Goal: Use online tool/utility: Utilize a website feature to perform a specific function

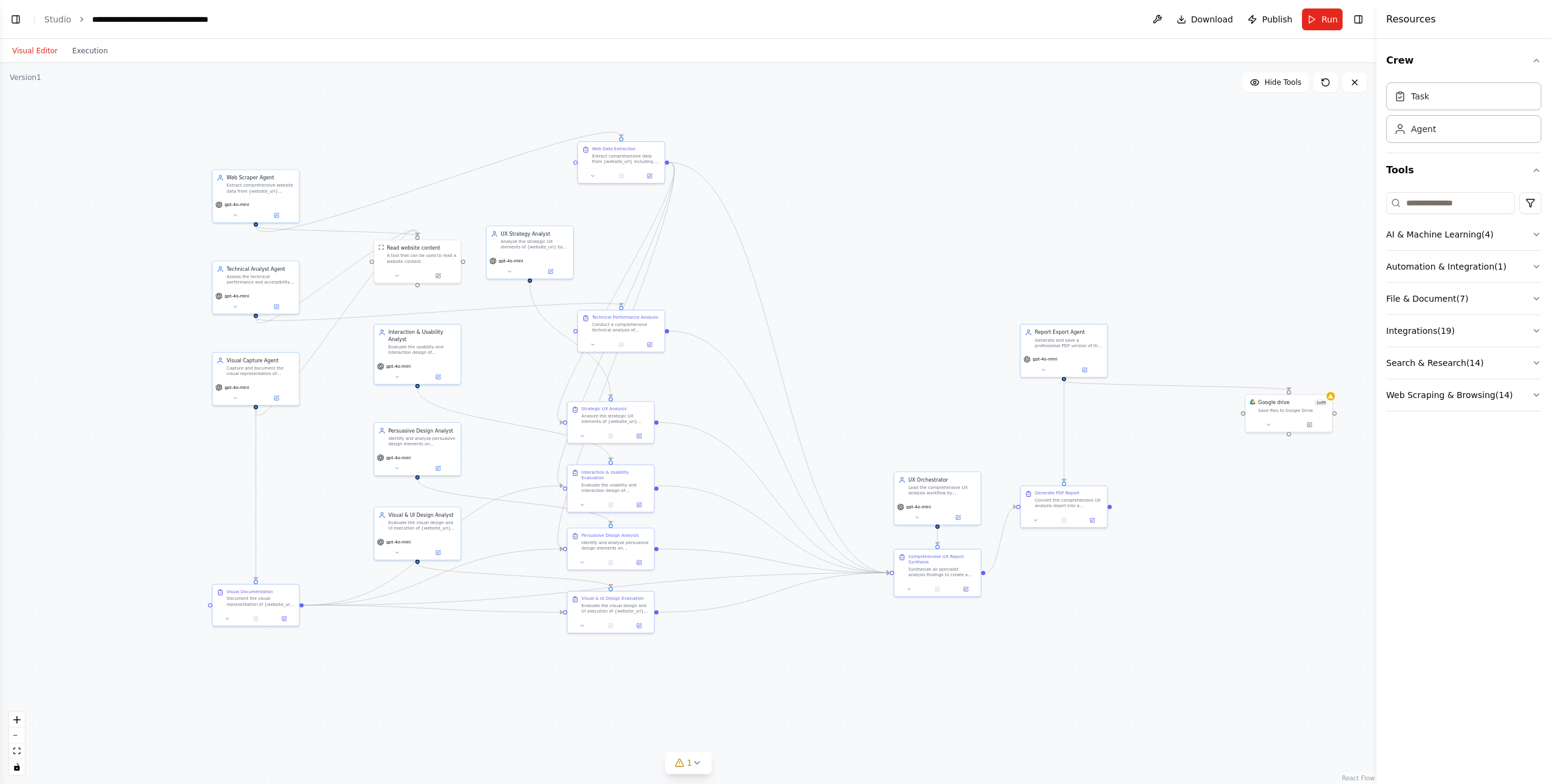
drag, startPoint x: 819, startPoint y: 214, endPoint x: 907, endPoint y: 289, distance: 115.6
click at [907, 289] on div ".deletable-edge-delete-btn { width: 20px; height: 20px; border: 0px solid #ffff…" at bounding box center [688, 423] width 1377 height 721
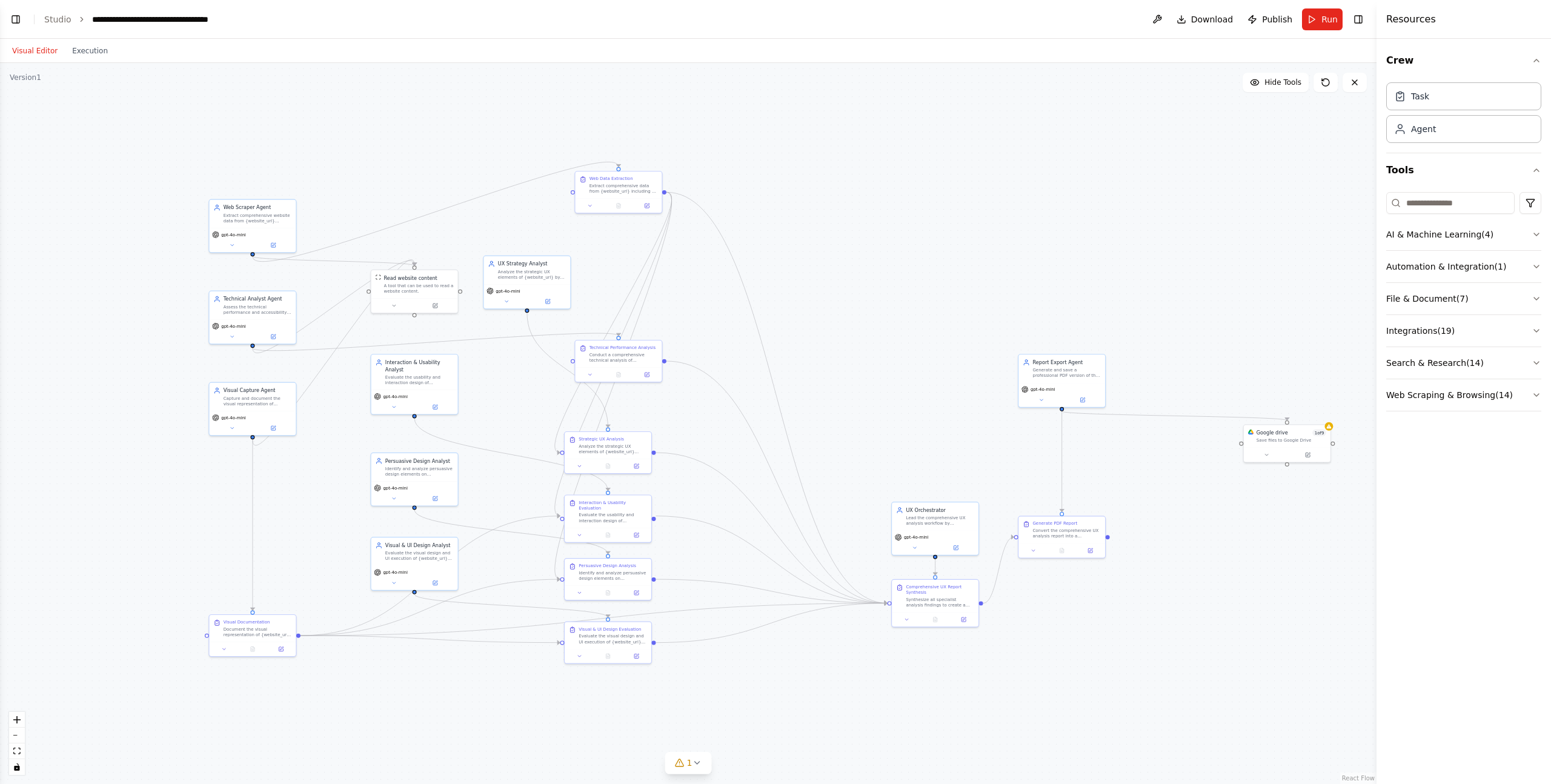
drag, startPoint x: 912, startPoint y: 139, endPoint x: 885, endPoint y: 151, distance: 29.5
click at [885, 151] on div ".deletable-edge-delete-btn { width: 20px; height: 20px; border: 0px solid #ffff…" at bounding box center [688, 423] width 1377 height 721
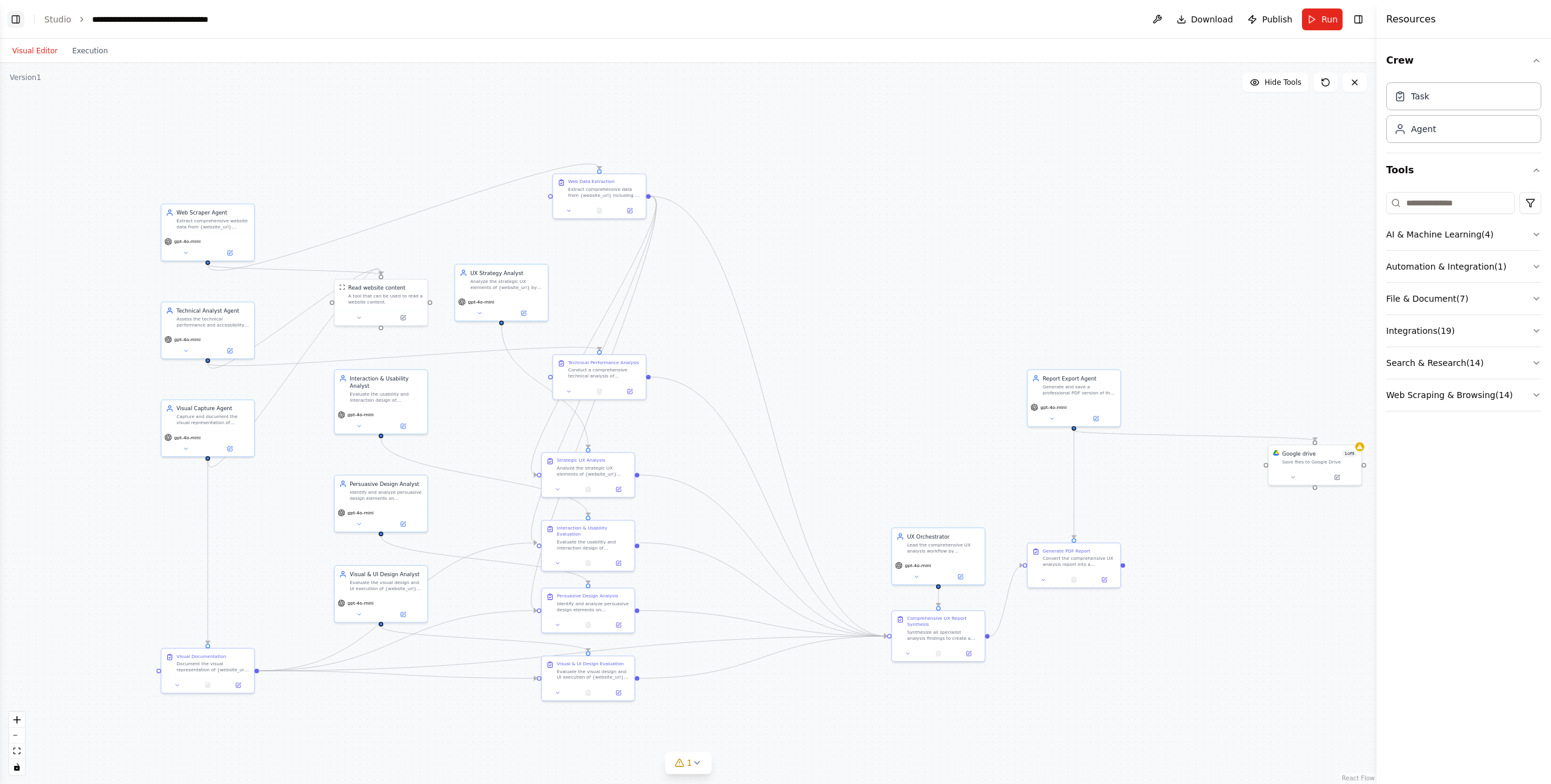
click at [18, 17] on button "Toggle Left Sidebar" at bounding box center [16, 20] width 17 height 17
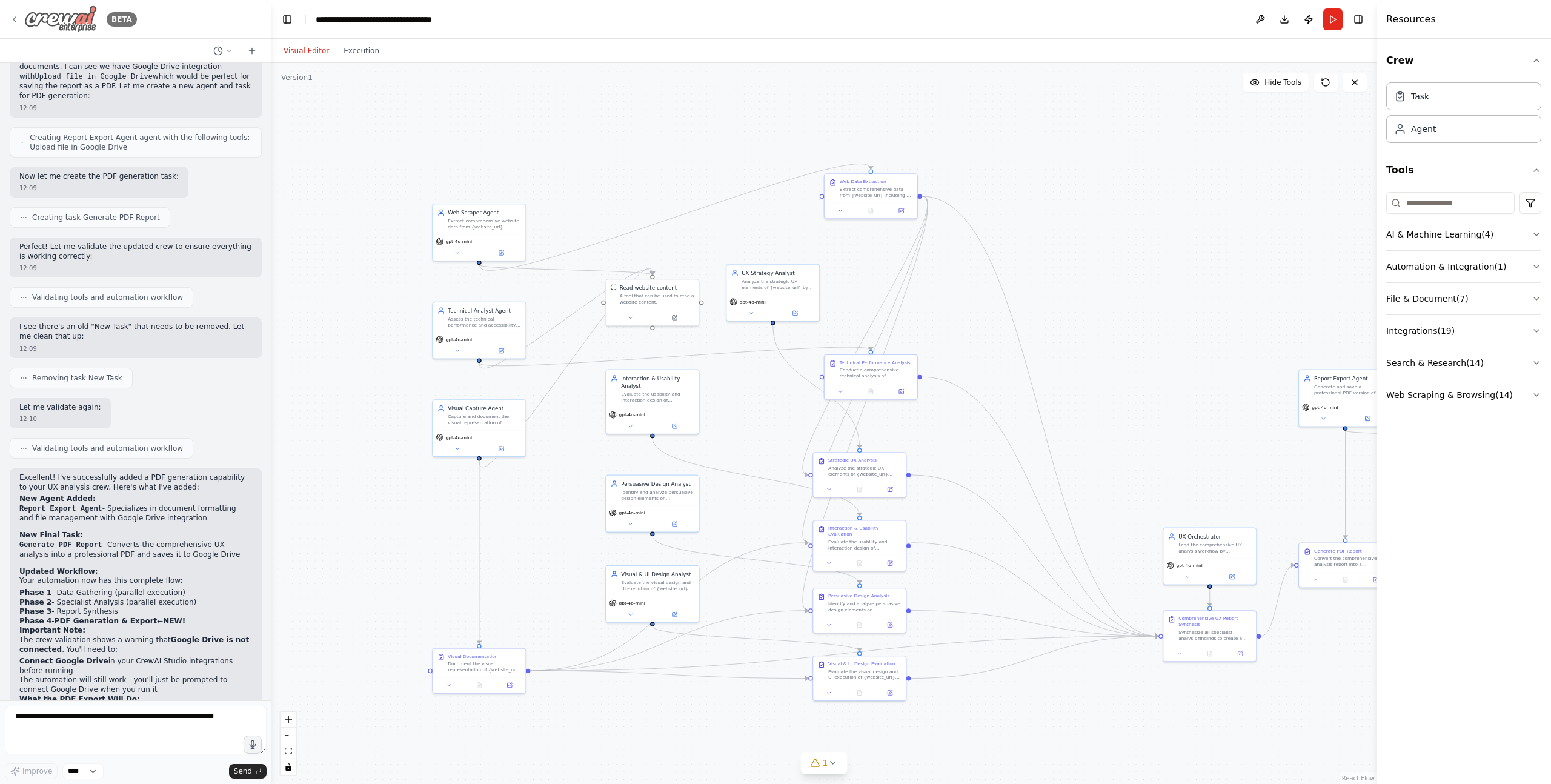
click at [16, 17] on icon at bounding box center [14, 19] width 9 height 9
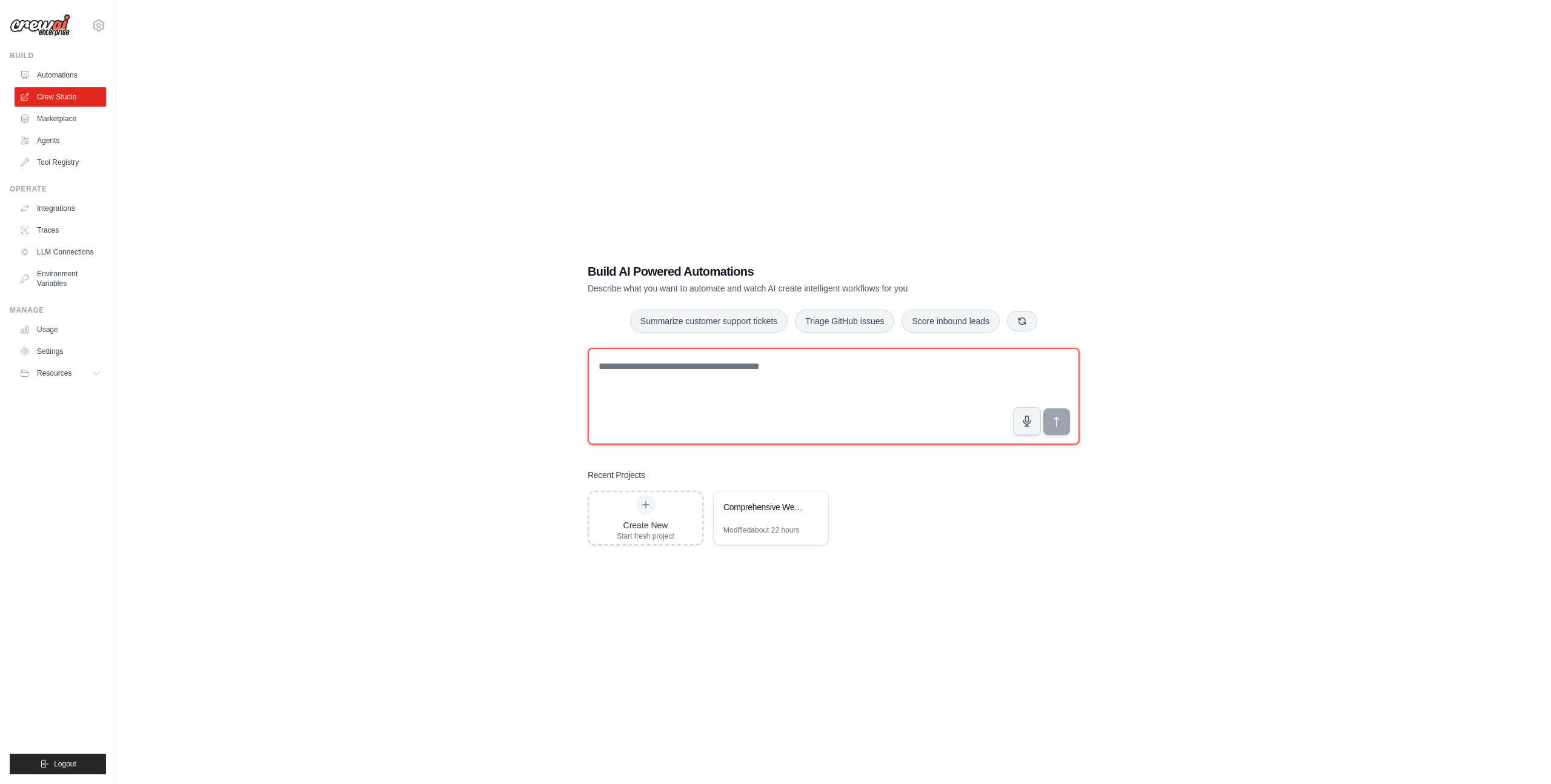
click at [690, 396] on textarea at bounding box center [833, 396] width 492 height 97
paste textarea "**********"
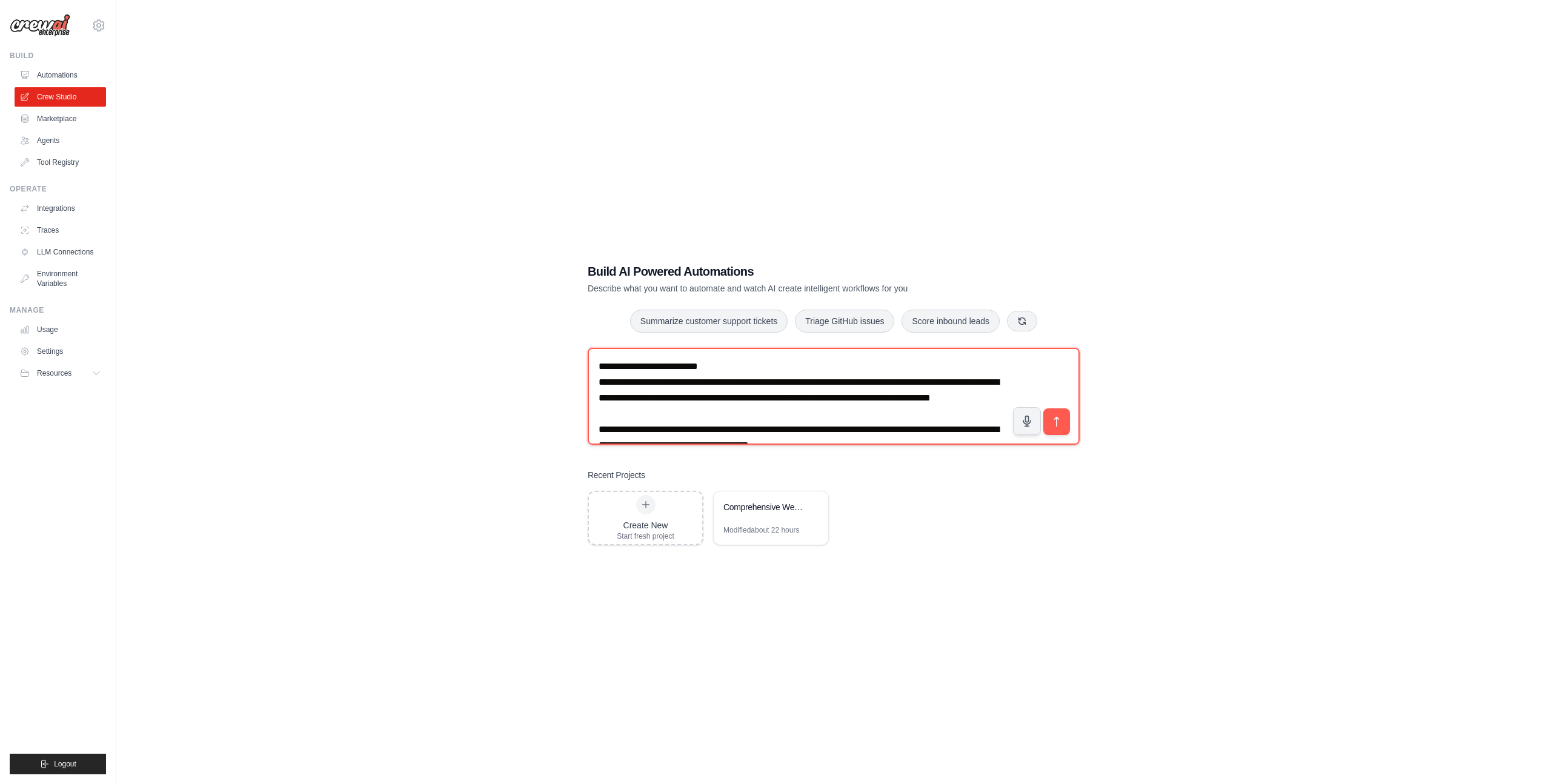
scroll to position [2733, 0]
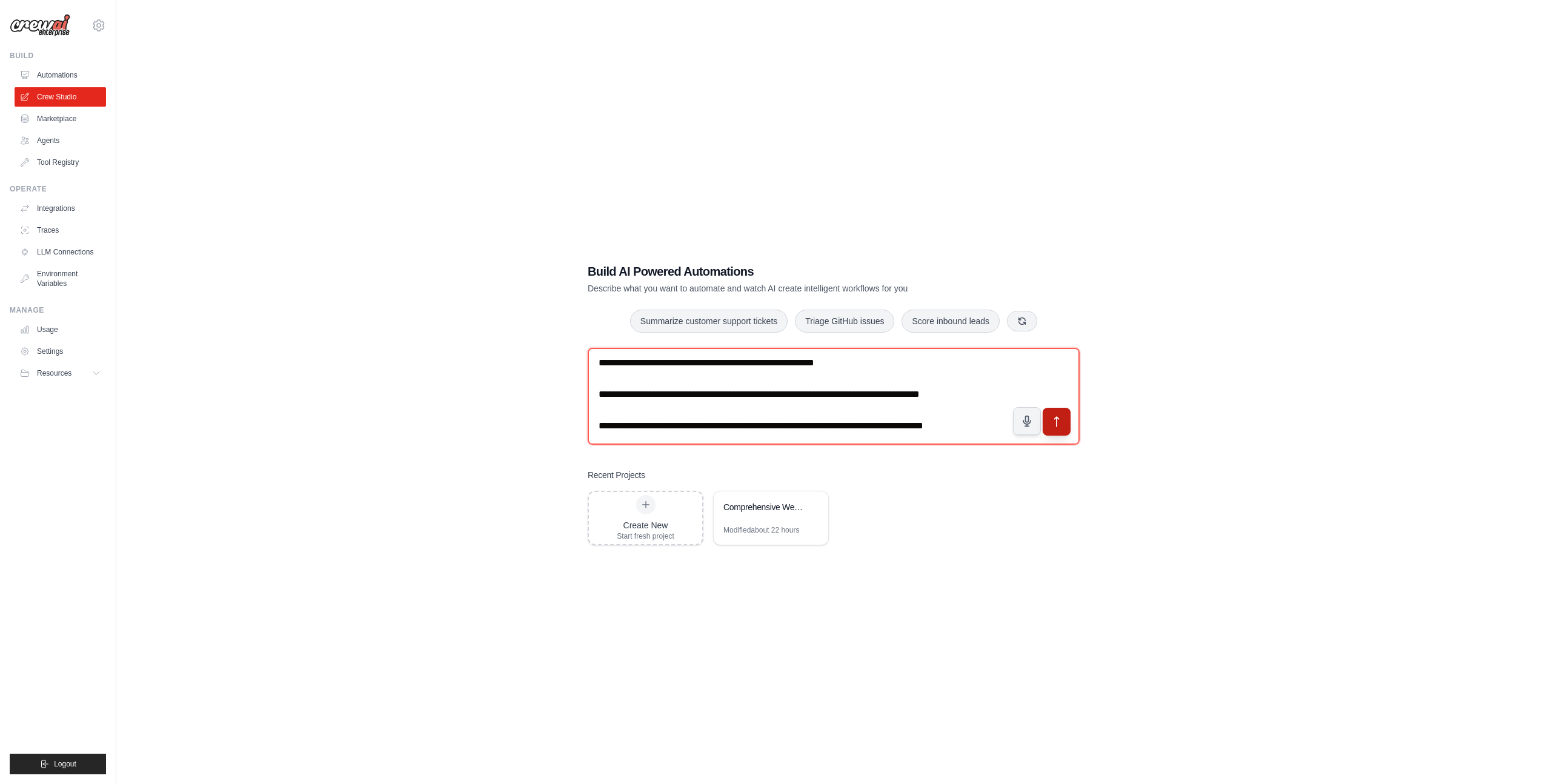
type textarea "**********"
click at [1052, 420] on icon "submit" at bounding box center [1056, 421] width 13 height 13
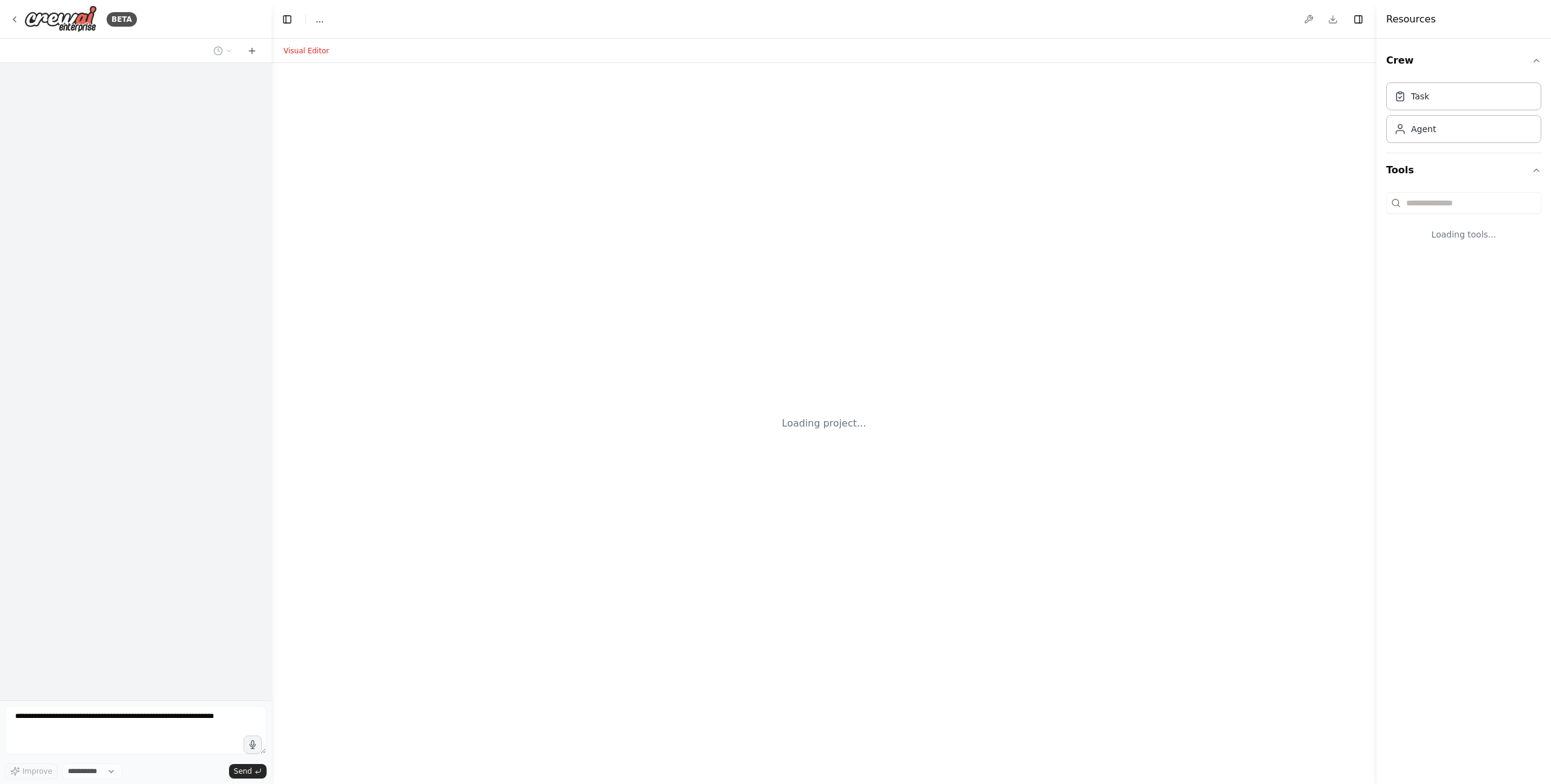
select select "****"
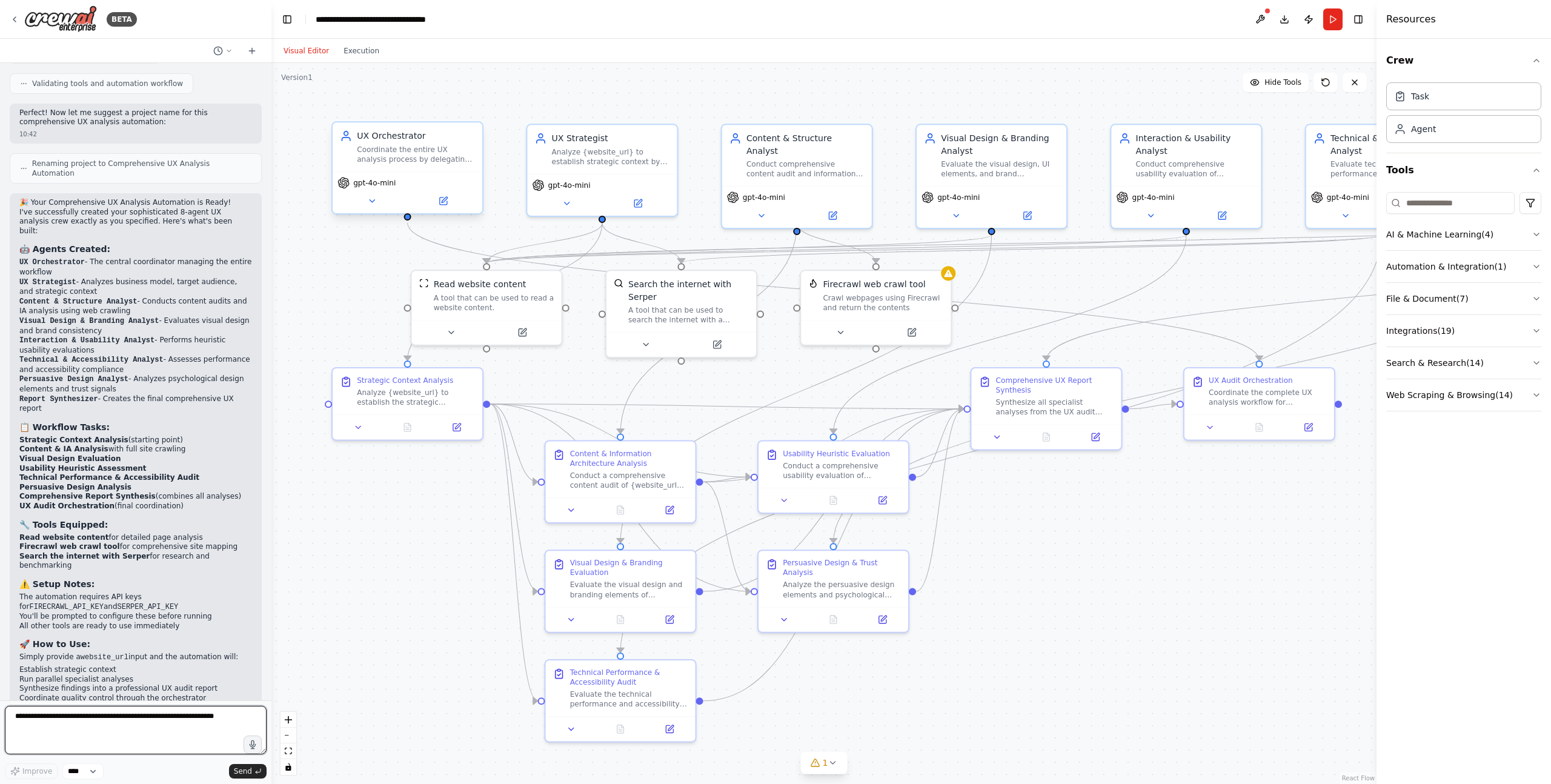
scroll to position [3015, 0]
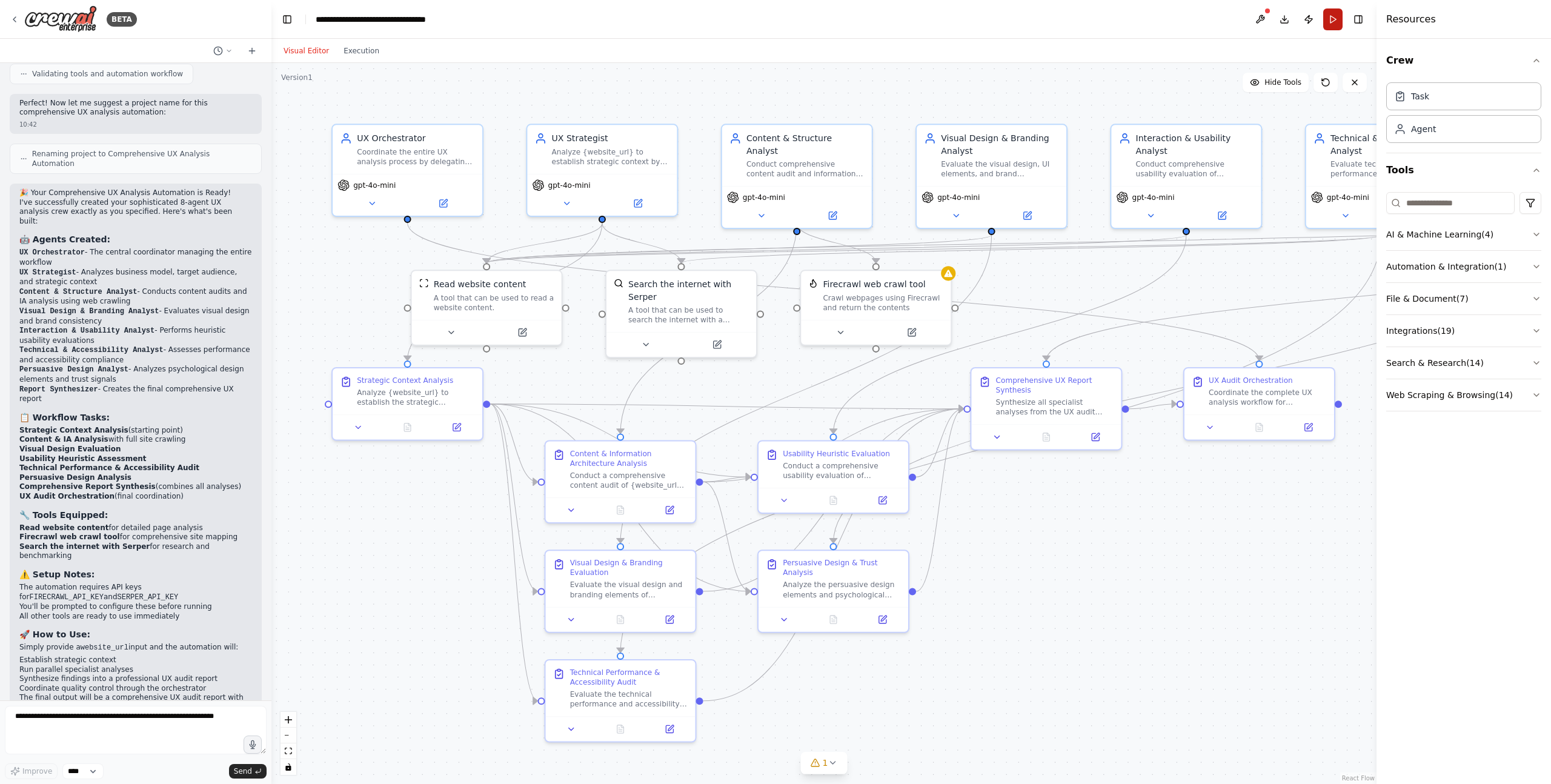
click at [1335, 20] on button "Run" at bounding box center [1333, 19] width 20 height 22
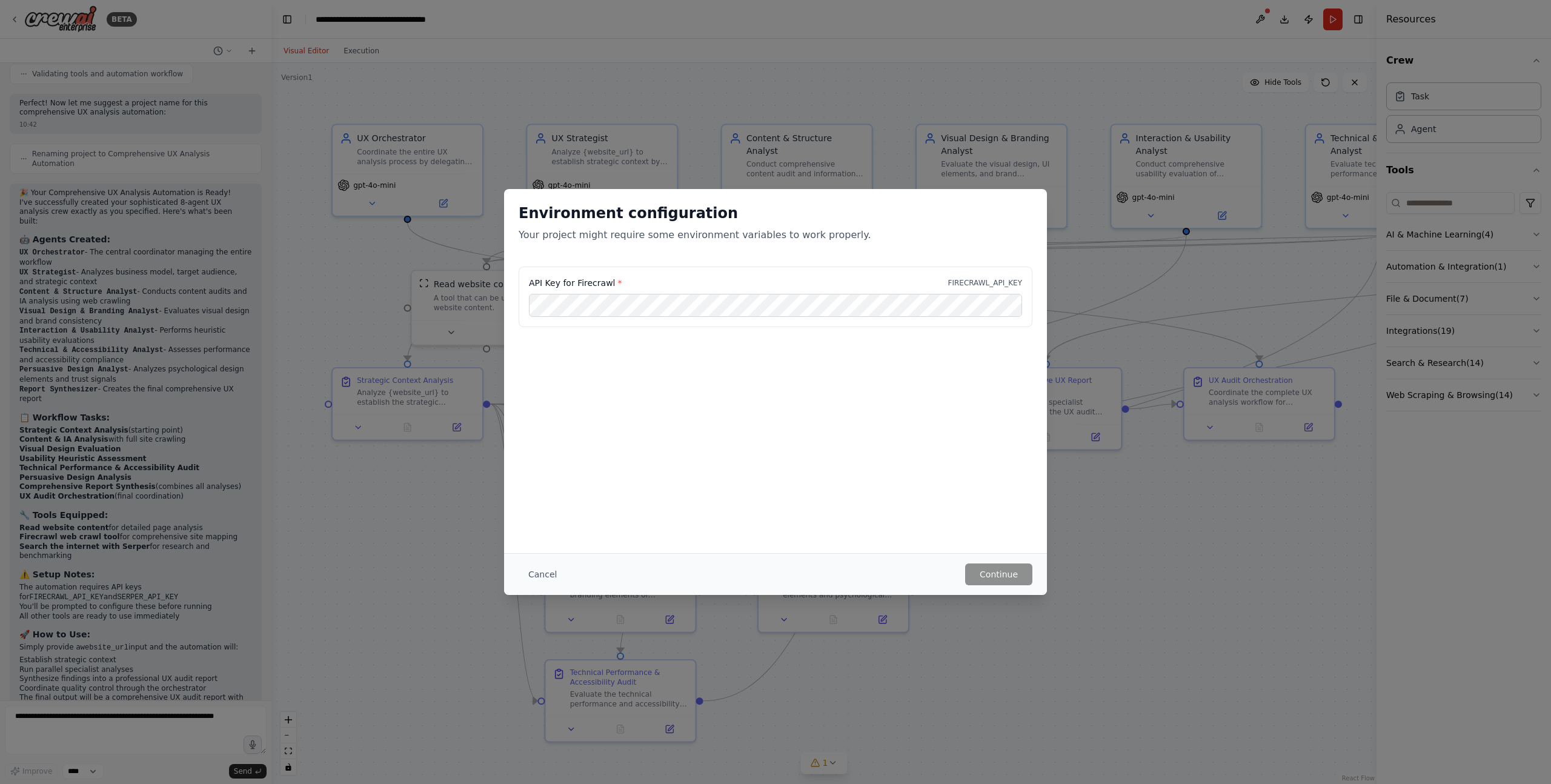
click at [721, 272] on div "API Key for Firecrawl * FIRECRAWL_API_KEY" at bounding box center [776, 296] width 514 height 60
click at [533, 572] on button "Cancel" at bounding box center [543, 574] width 48 height 22
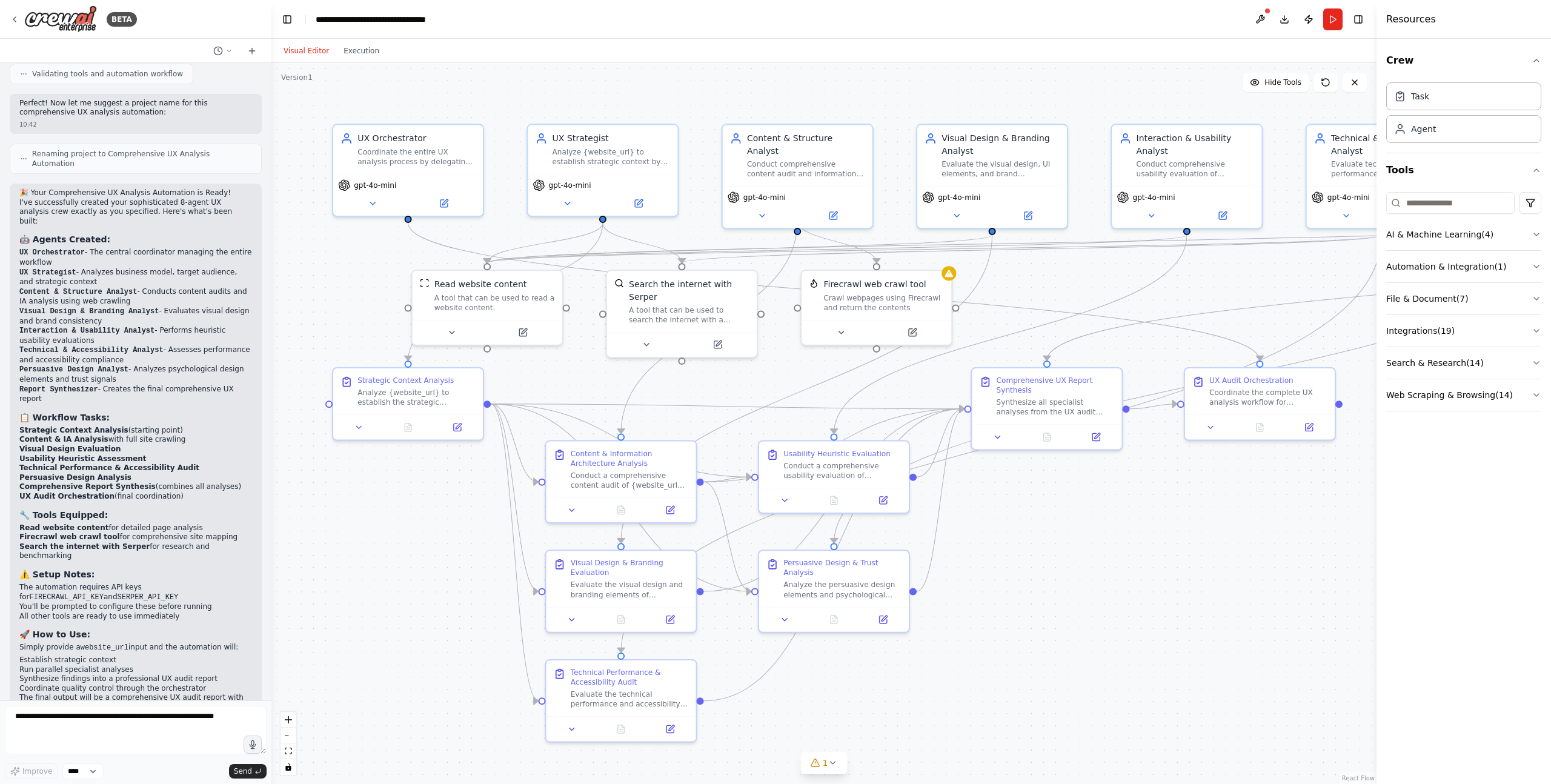
click at [481, 542] on div ".deletable-edge-delete-btn { width: 20px; height: 20px; border: 0px solid #ffff…" at bounding box center [824, 423] width 1106 height 721
click at [219, 711] on textarea at bounding box center [136, 730] width 262 height 48
type textarea "**********"
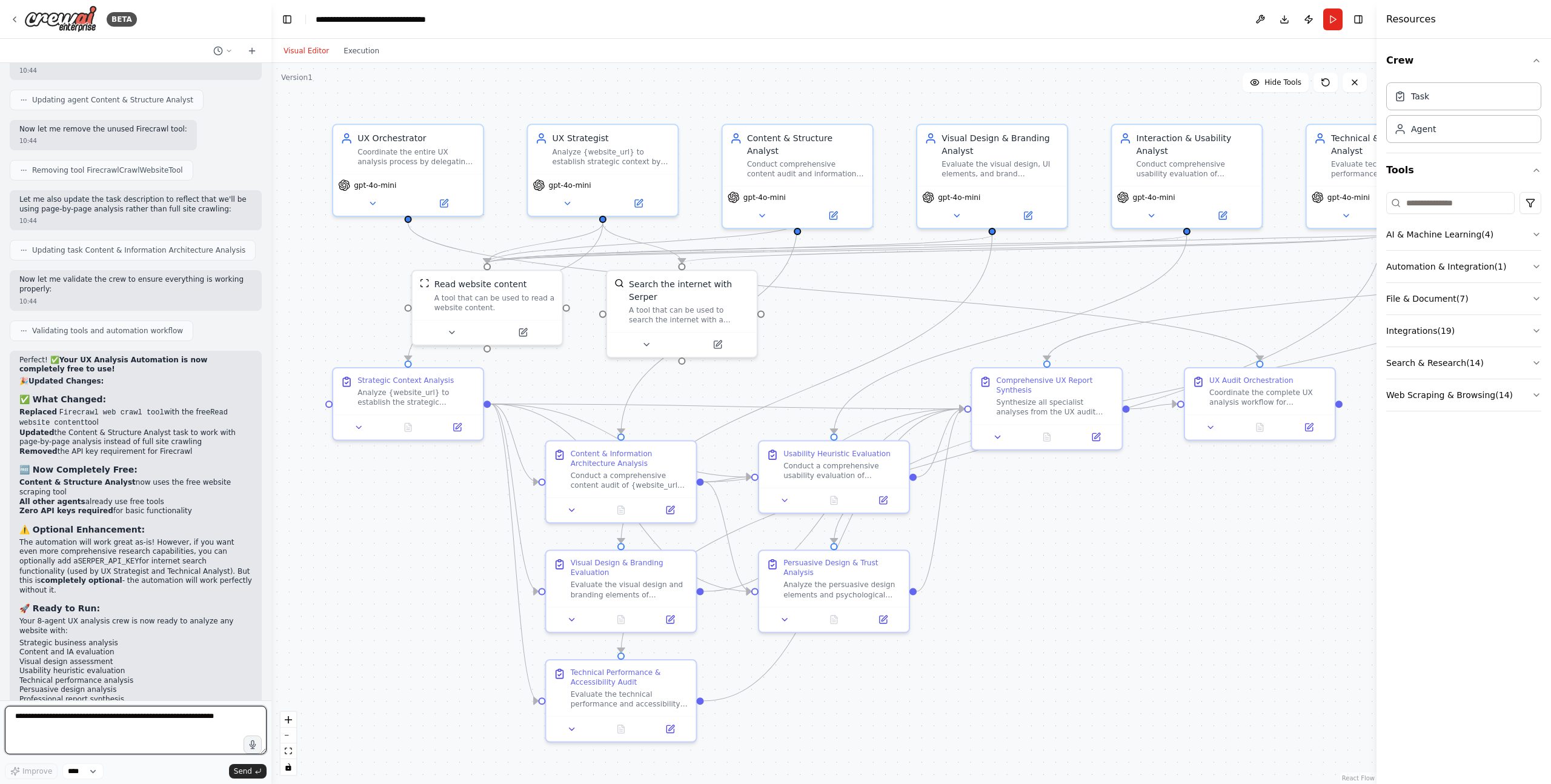
scroll to position [3885, 0]
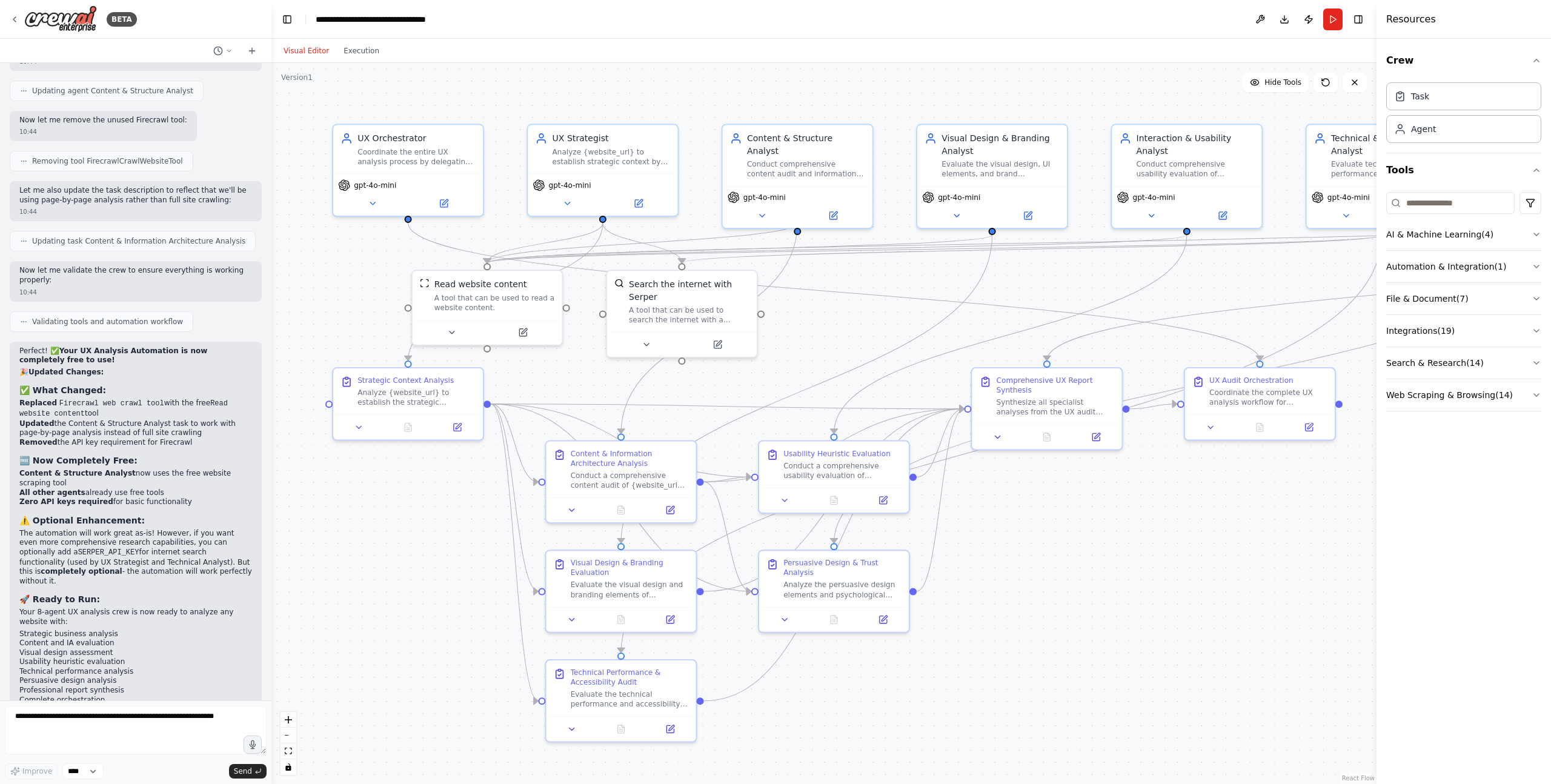
click at [1334, 29] on header "**********" at bounding box center [824, 19] width 1106 height 39
click at [1334, 24] on button "Run" at bounding box center [1333, 19] width 20 height 22
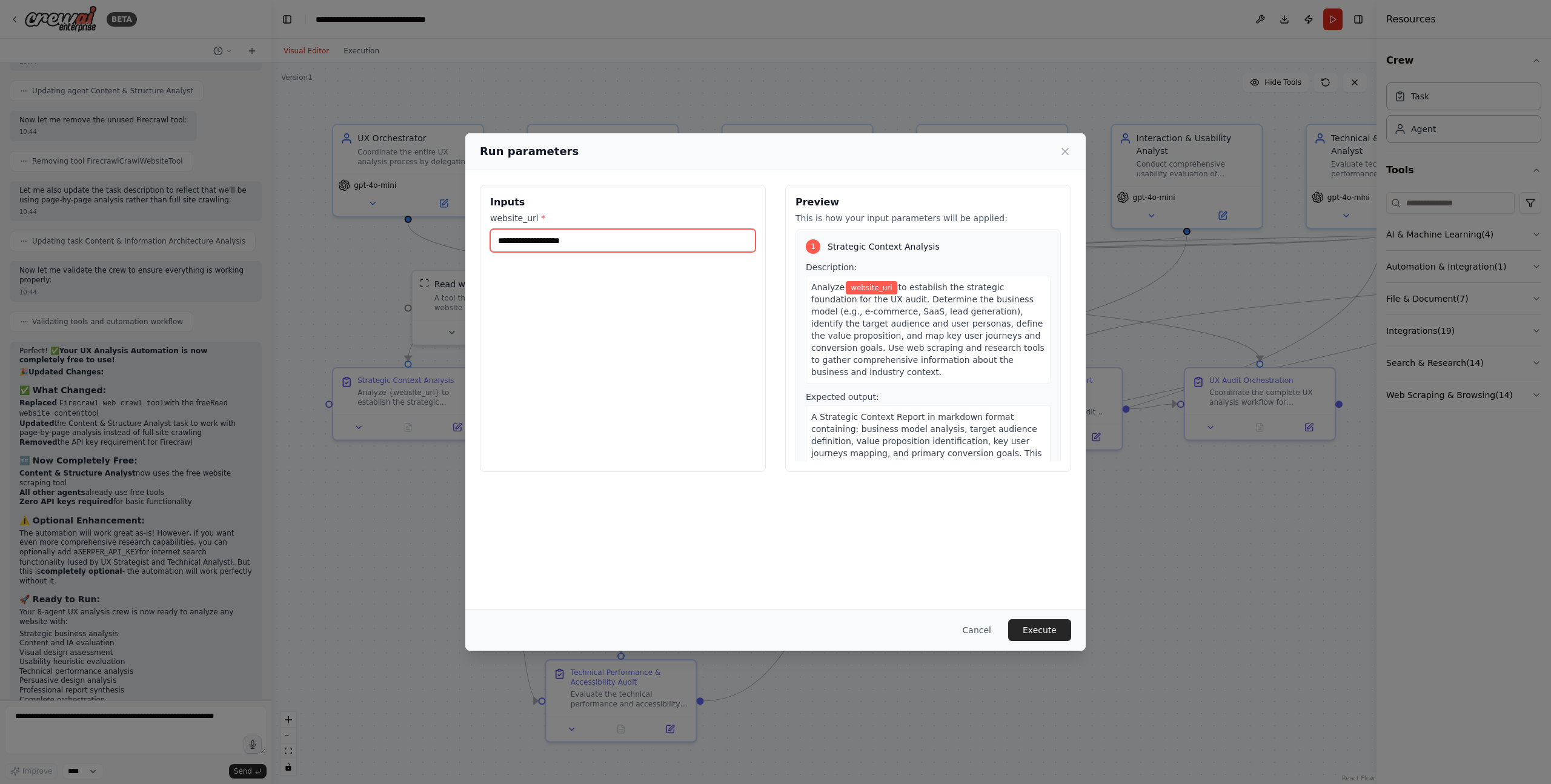
click at [671, 251] on input "website_url *" at bounding box center [623, 240] width 265 height 23
paste input "**********"
type input "**********"
click at [1041, 632] on button "Execute" at bounding box center [1039, 630] width 63 height 22
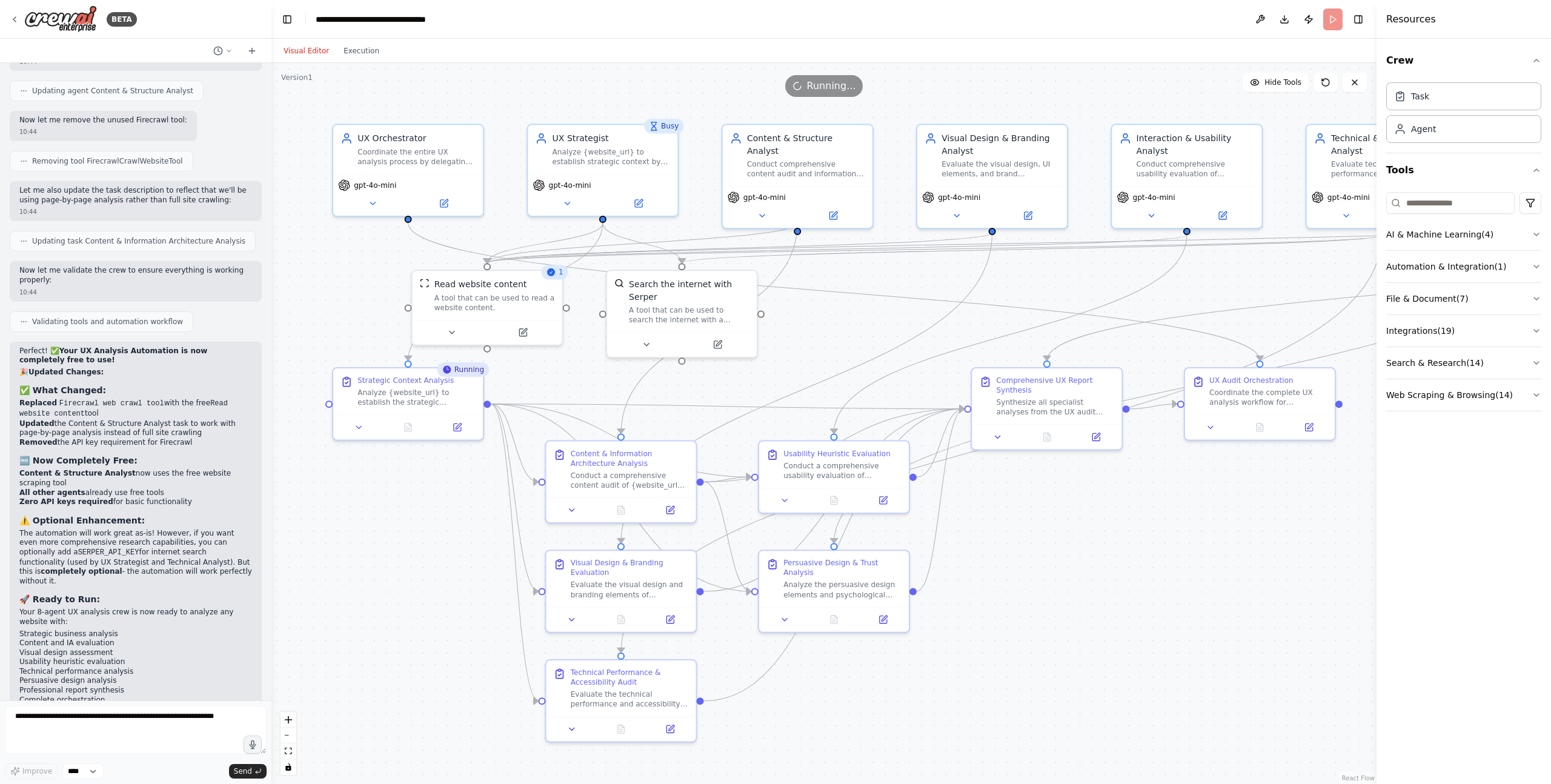
click at [385, 607] on div ".deletable-edge-delete-btn { width: 20px; height: 20px; border: 0px solid #ffff…" at bounding box center [824, 423] width 1106 height 721
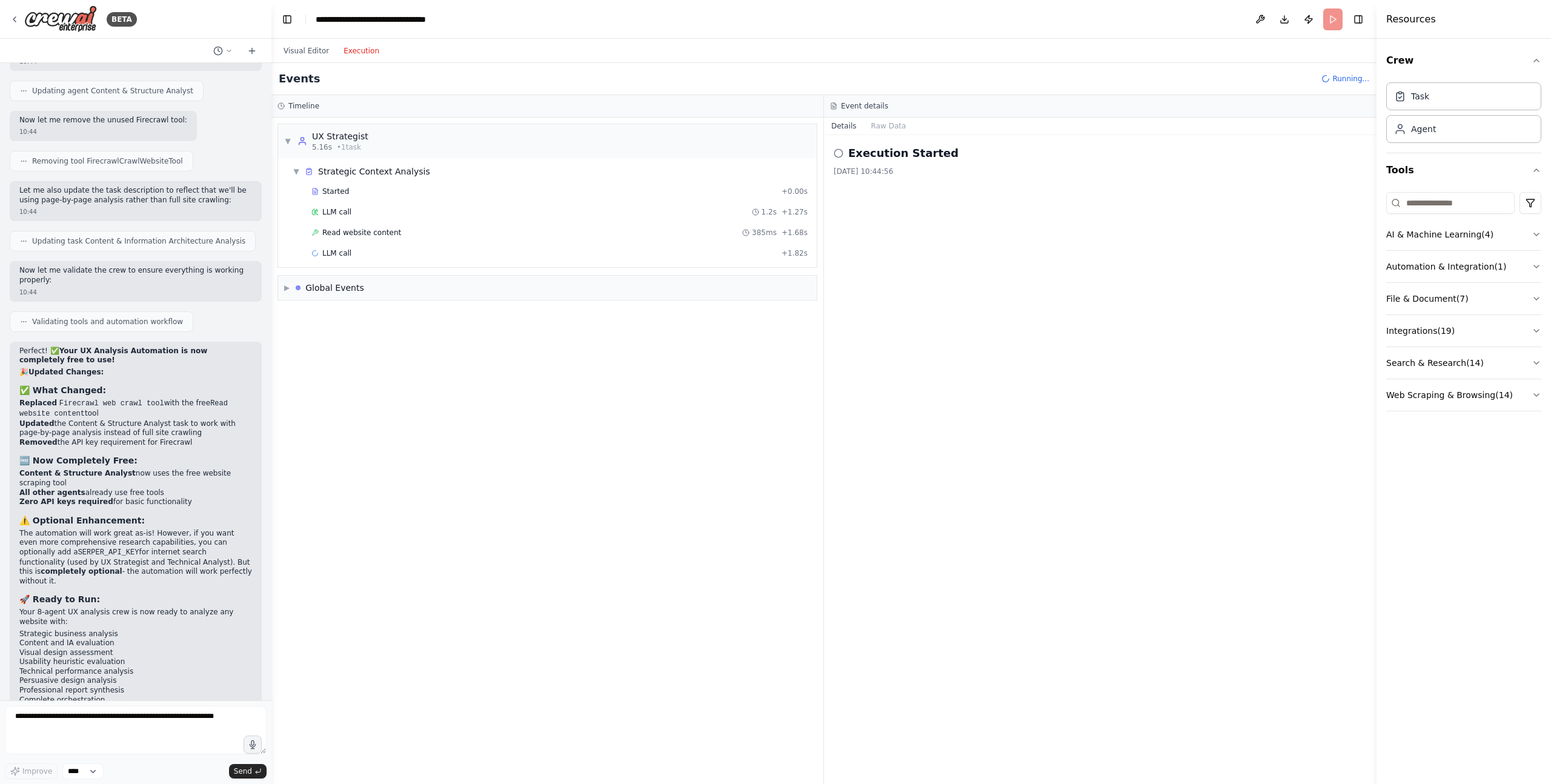
drag, startPoint x: 364, startPoint y: 46, endPoint x: 348, endPoint y: 48, distance: 16.1
click at [364, 46] on button "Execution" at bounding box center [361, 51] width 50 height 15
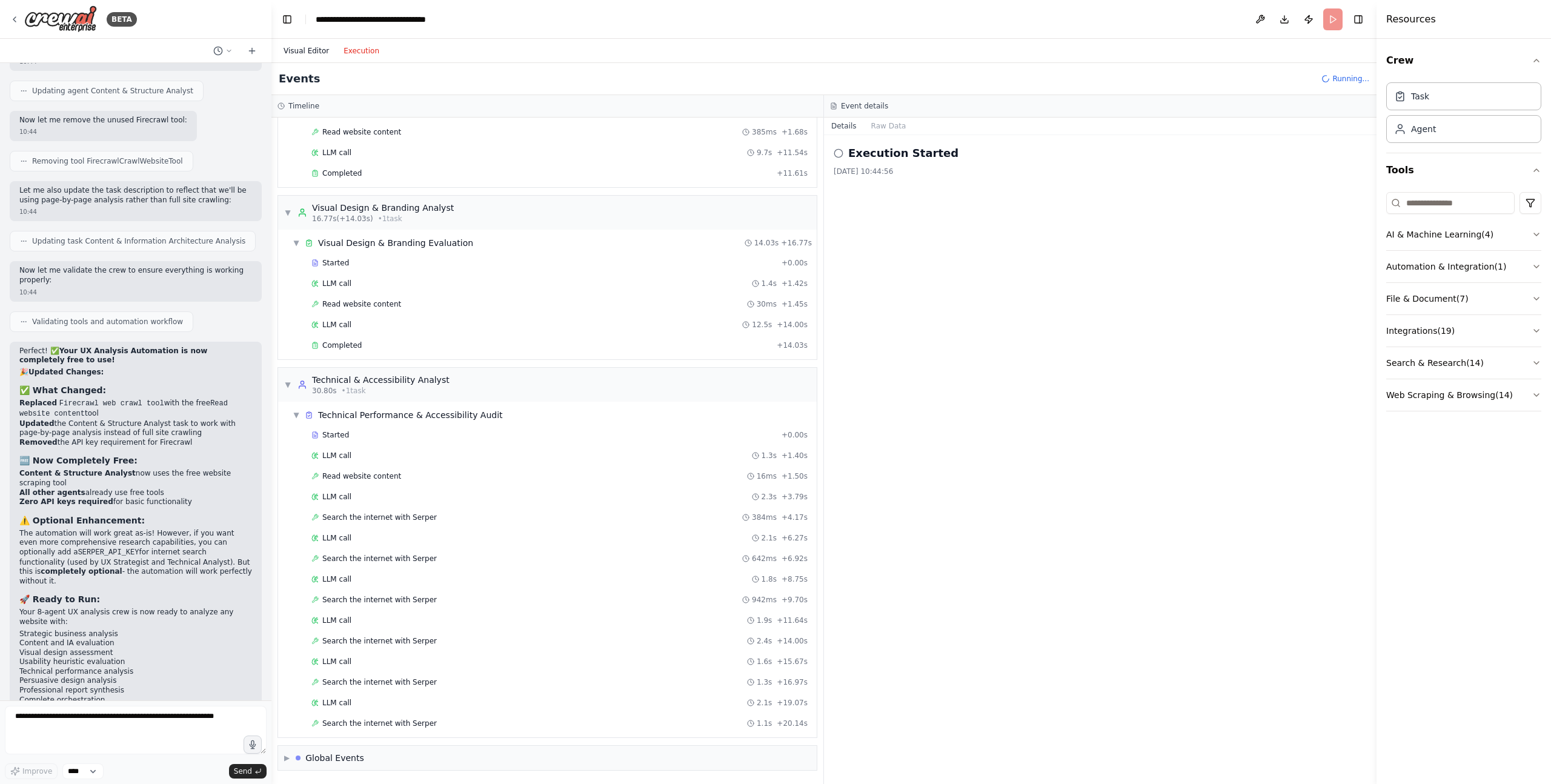
scroll to position [121, 0]
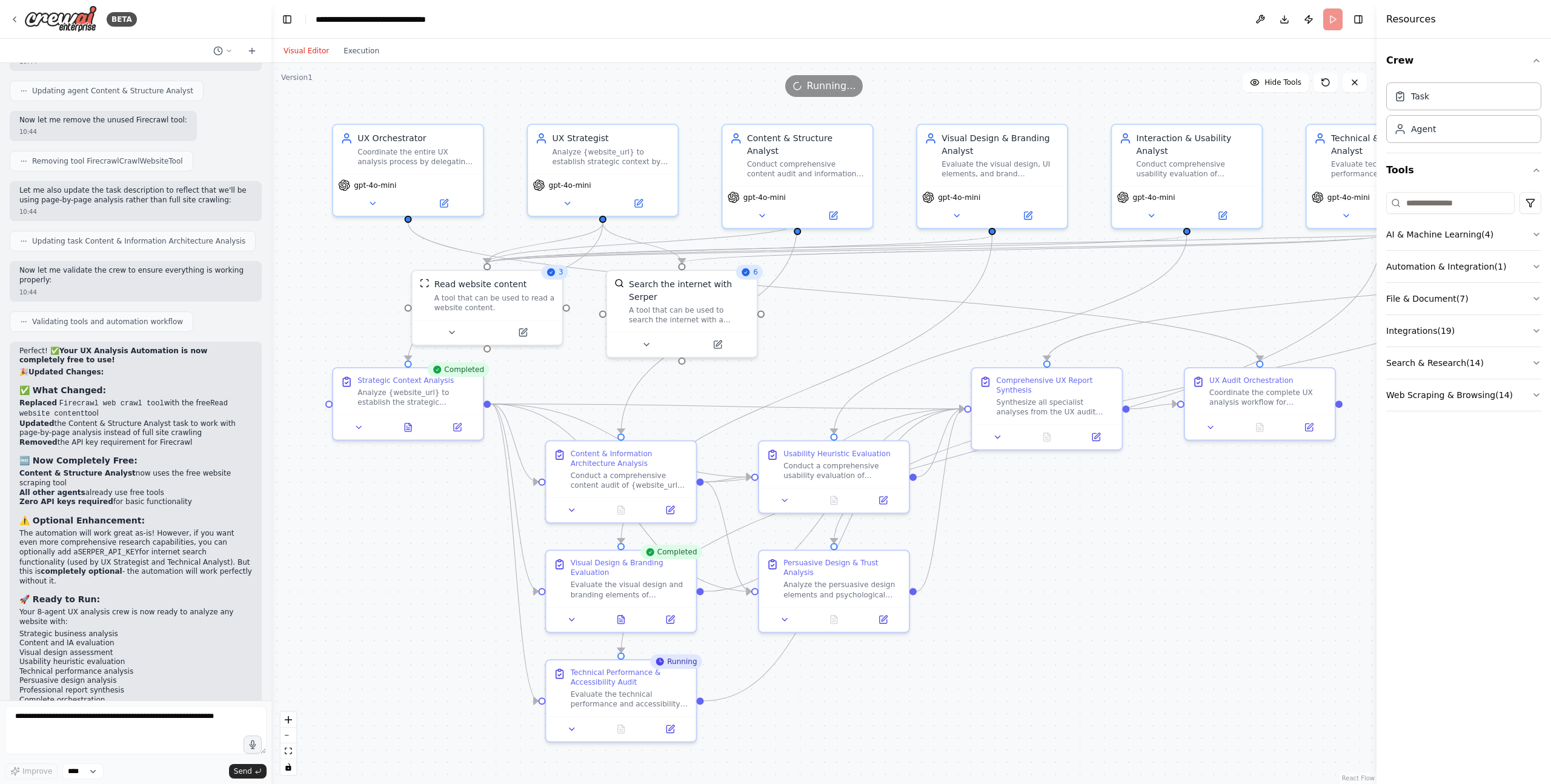
click at [315, 51] on button "Visual Editor" at bounding box center [307, 51] width 60 height 15
click at [370, 53] on button "Execution" at bounding box center [361, 51] width 50 height 15
click at [321, 51] on button "Visual Editor" at bounding box center [307, 51] width 60 height 15
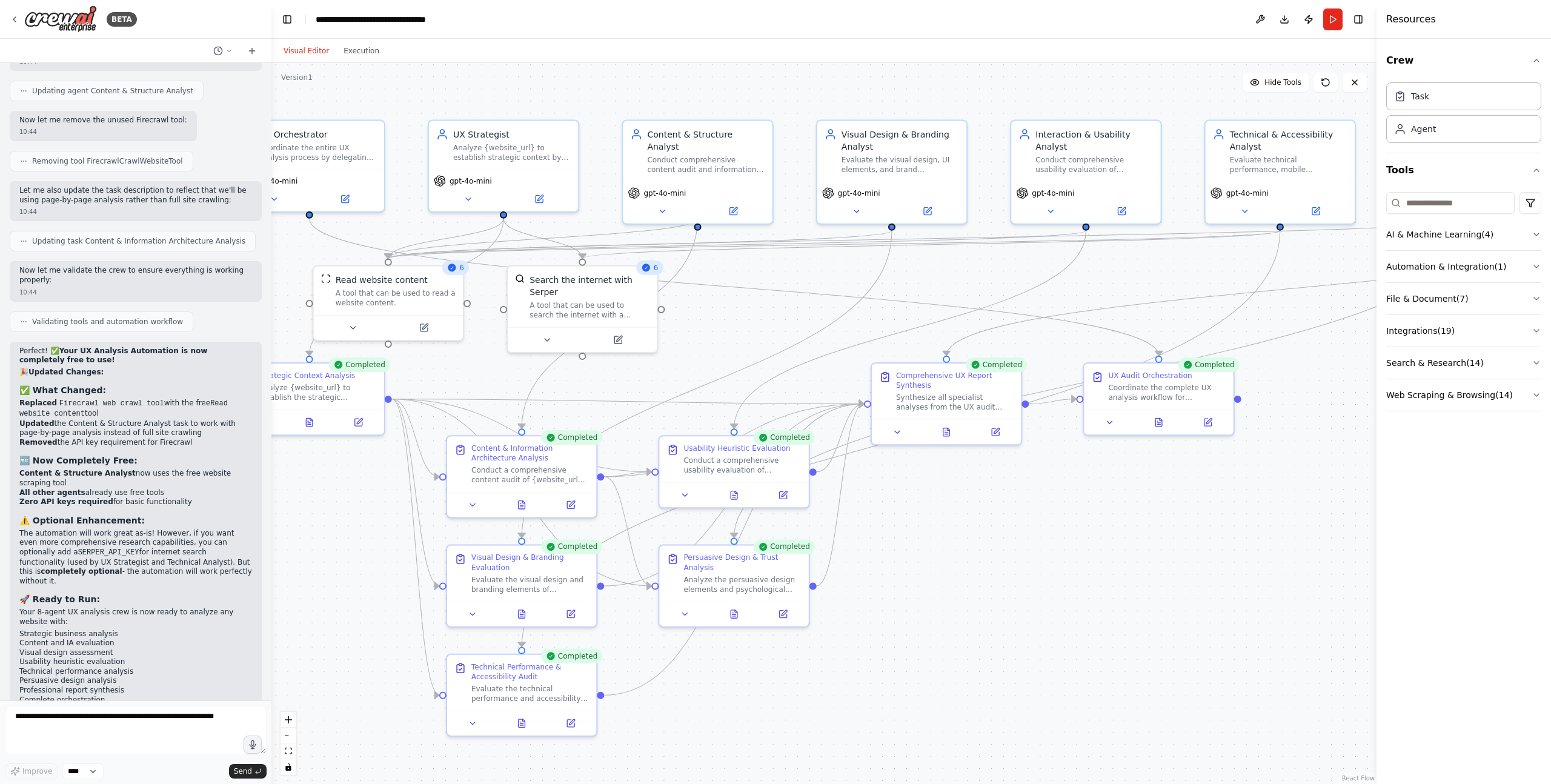
drag, startPoint x: 1131, startPoint y: 530, endPoint x: 1030, endPoint y: 524, distance: 101.2
click at [1030, 524] on div ".deletable-edge-delete-btn { width: 20px; height: 20px; border: 0px solid #ffff…" at bounding box center [824, 423] width 1106 height 721
click at [369, 51] on button "Execution" at bounding box center [361, 51] width 50 height 15
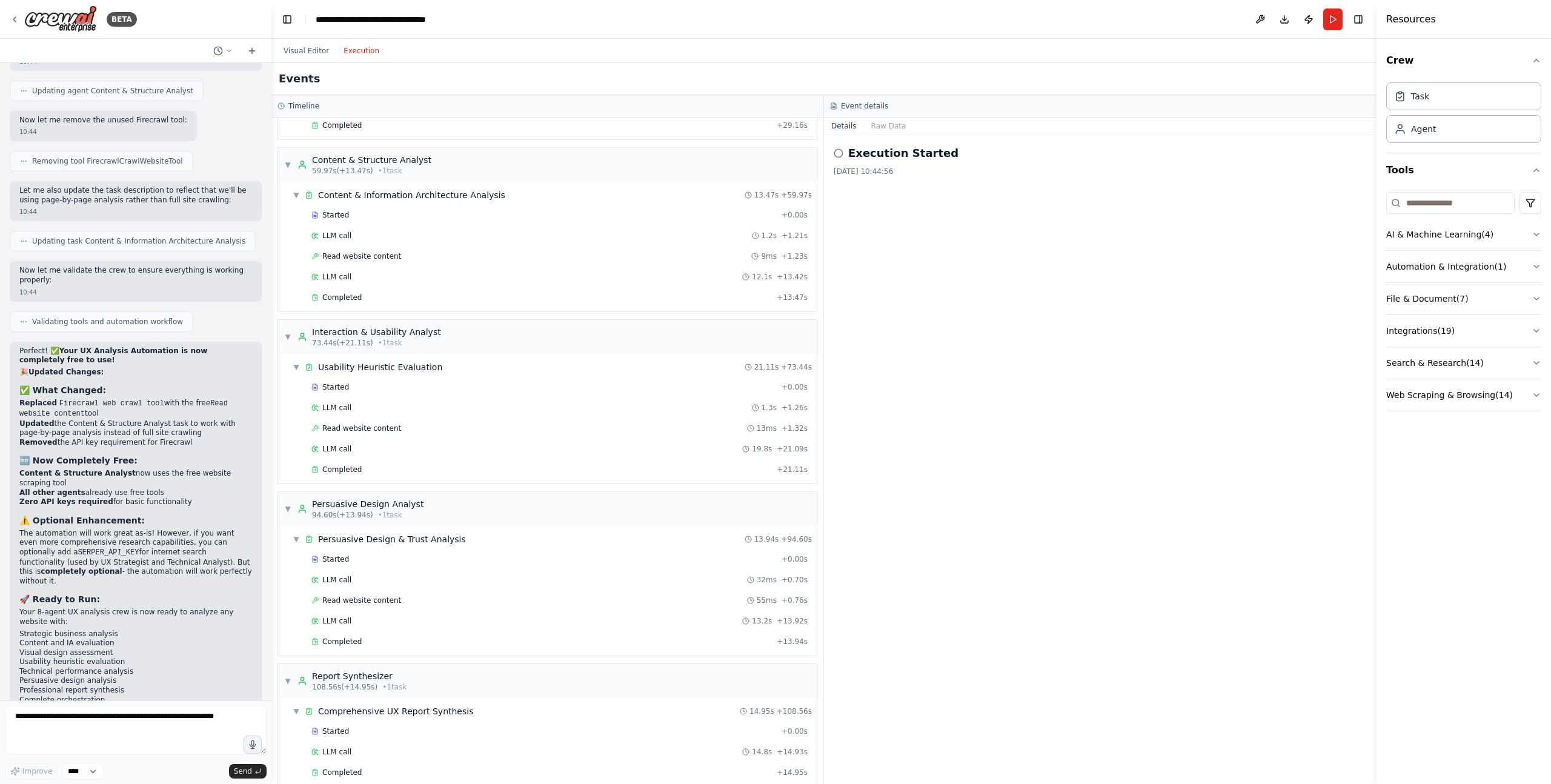
scroll to position [919, 0]
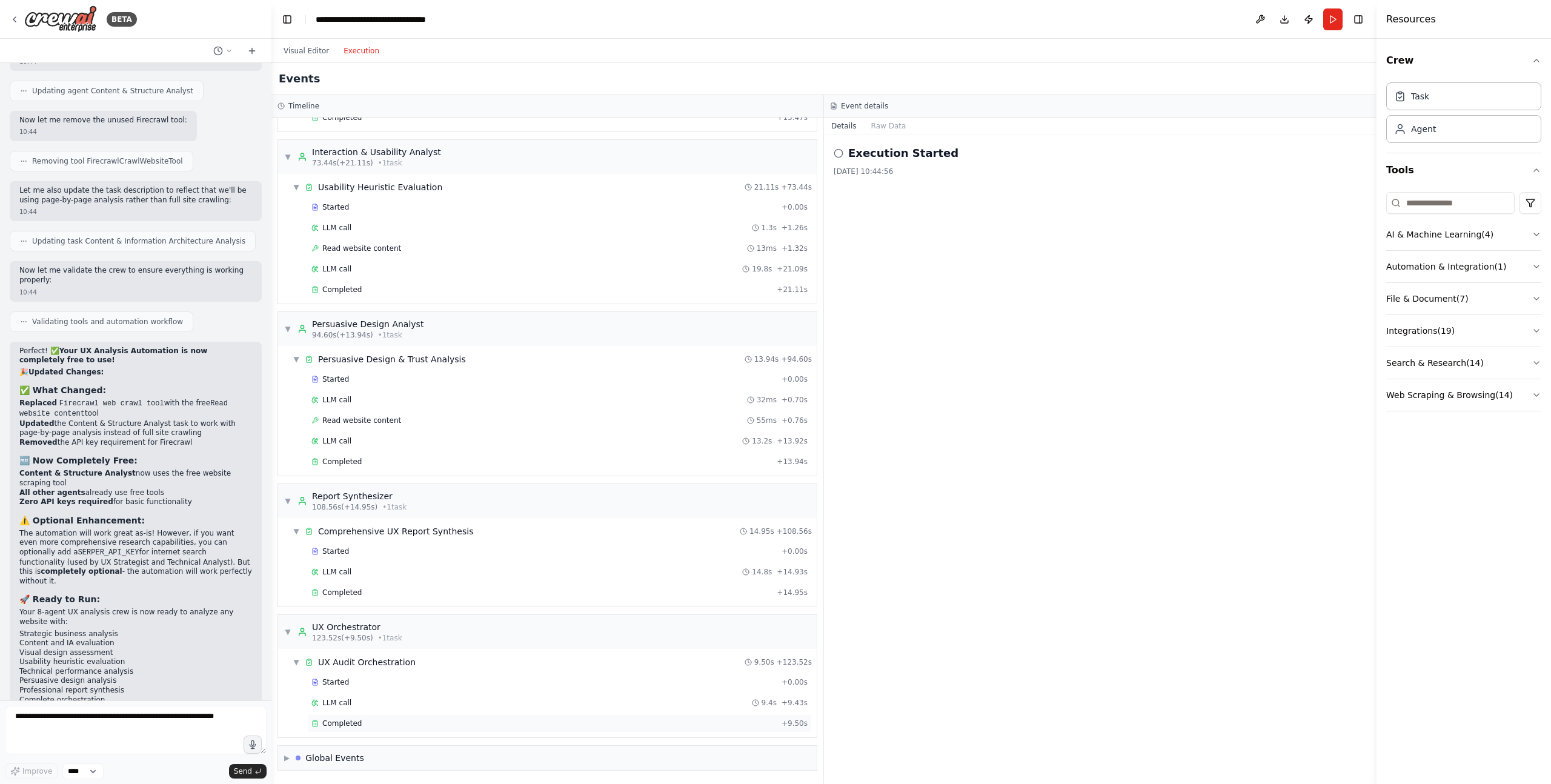
click at [381, 725] on div "Completed" at bounding box center [544, 723] width 465 height 9
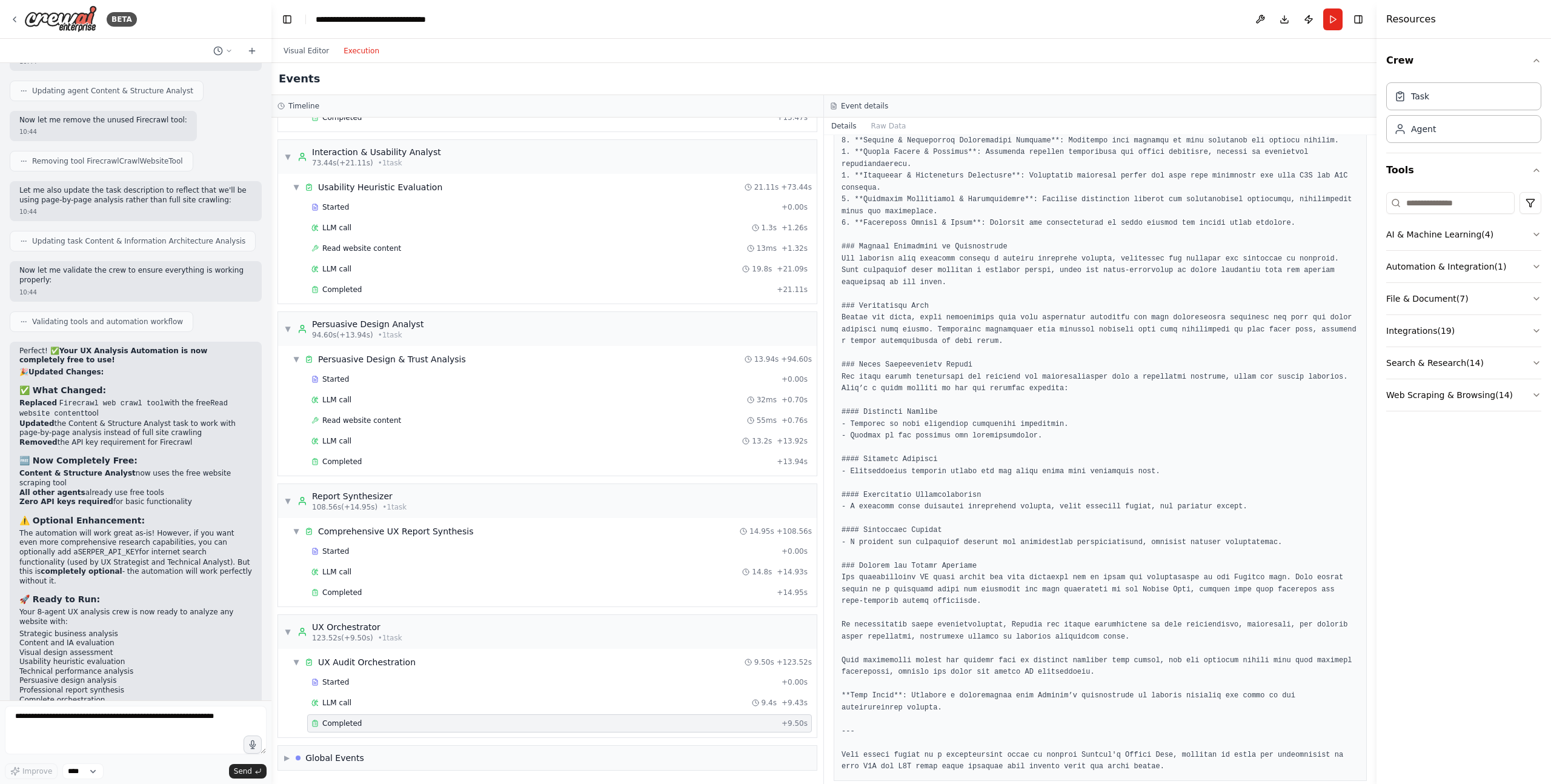
scroll to position [201, 0]
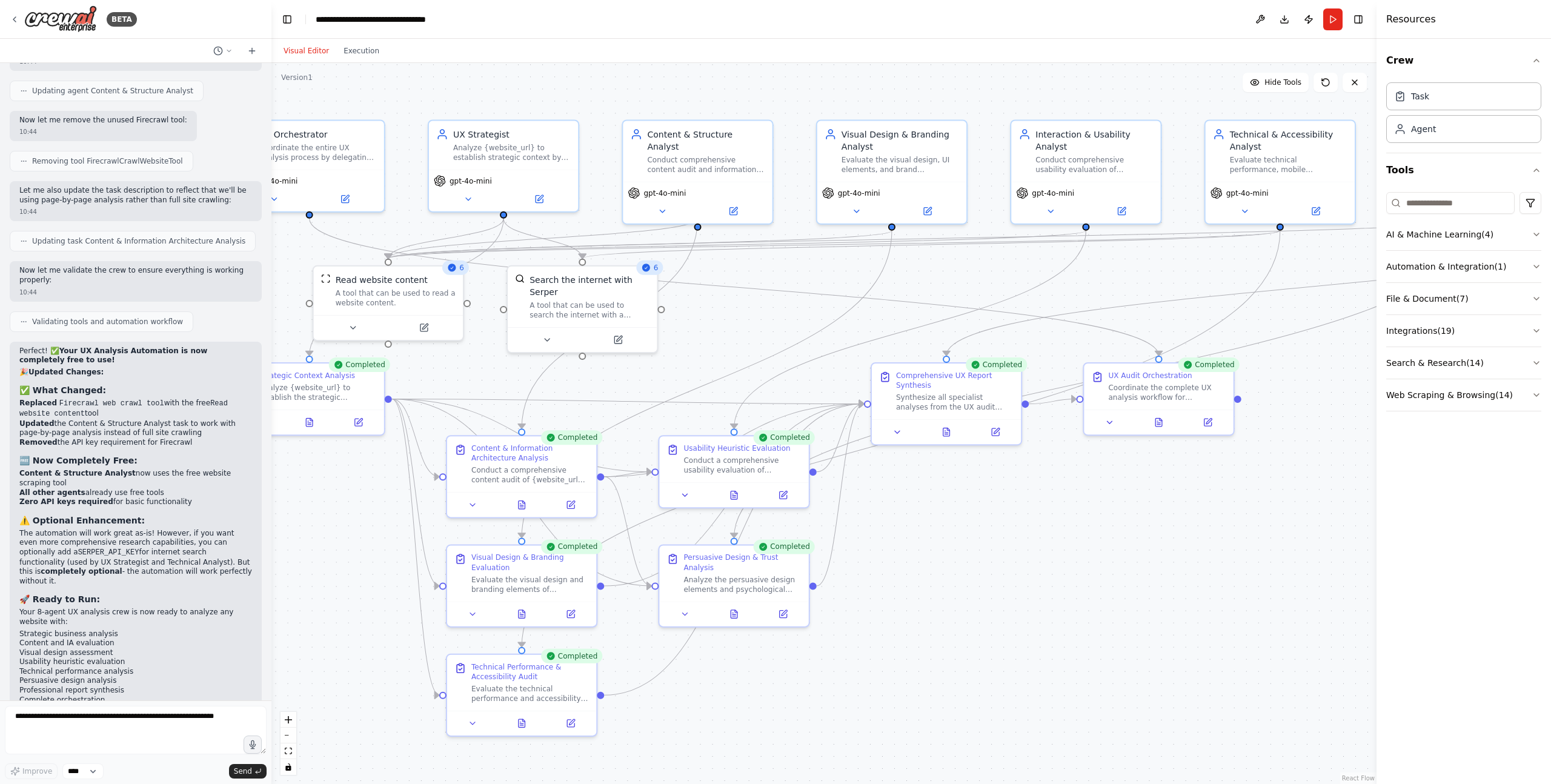
click at [316, 52] on button "Visual Editor" at bounding box center [307, 51] width 60 height 15
drag, startPoint x: 1147, startPoint y: 409, endPoint x: 1163, endPoint y: 460, distance: 53.5
click at [1163, 460] on div "Coordinate the complete UX analysis workflow for {website_url}. Monitor the pro…" at bounding box center [1192, 463] width 117 height 20
click at [1139, 494] on button at bounding box center [1134, 492] width 42 height 15
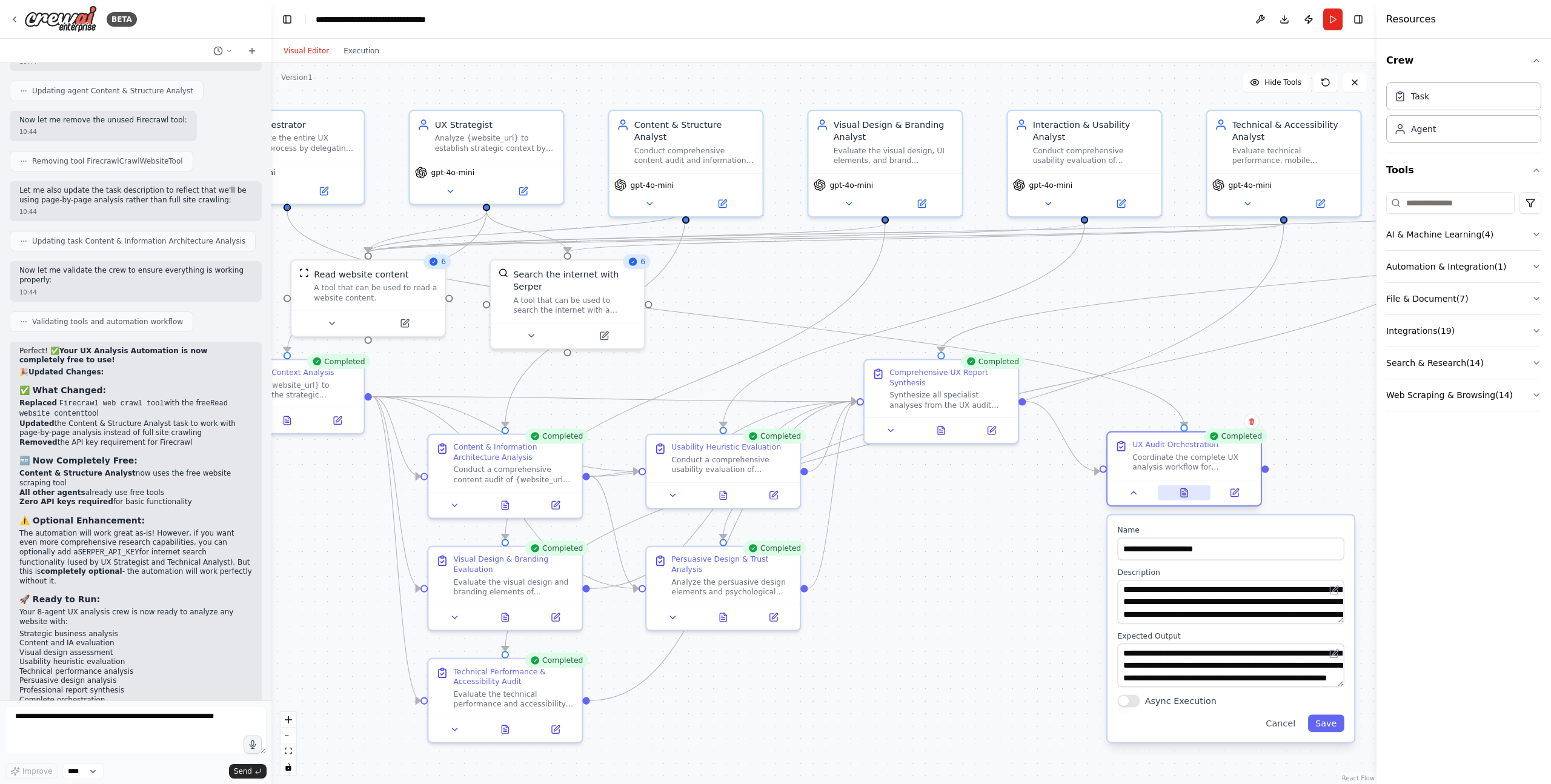
click at [1185, 498] on button at bounding box center [1184, 493] width 53 height 16
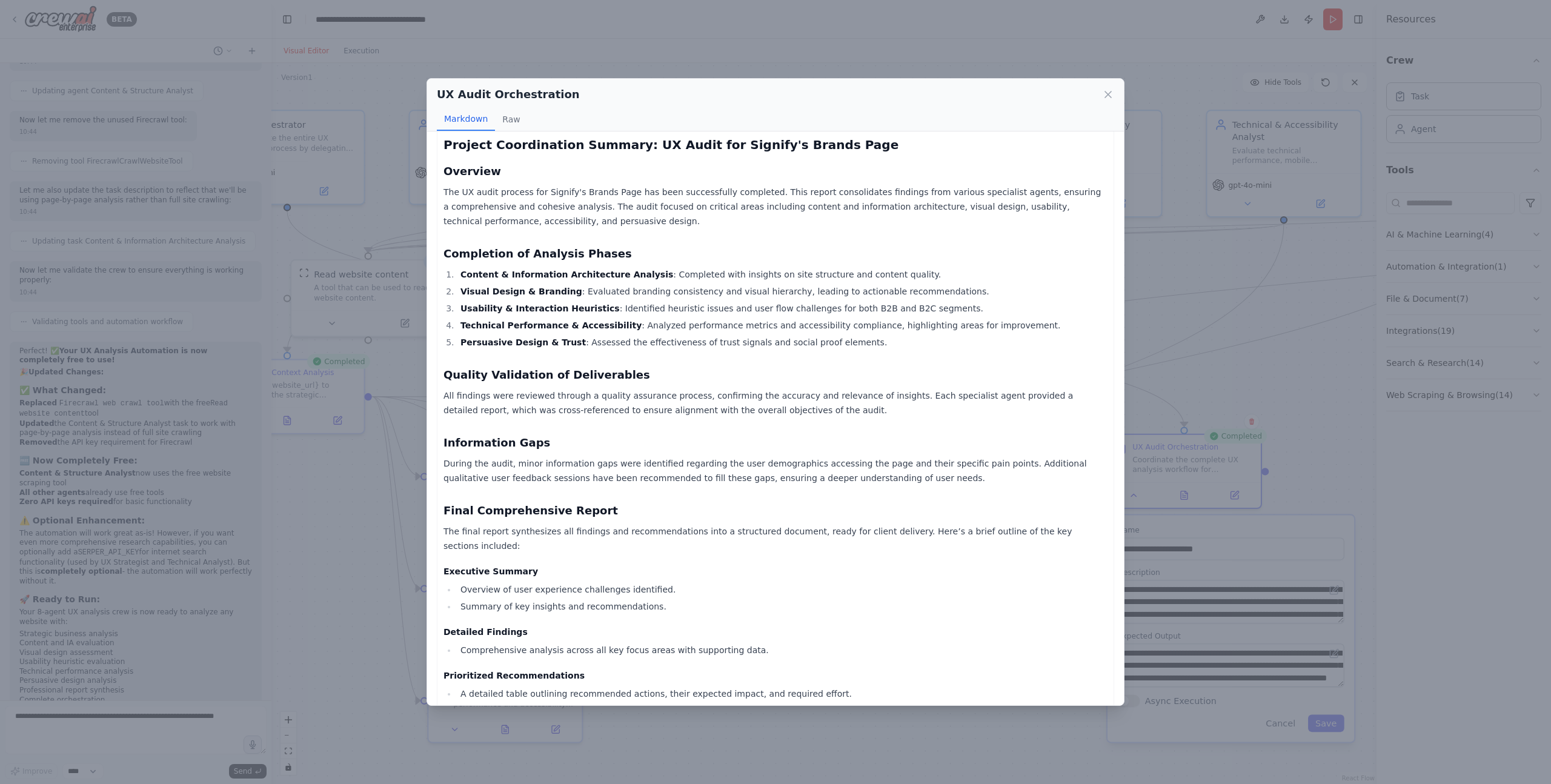
scroll to position [0, 0]
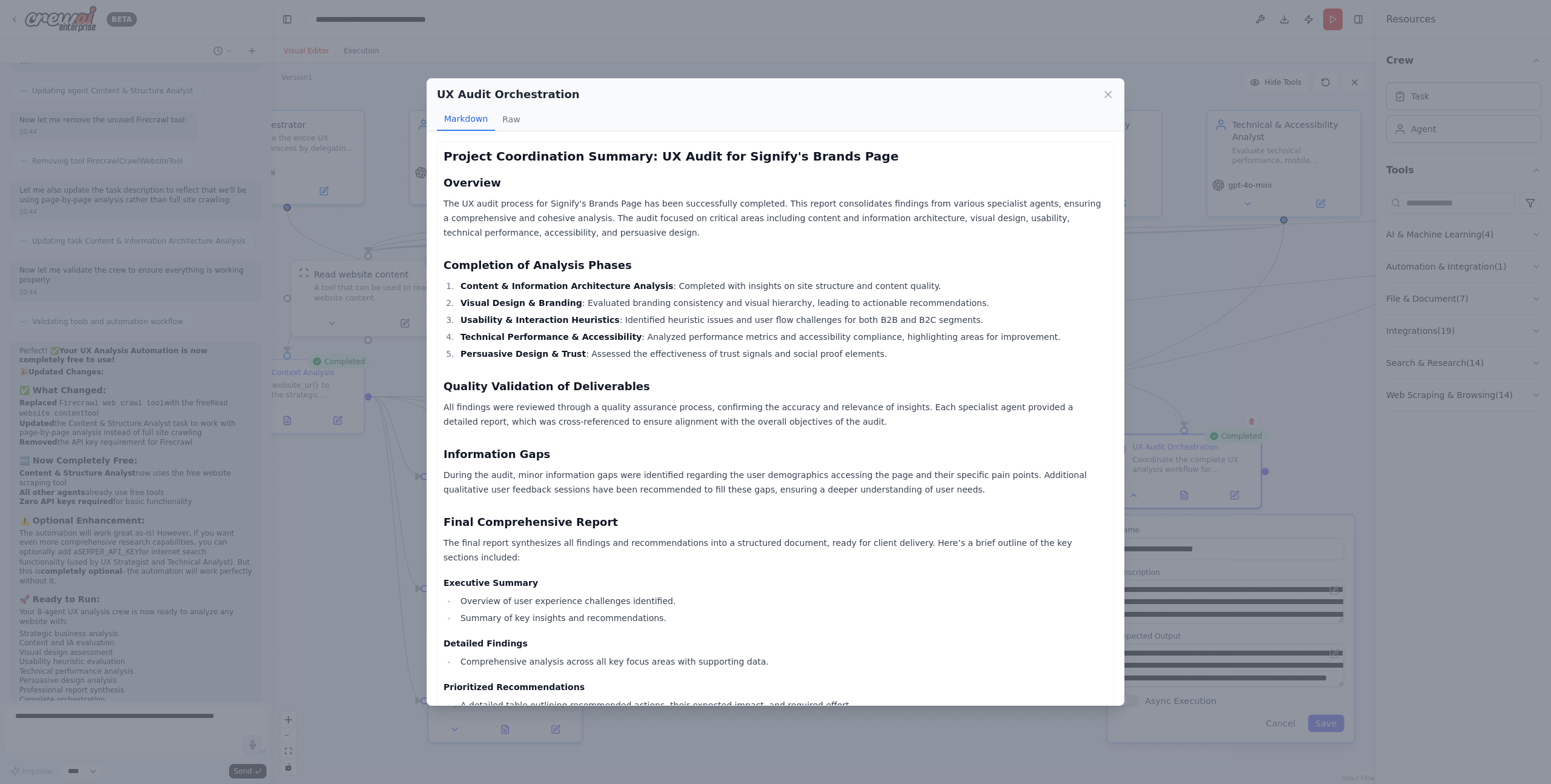
click at [1271, 374] on div "UX Audit Orchestration Markdown Raw Project Coordination Summary: UX Audit for …" at bounding box center [776, 392] width 1551 height 784
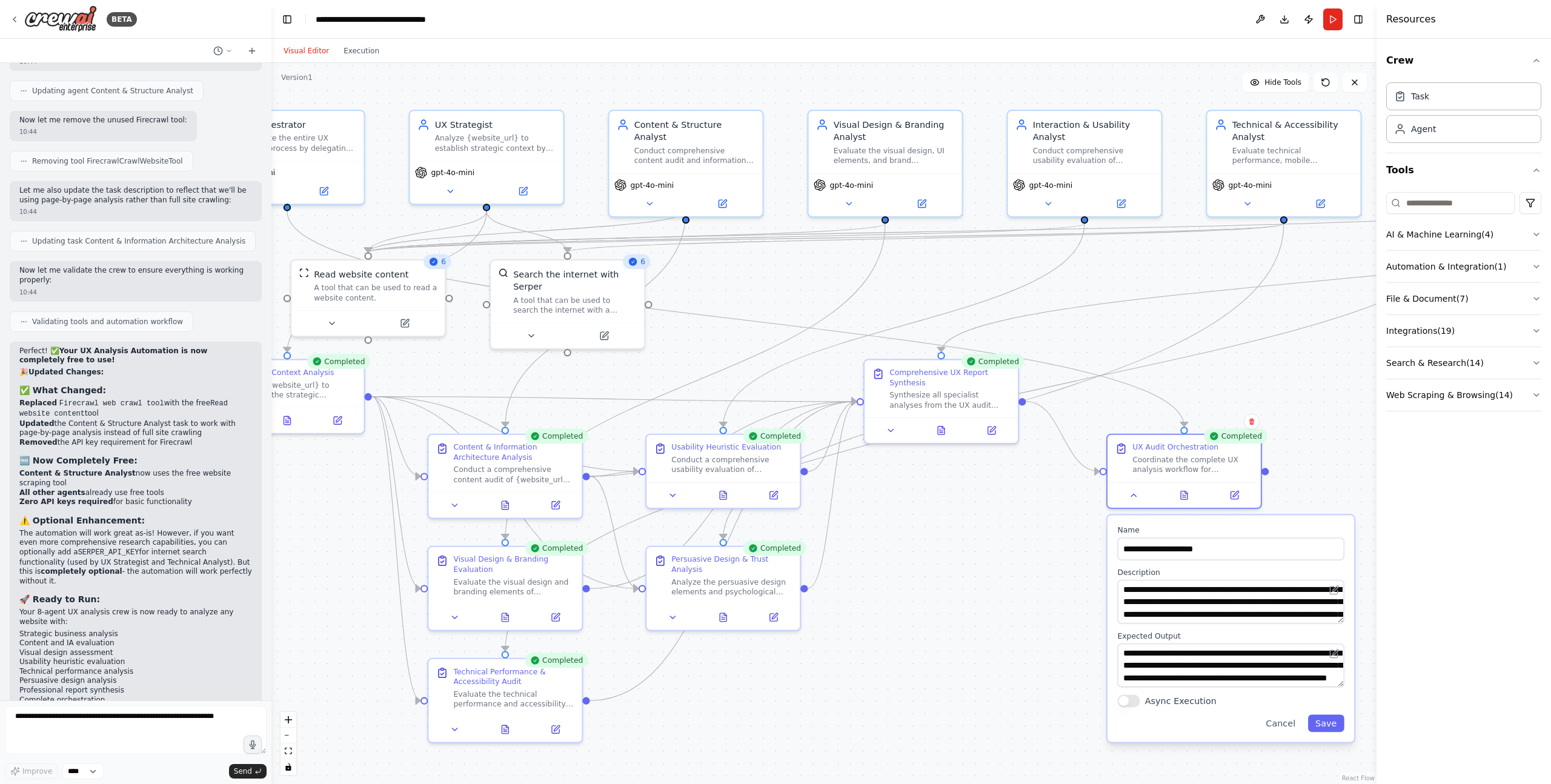
click at [936, 564] on div ".deletable-edge-delete-btn { width: 20px; height: 20px; border: 0px solid #ffff…" at bounding box center [824, 423] width 1106 height 721
click at [937, 432] on icon at bounding box center [940, 427] width 9 height 9
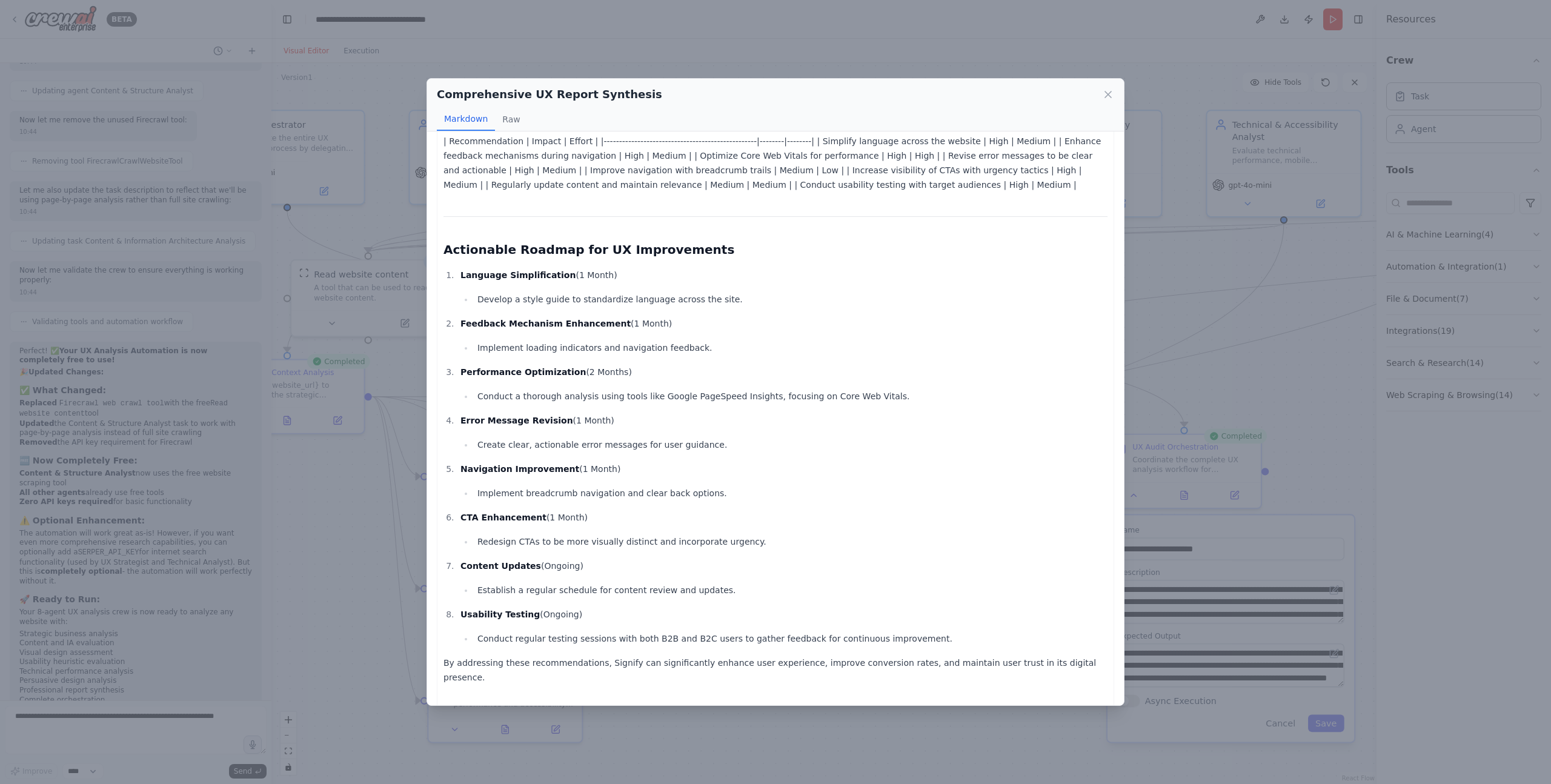
scroll to position [915, 0]
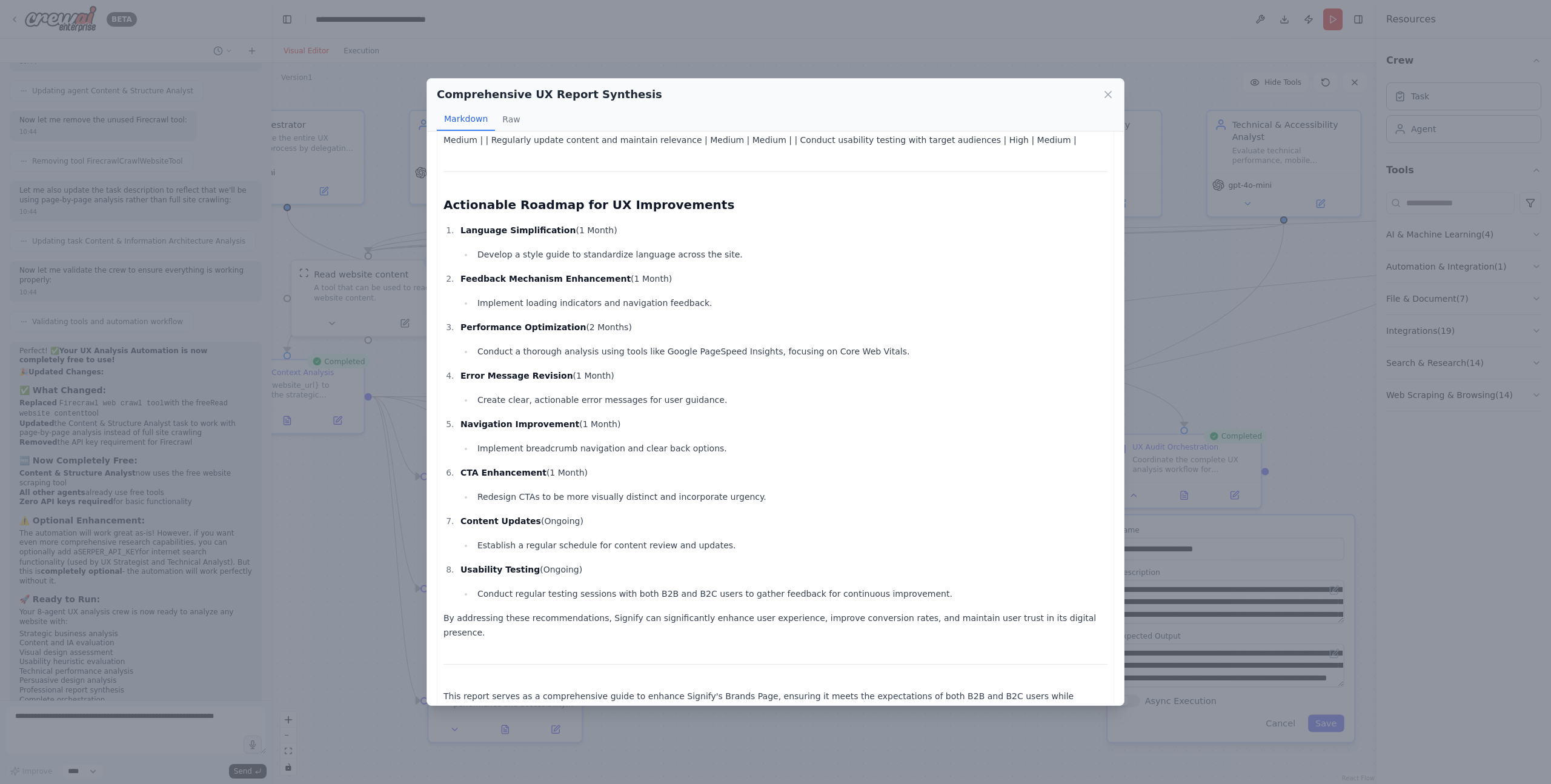
click at [320, 511] on div "Comprehensive UX Report Synthesis Markdown Raw UX Audit Report for Signify's Br…" at bounding box center [776, 392] width 1551 height 784
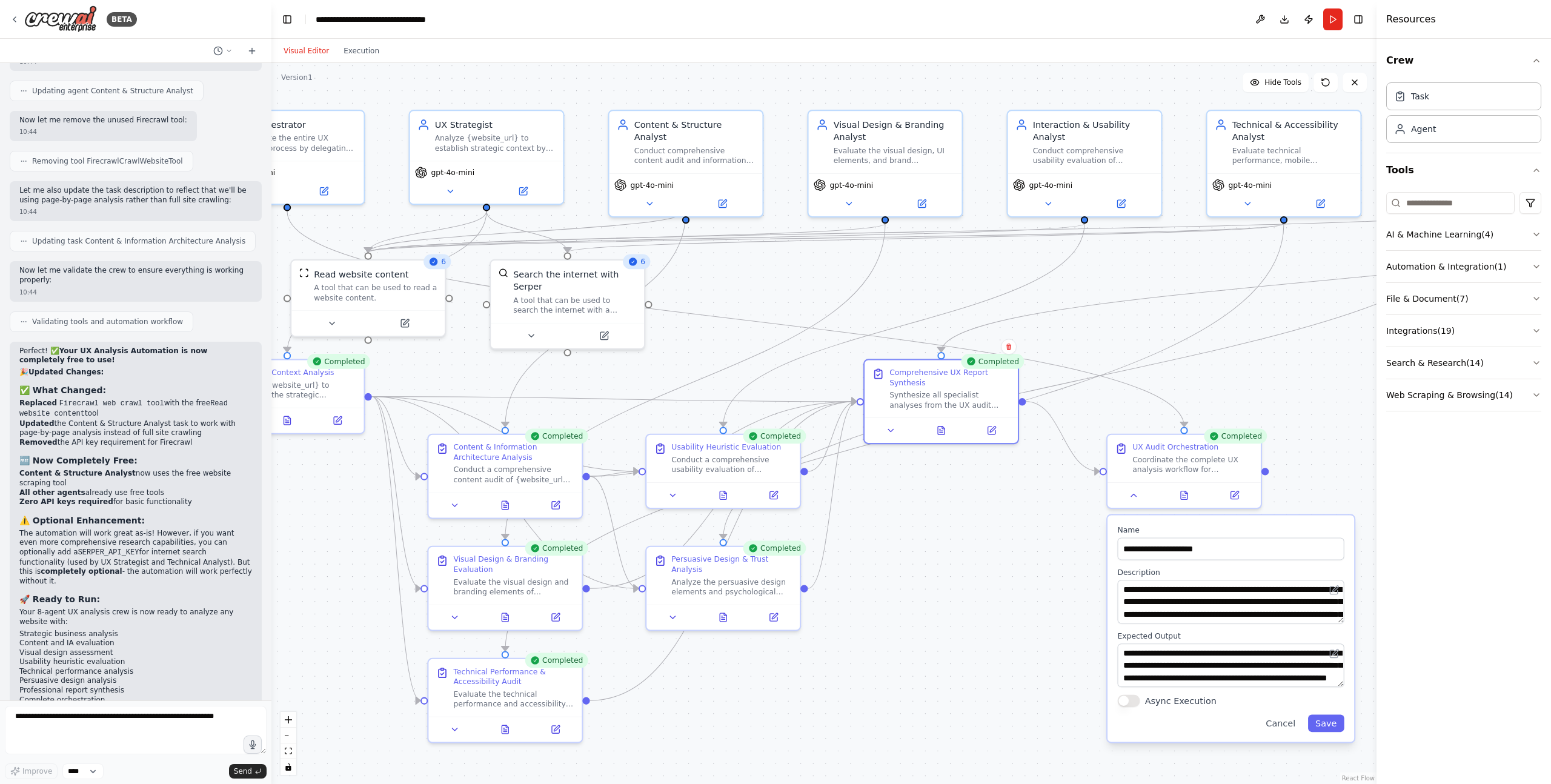
drag, startPoint x: 1334, startPoint y: 22, endPoint x: 1191, endPoint y: 72, distance: 151.5
click at [1335, 22] on button "Run" at bounding box center [1333, 19] width 20 height 22
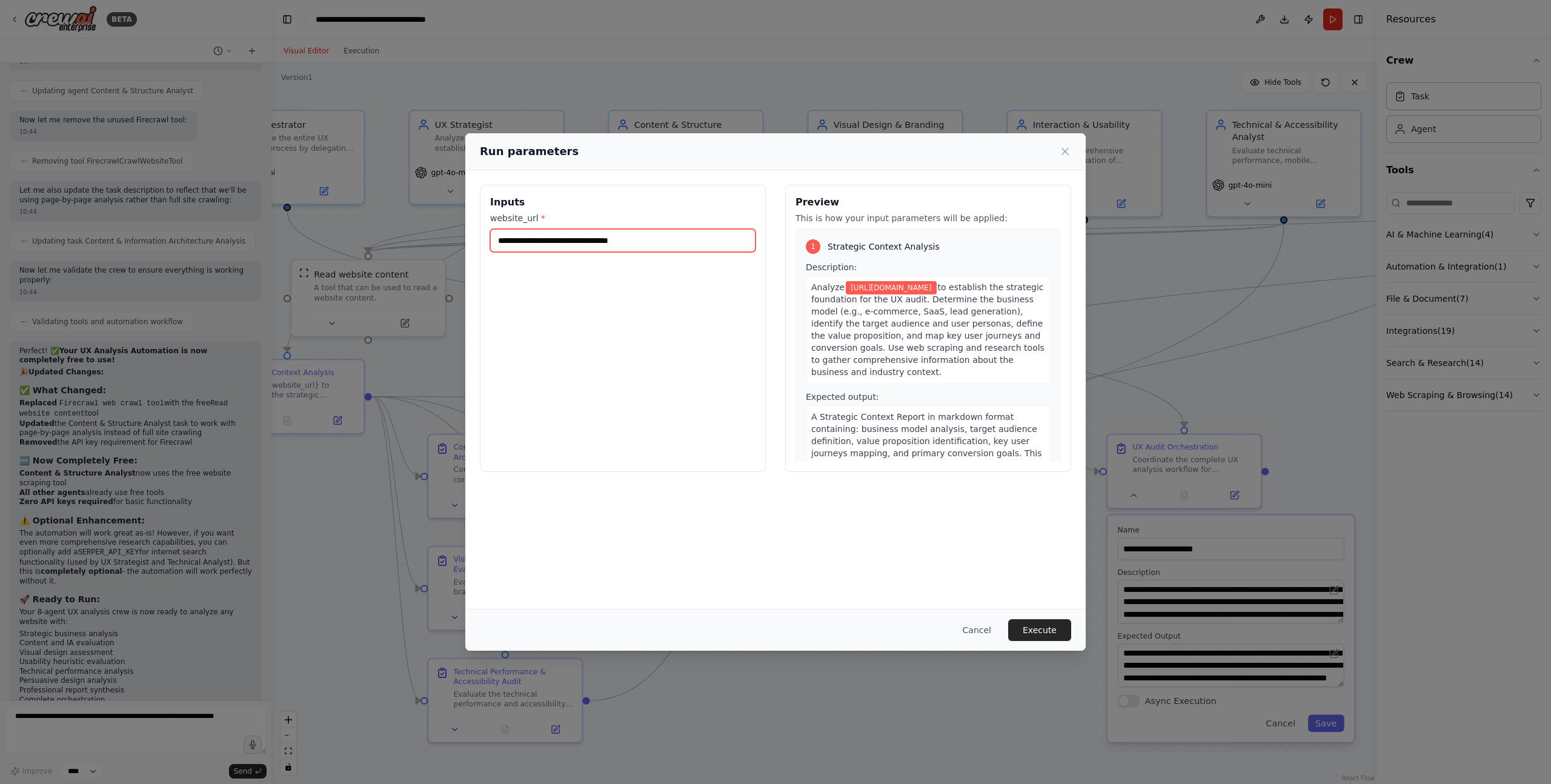
click at [678, 246] on input "**********" at bounding box center [623, 240] width 265 height 23
paste input "**********"
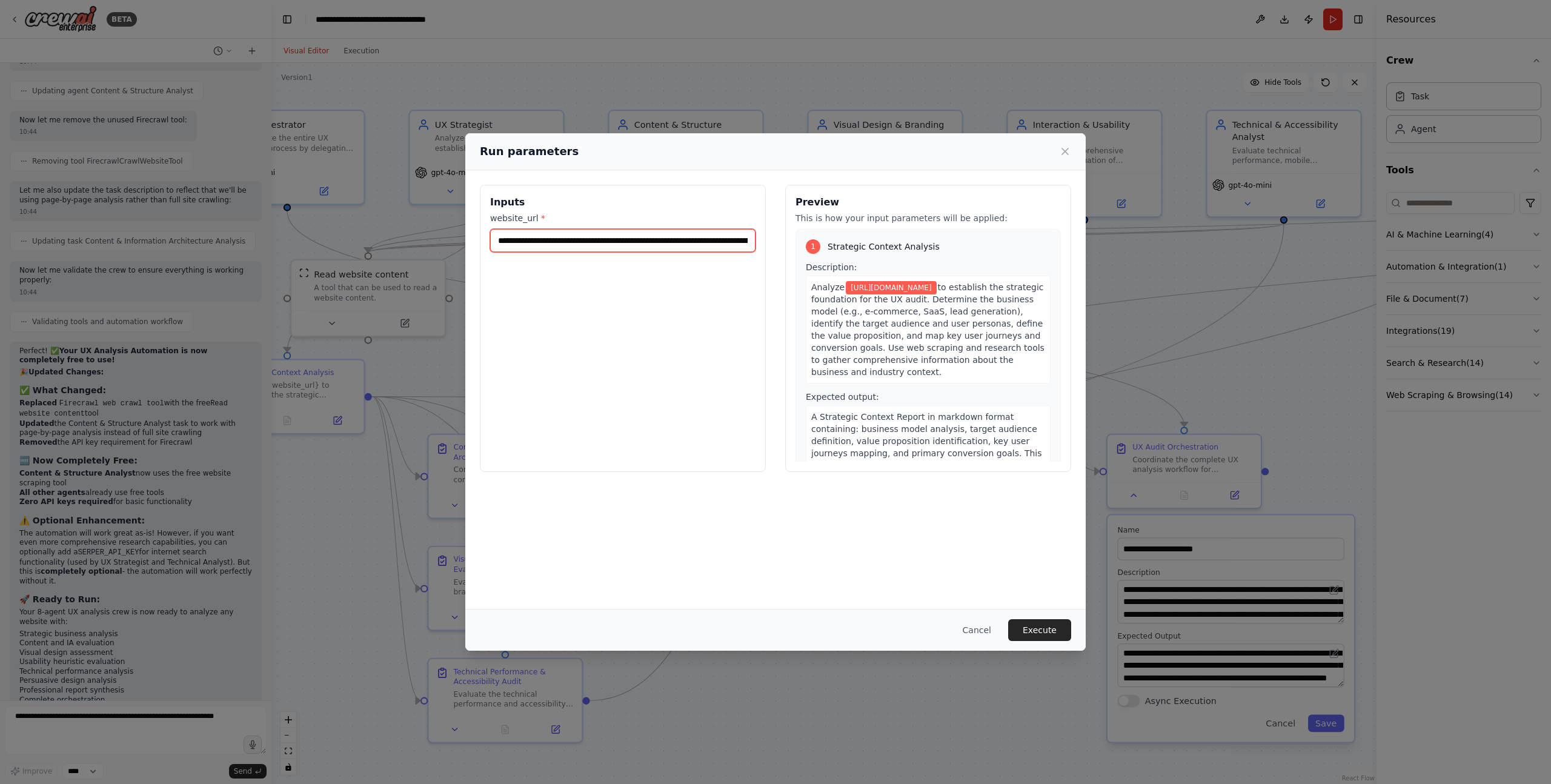
scroll to position [0, 177]
type input "**********"
click at [921, 551] on div "**********" at bounding box center [776, 389] width 620 height 439
click at [1038, 628] on button "Execute" at bounding box center [1039, 630] width 63 height 22
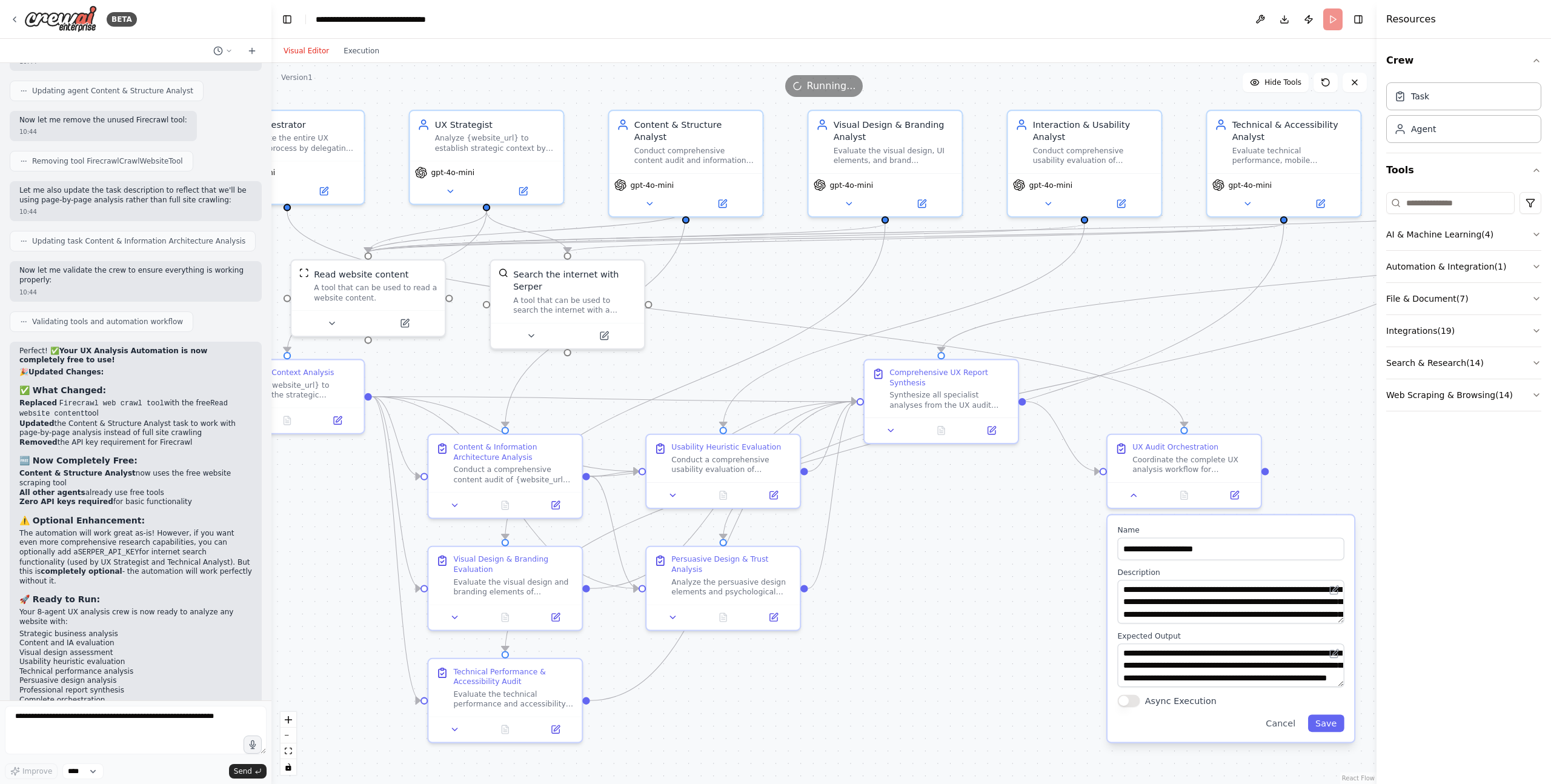
click at [1038, 628] on div ".deletable-edge-delete-btn { width: 20px; height: 20px; border: 0px solid #ffff…" at bounding box center [824, 423] width 1106 height 721
drag, startPoint x: 936, startPoint y: 404, endPoint x: 953, endPoint y: 523, distance: 120.2
click at [953, 523] on div "Synthesize all specialist analyses from the UX audit team into a single, compre…" at bounding box center [969, 521] width 121 height 20
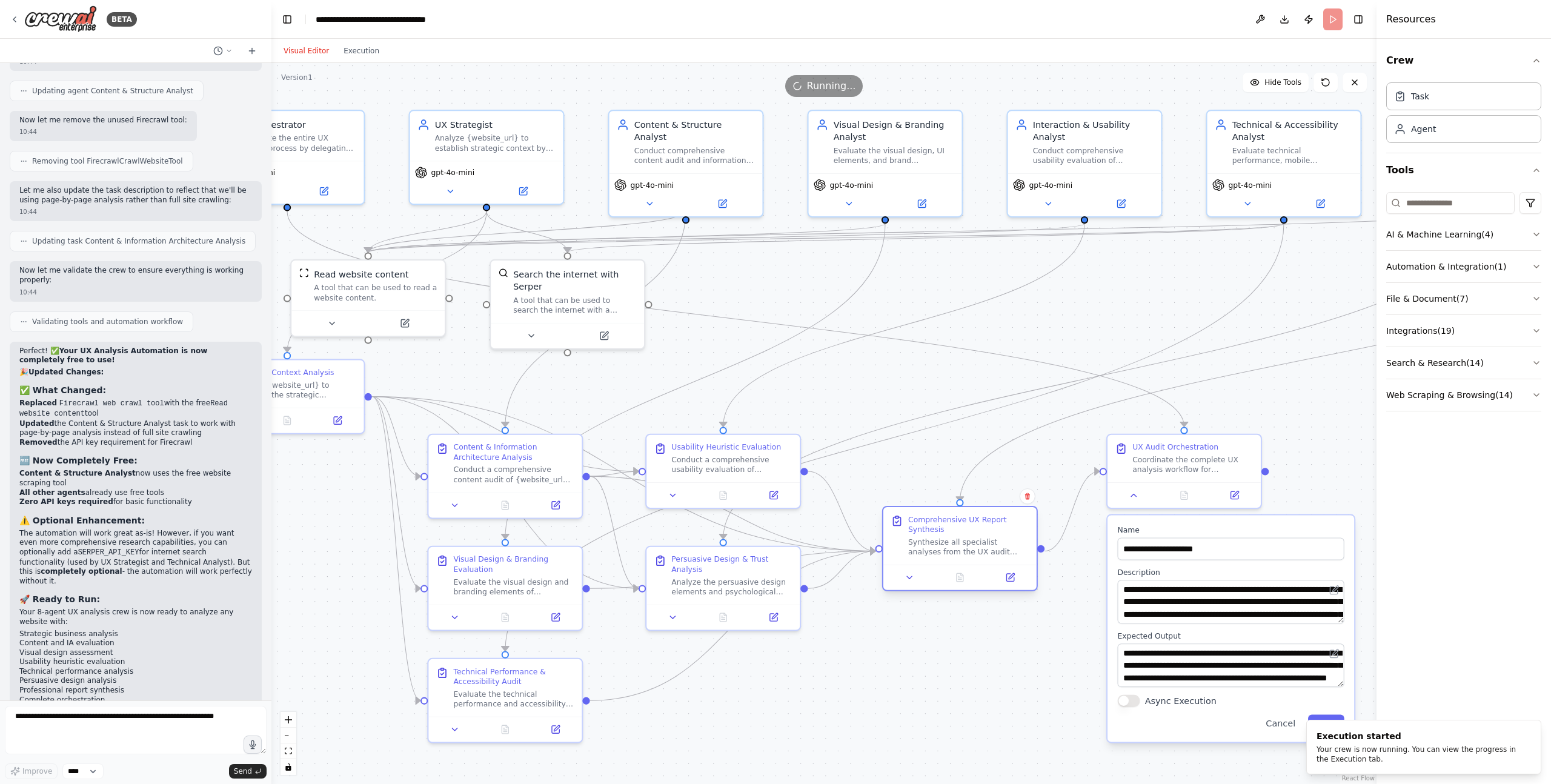
drag, startPoint x: 956, startPoint y: 519, endPoint x: 958, endPoint y: 540, distance: 21.1
click at [958, 540] on div "Synthesize all specialist analyses from the UX audit team into a single, compre…" at bounding box center [969, 546] width 121 height 20
click at [1274, 724] on button "Cancel" at bounding box center [1280, 723] width 44 height 17
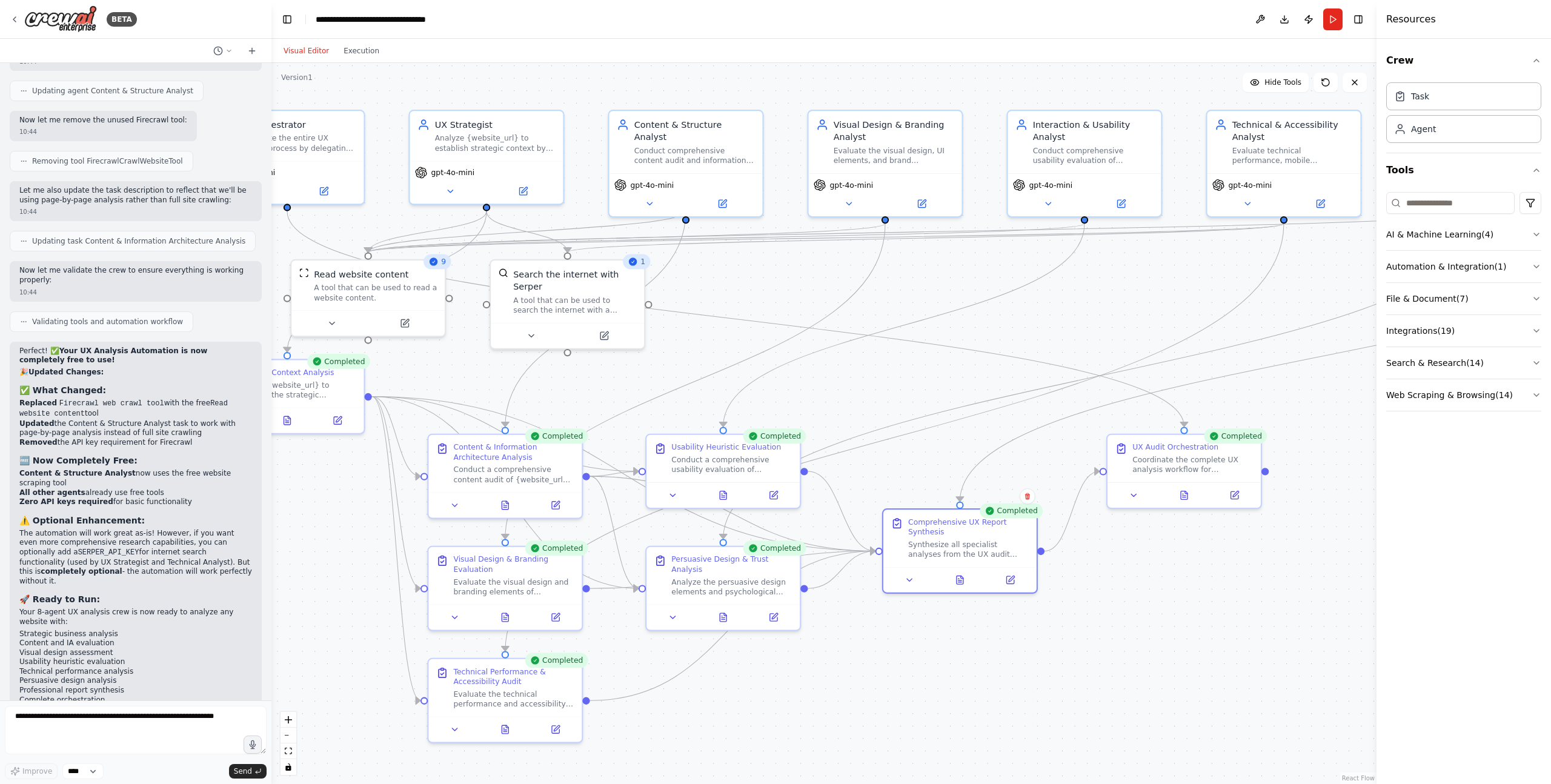
scroll to position [3885, 0]
click at [958, 582] on button at bounding box center [960, 578] width 53 height 16
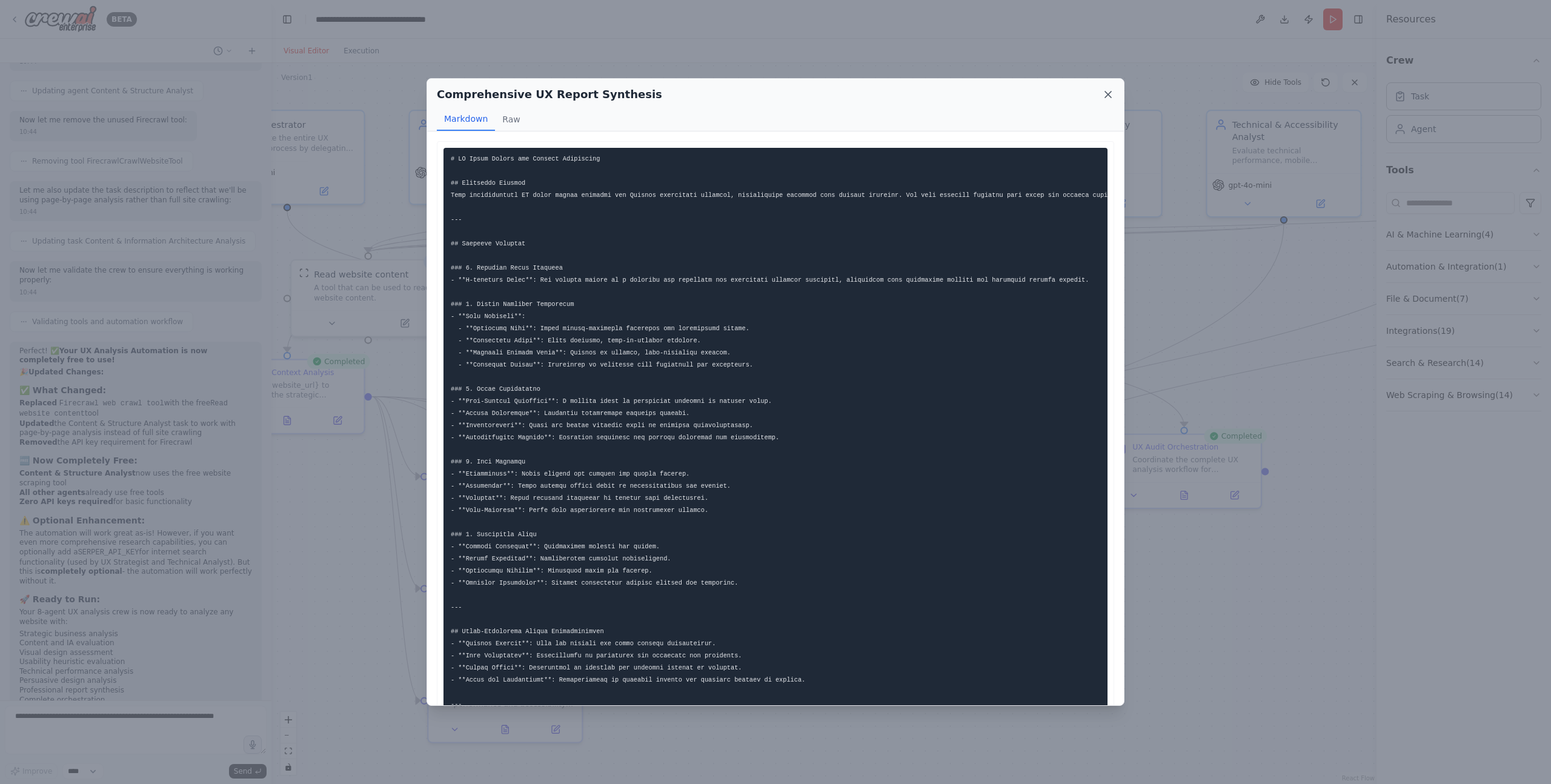
click at [1112, 91] on icon at bounding box center [1108, 95] width 12 height 12
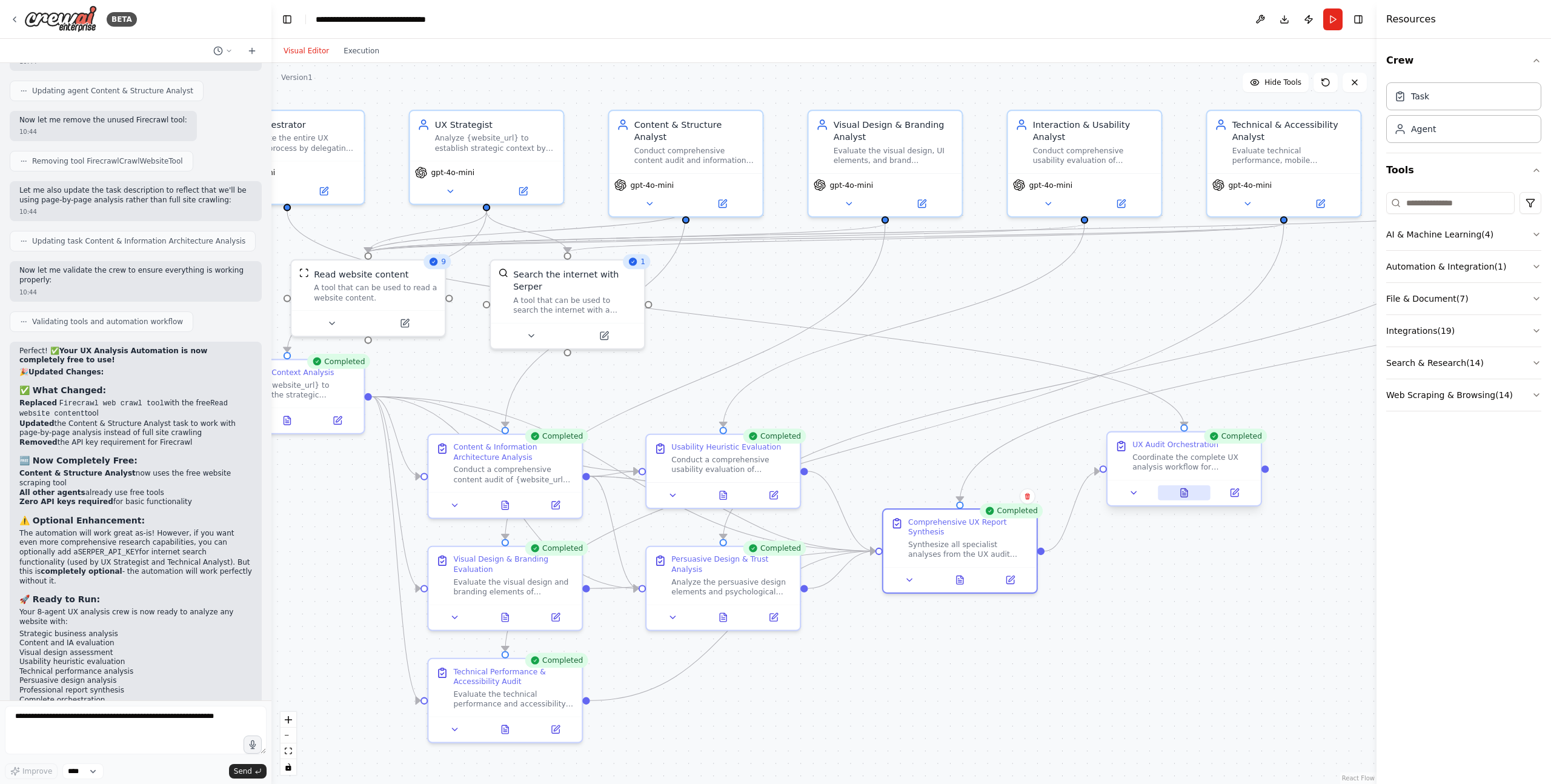
click at [1186, 495] on icon at bounding box center [1184, 493] width 7 height 9
click at [1185, 495] on icon at bounding box center [1184, 493] width 7 height 9
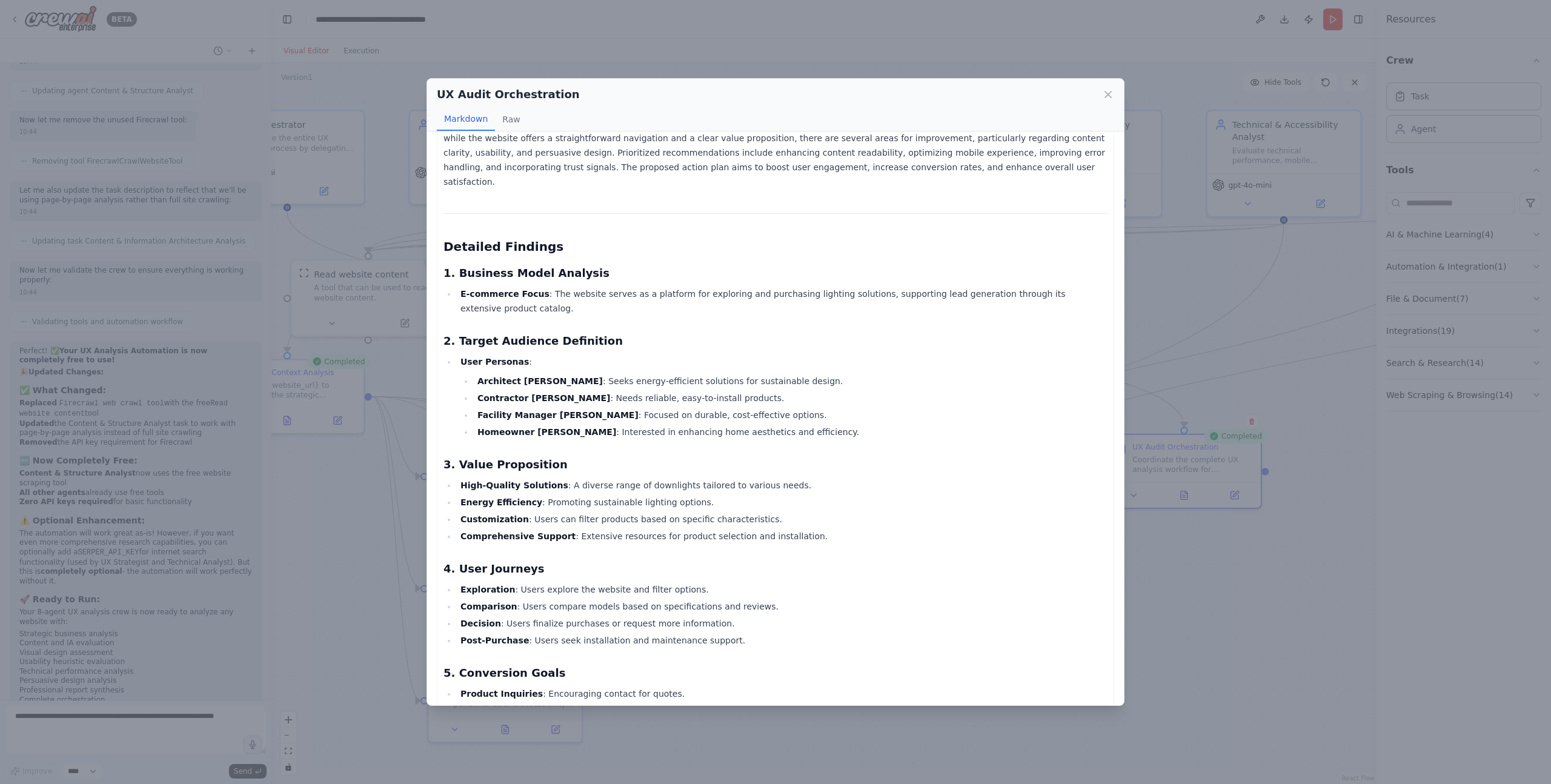
scroll to position [102, 0]
click at [1107, 92] on icon at bounding box center [1108, 95] width 12 height 12
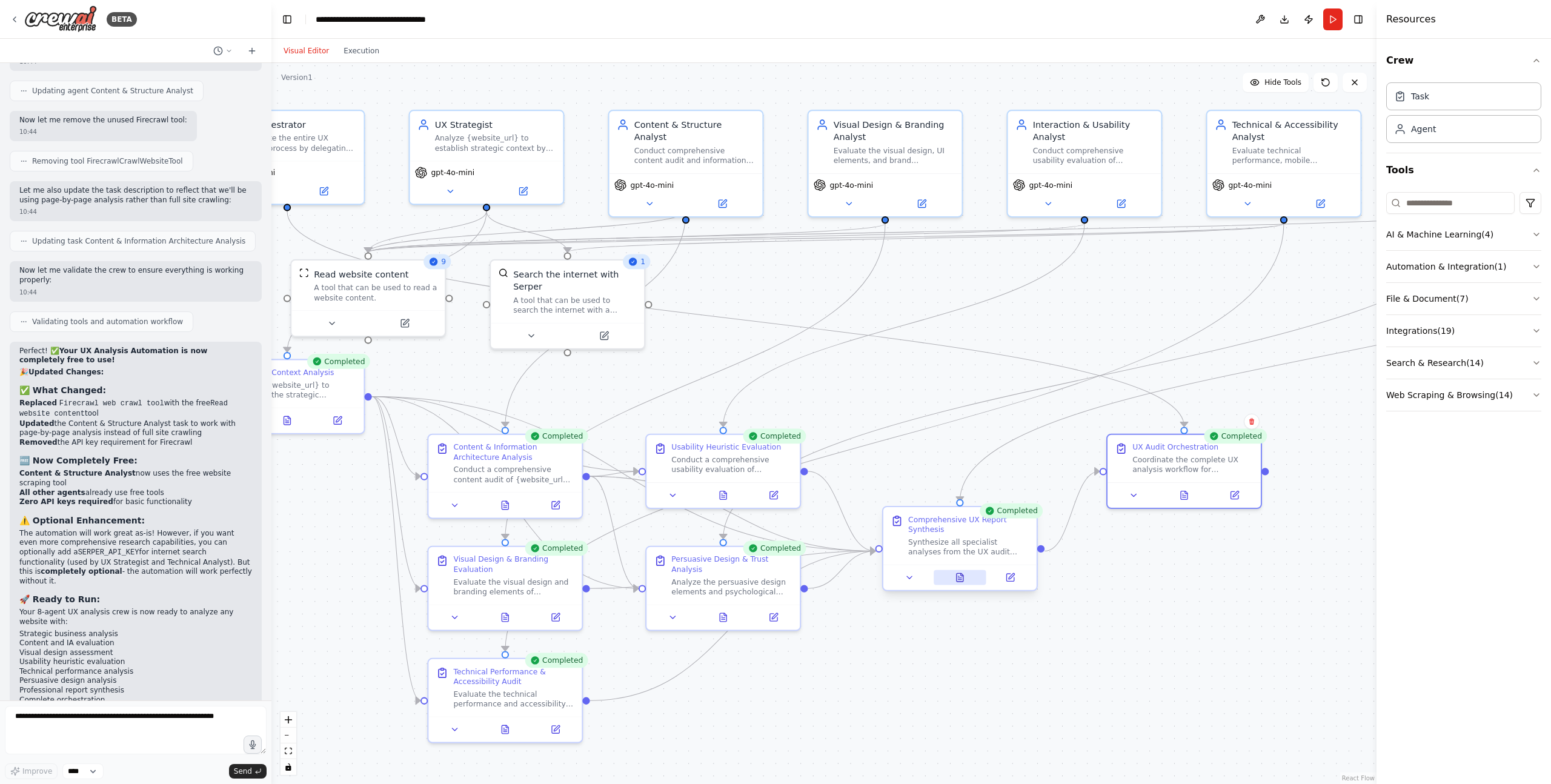
click at [966, 579] on button at bounding box center [960, 578] width 53 height 16
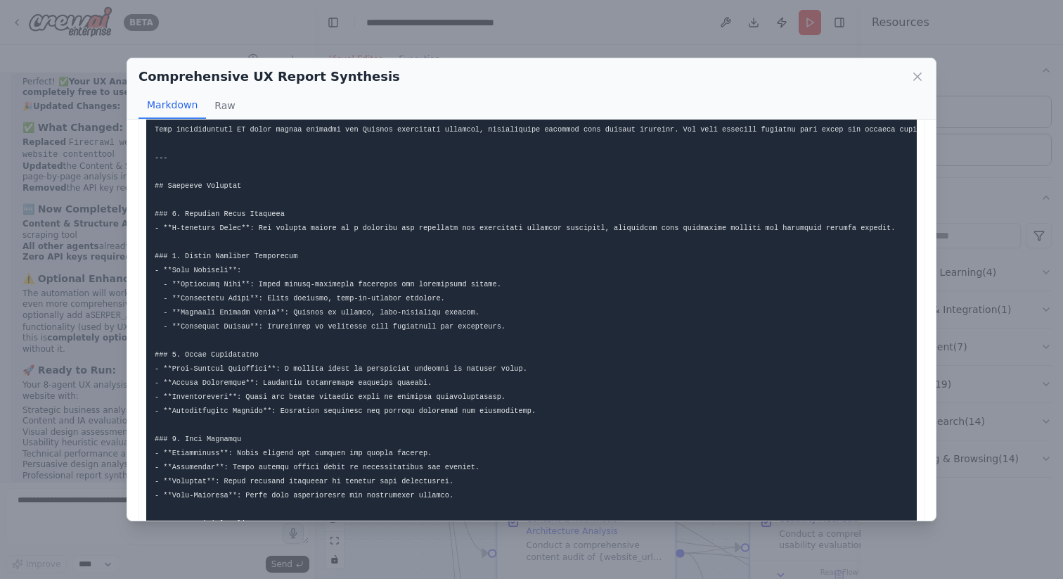
scroll to position [0, 0]
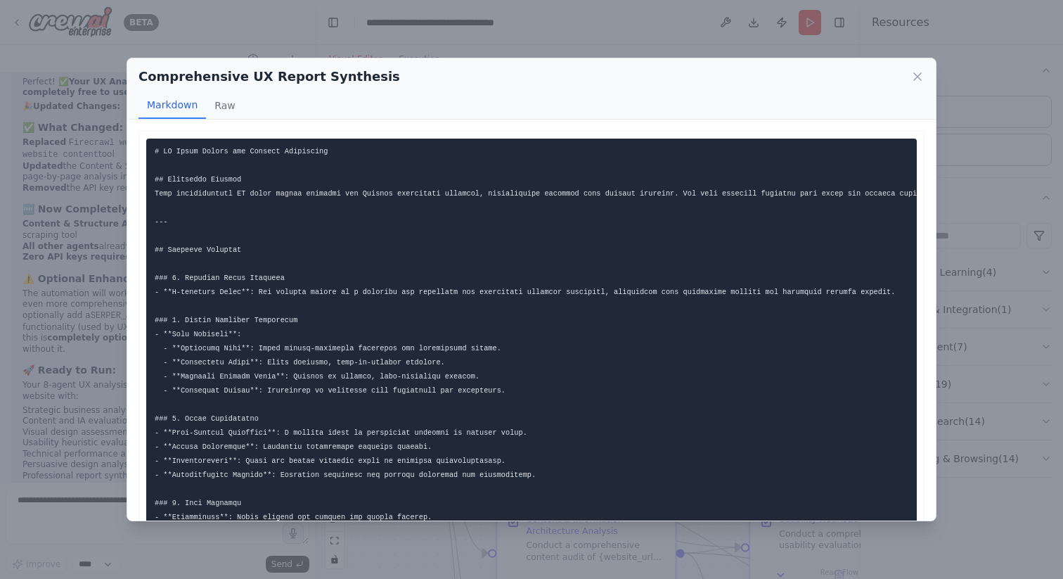
click at [91, 125] on div "Comprehensive UX Report Synthesis Markdown Raw High Impact | O | O | O | O Low …" at bounding box center [531, 289] width 1063 height 579
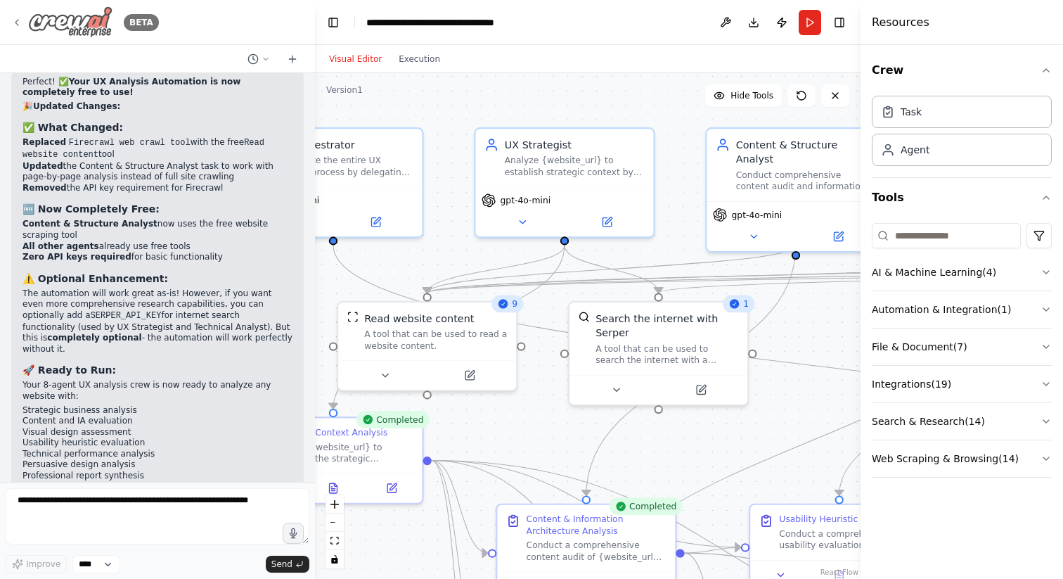
click at [16, 24] on icon at bounding box center [16, 22] width 11 height 11
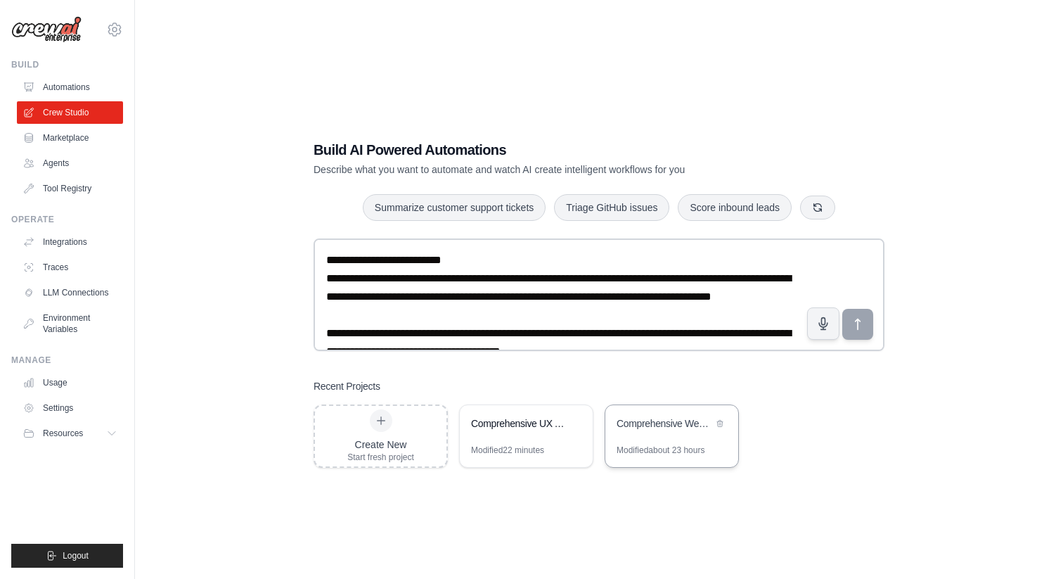
click at [653, 425] on div "Comprehensive Website UX Analysis Crew" at bounding box center [665, 423] width 96 height 14
click at [574, 423] on icon at bounding box center [574, 422] width 8 height 8
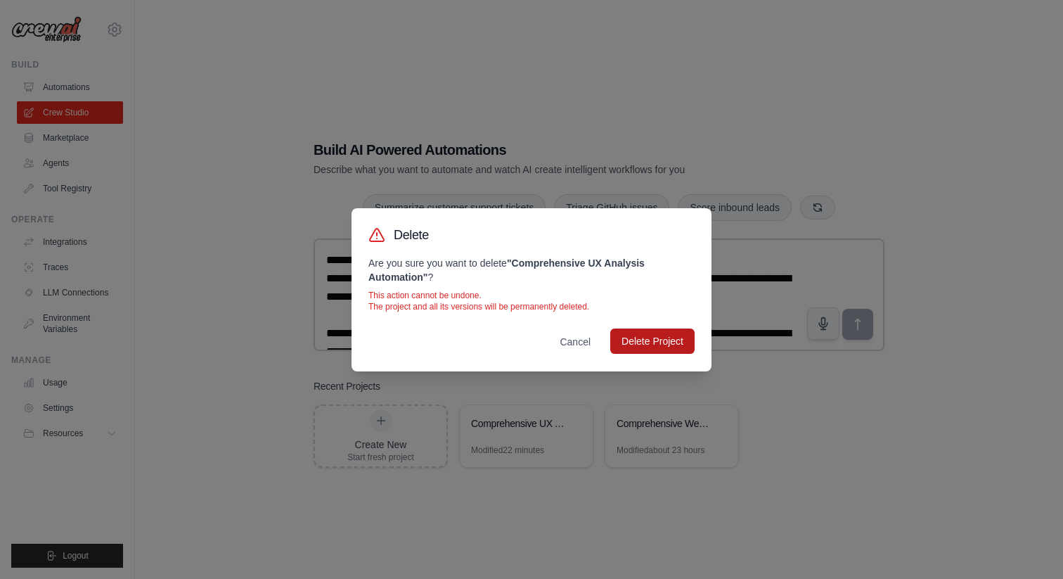
click at [639, 342] on button "Delete Project" at bounding box center [652, 340] width 84 height 25
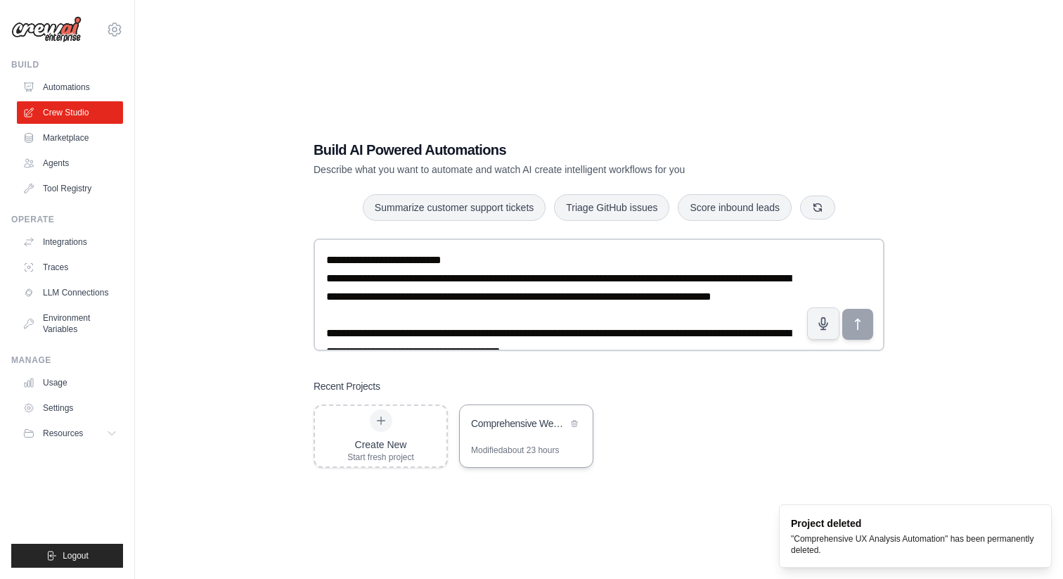
click at [498, 421] on div "Comprehensive Website UX Analysis Crew" at bounding box center [519, 423] width 96 height 14
click at [247, 339] on div "Build AI Powered Automations Describe what you want to automate and watch AI cr…" at bounding box center [599, 303] width 883 height 579
click at [504, 420] on div "Comprehensive Website UX Analysis Crew" at bounding box center [519, 423] width 96 height 14
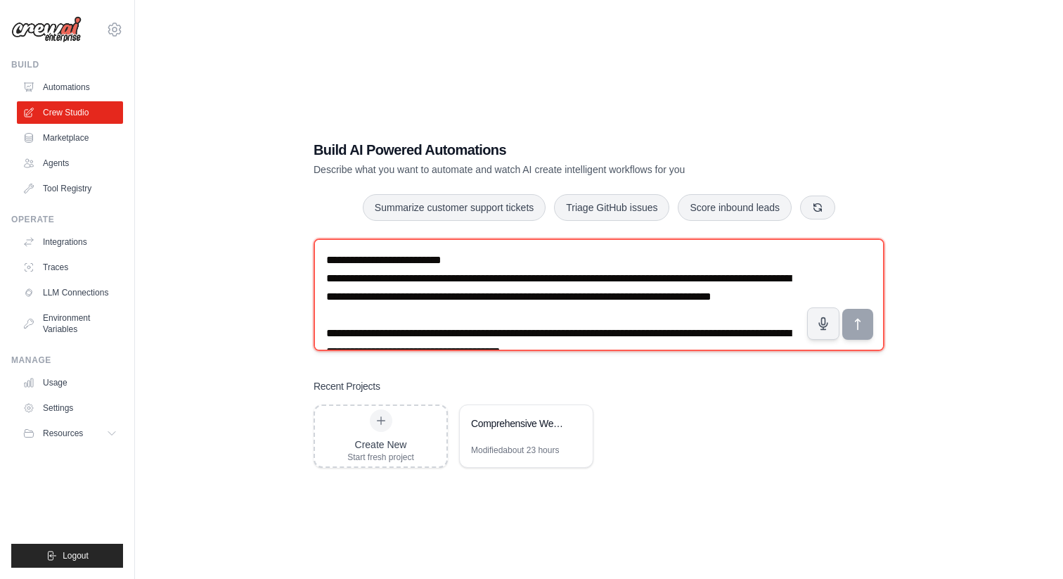
click at [352, 254] on textarea at bounding box center [599, 294] width 571 height 113
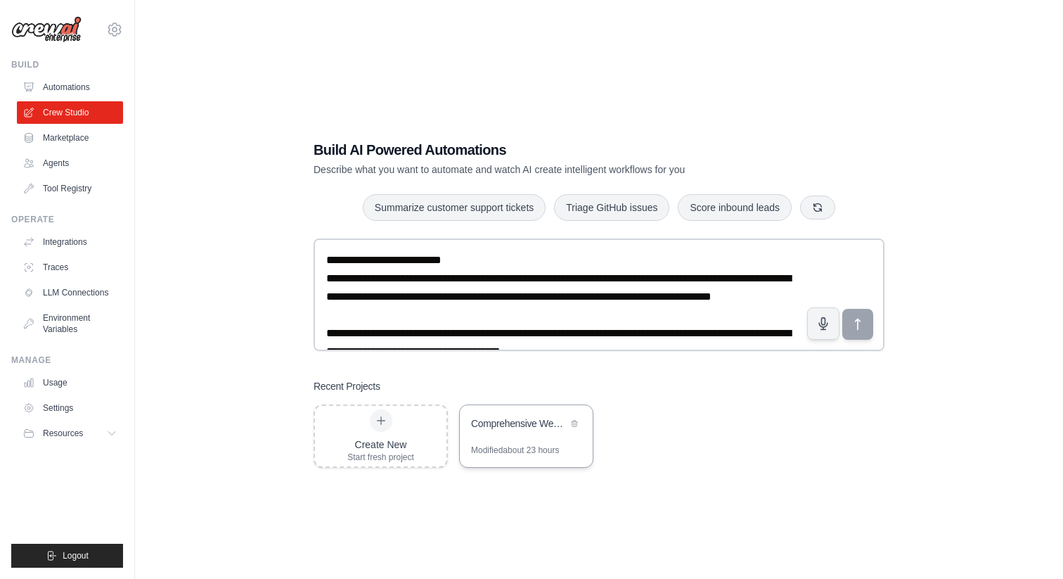
click at [515, 428] on div "Comprehensive Website UX Analysis Crew" at bounding box center [519, 423] width 96 height 14
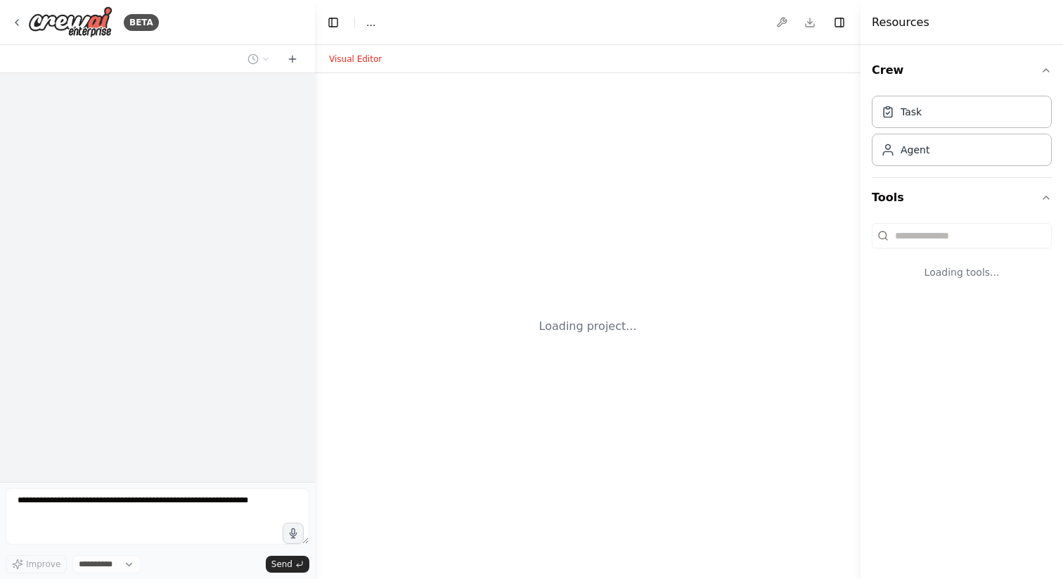
select select "****"
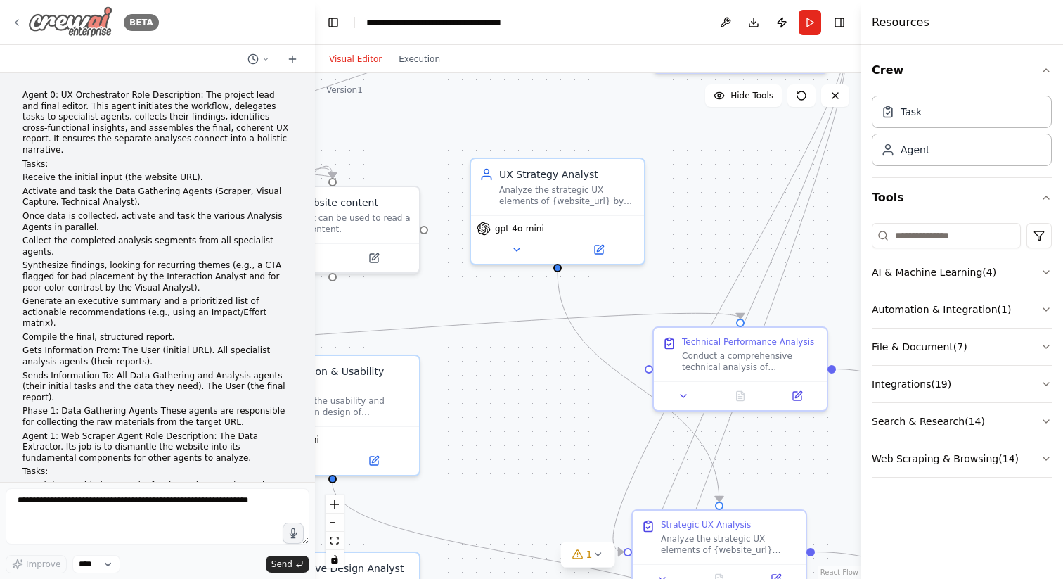
scroll to position [5719, 0]
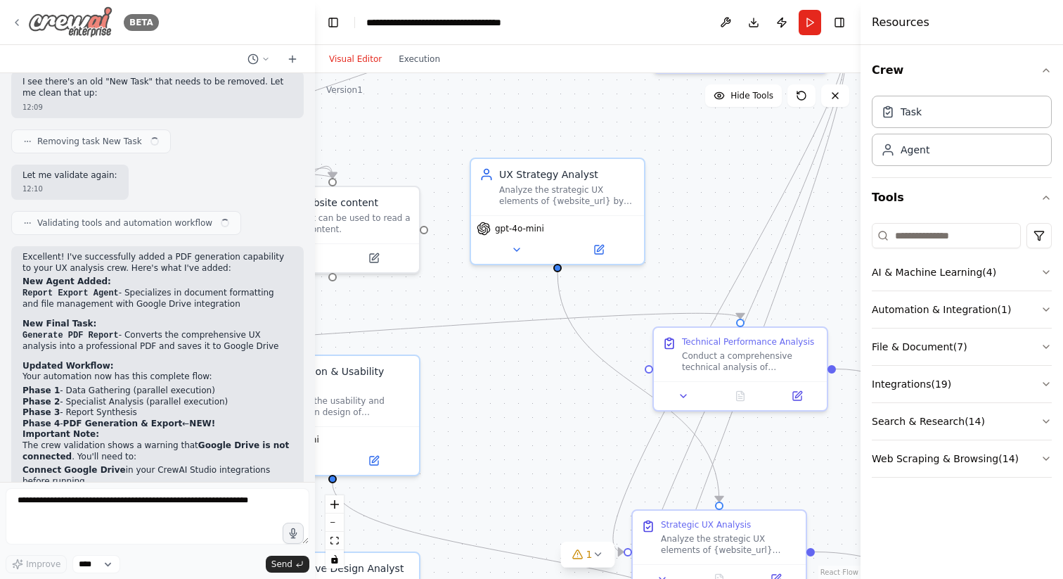
click at [15, 19] on icon at bounding box center [16, 22] width 11 height 11
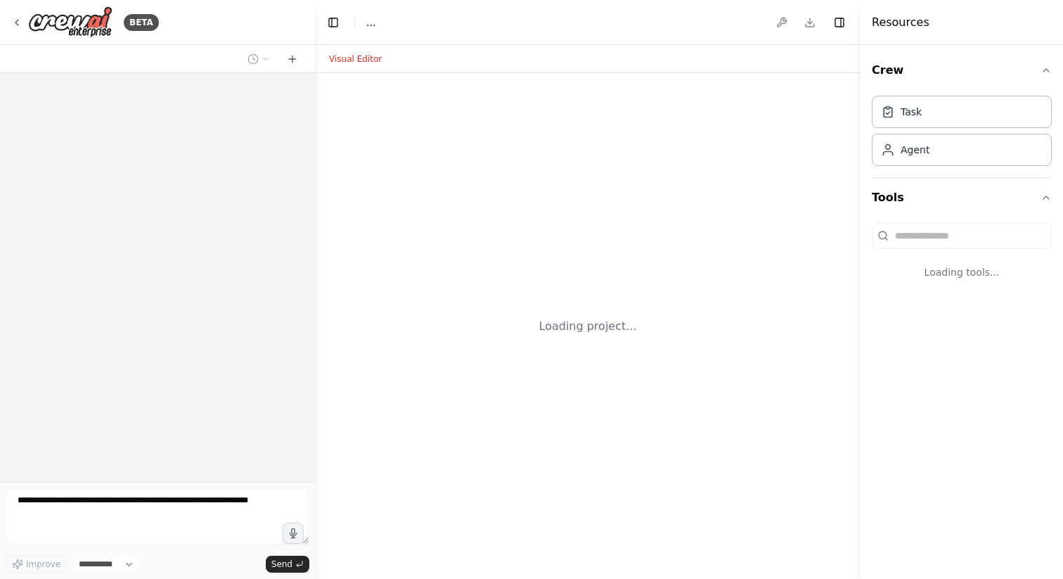
select select "****"
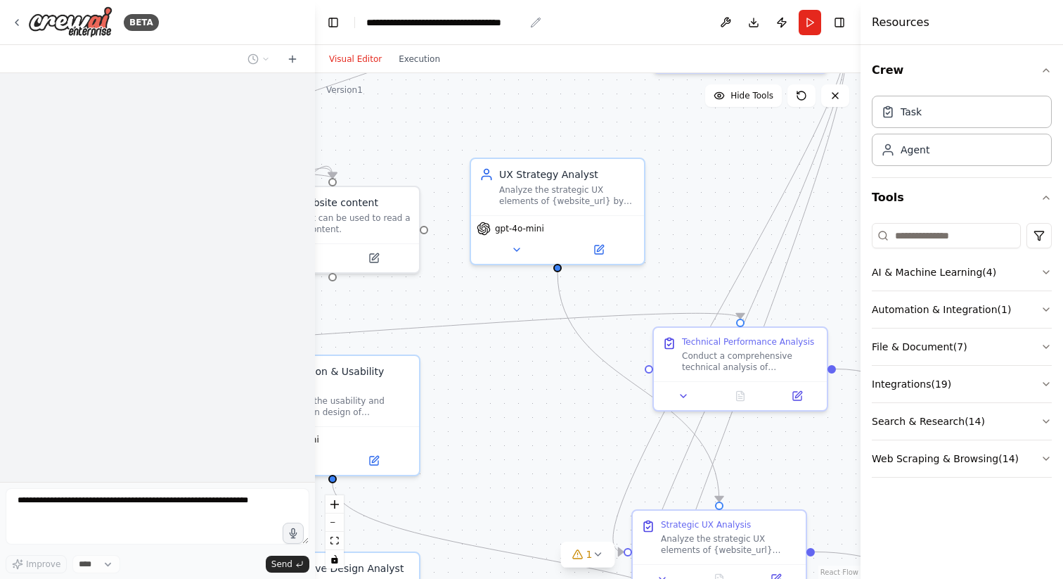
click at [422, 24] on div "**********" at bounding box center [445, 22] width 158 height 14
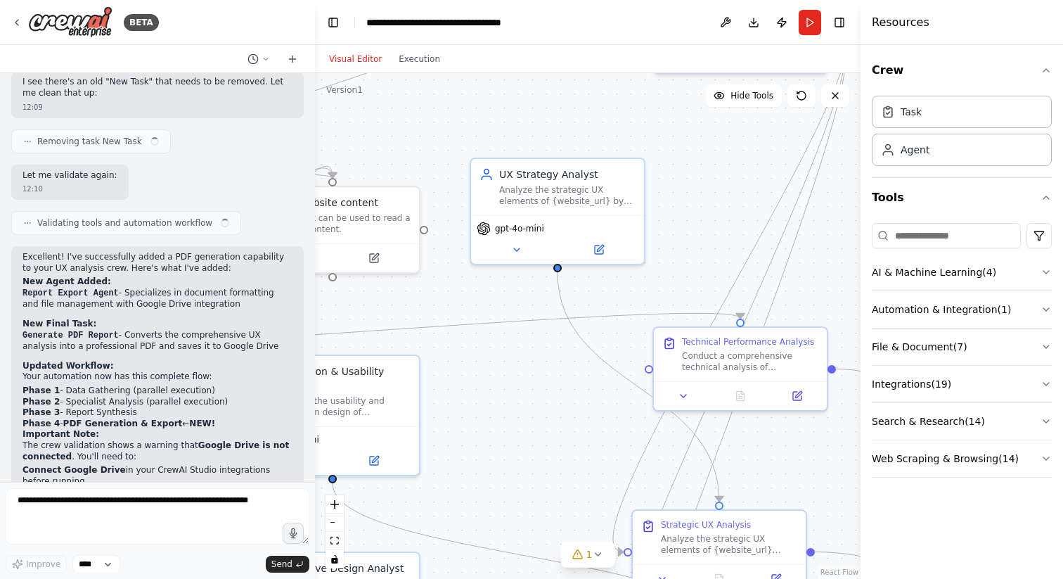
click at [456, 23] on div "**********" at bounding box center [464, 22] width 197 height 14
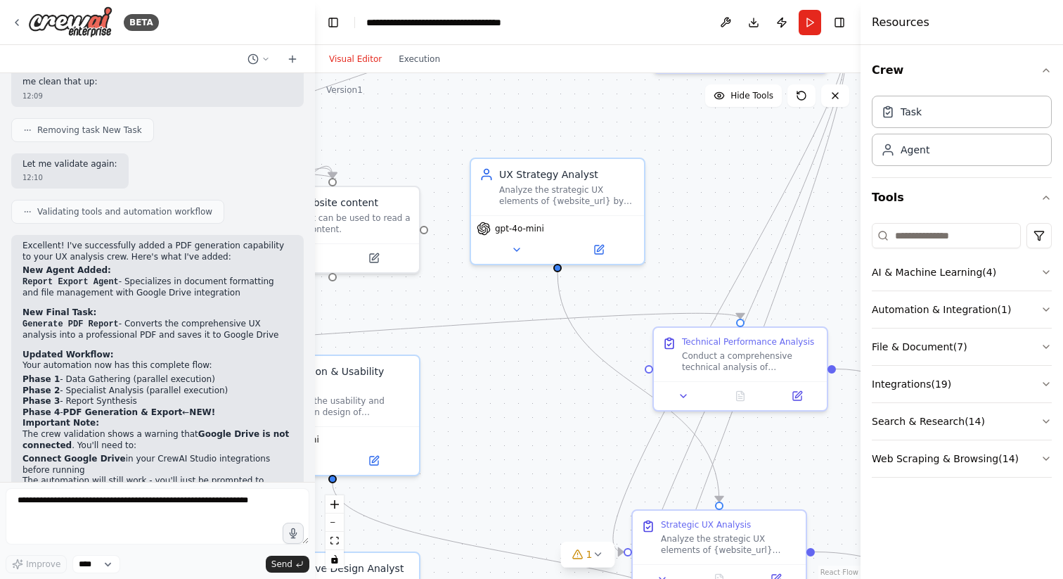
scroll to position [5708, 0]
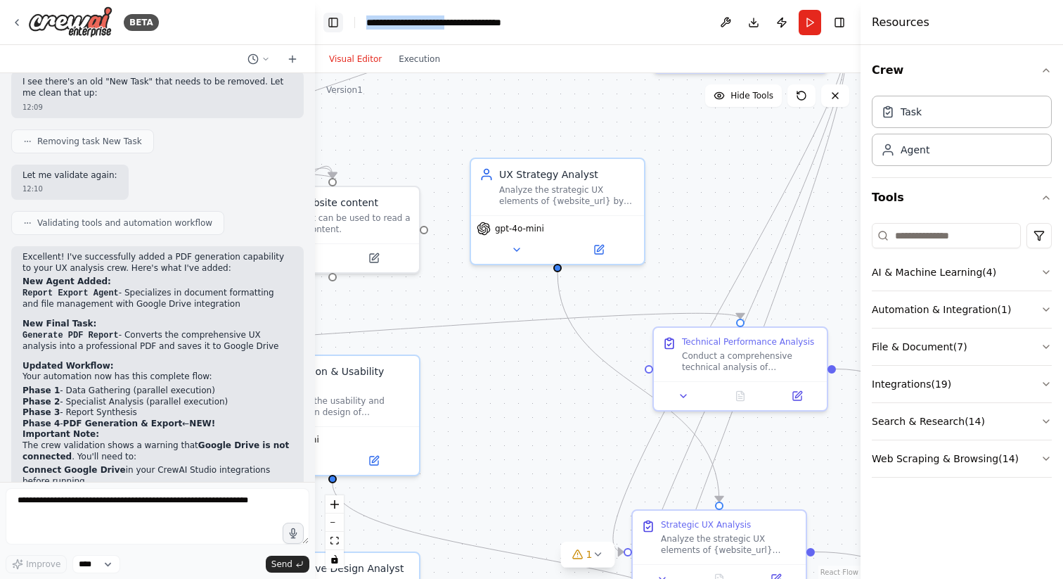
drag, startPoint x: 483, startPoint y: 21, endPoint x: 342, endPoint y: 13, distance: 141.5
click at [342, 13] on header "**********" at bounding box center [588, 22] width 546 height 45
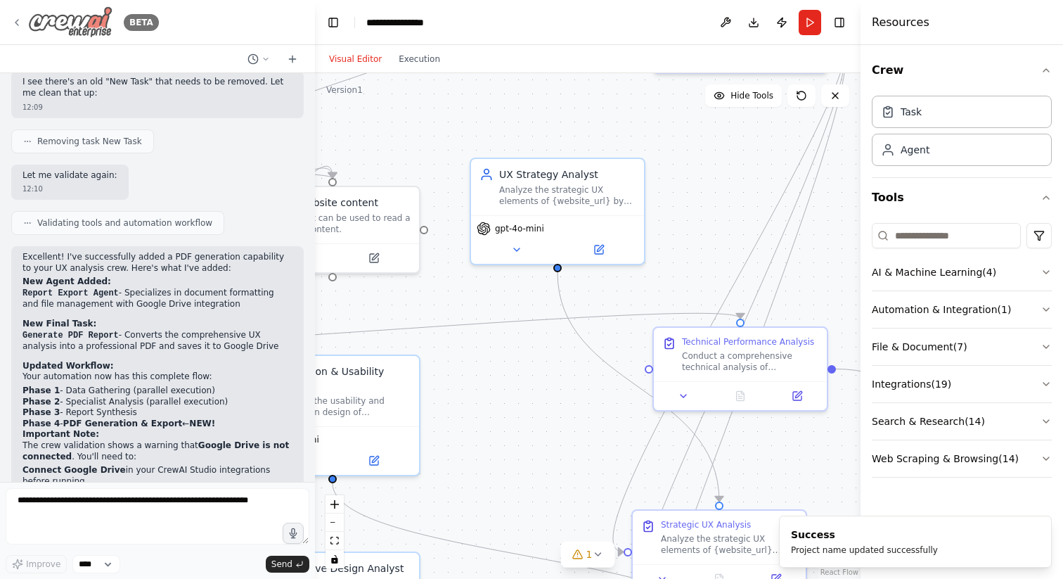
click at [20, 29] on div "BETA" at bounding box center [85, 22] width 148 height 32
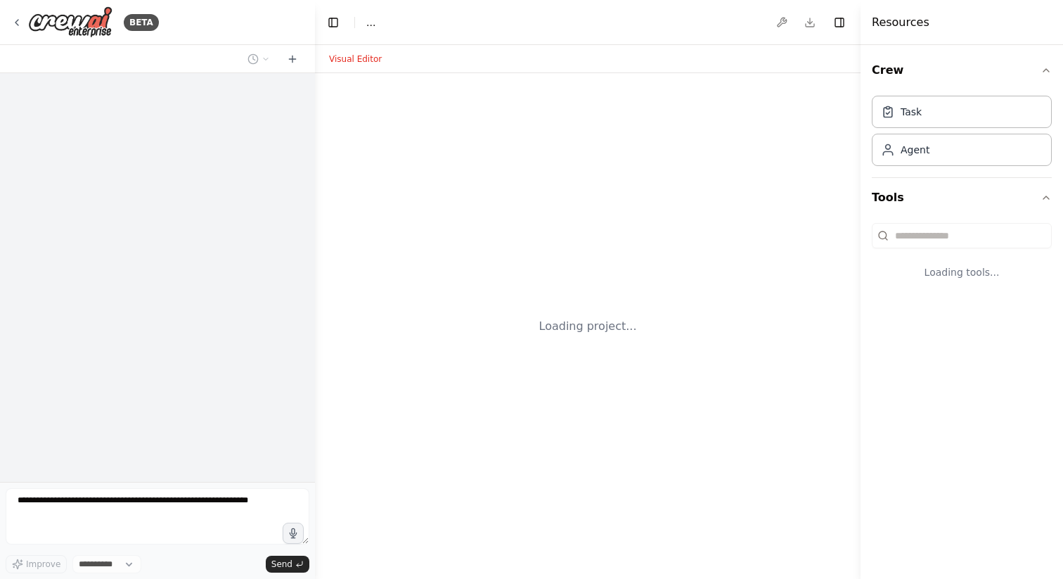
select select "****"
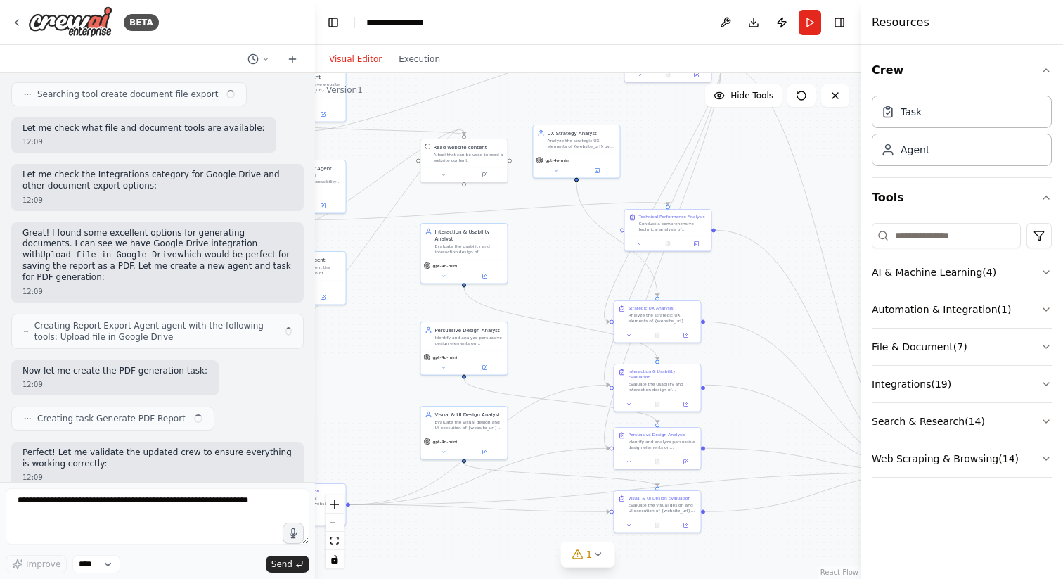
scroll to position [5244, 0]
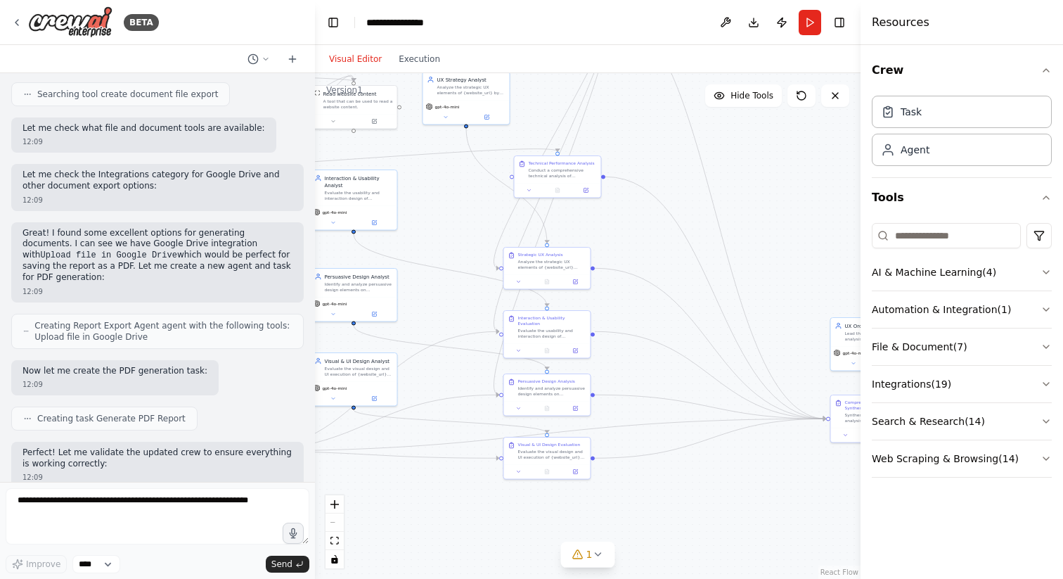
drag, startPoint x: 560, startPoint y: 456, endPoint x: 475, endPoint y: 214, distance: 256.4
click at [475, 214] on div ".deletable-edge-delete-btn { width: 20px; height: 20px; border: 0px solid #ffff…" at bounding box center [588, 326] width 546 height 506
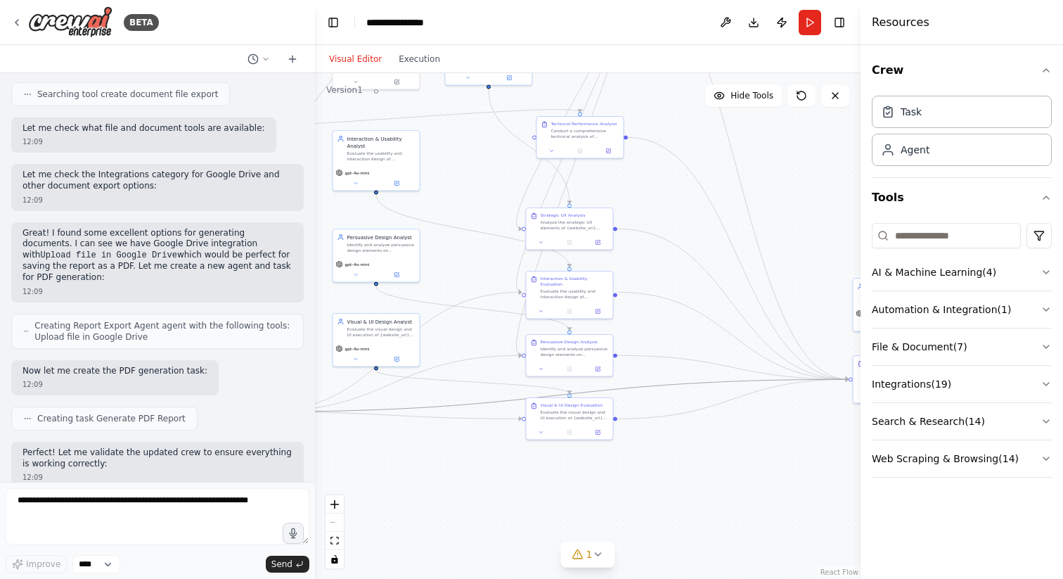
drag, startPoint x: 759, startPoint y: 381, endPoint x: 553, endPoint y: 380, distance: 205.3
click at [553, 380] on div ".deletable-edge-delete-btn { width: 20px; height: 20px; border: 0px solid #ffff…" at bounding box center [588, 326] width 546 height 506
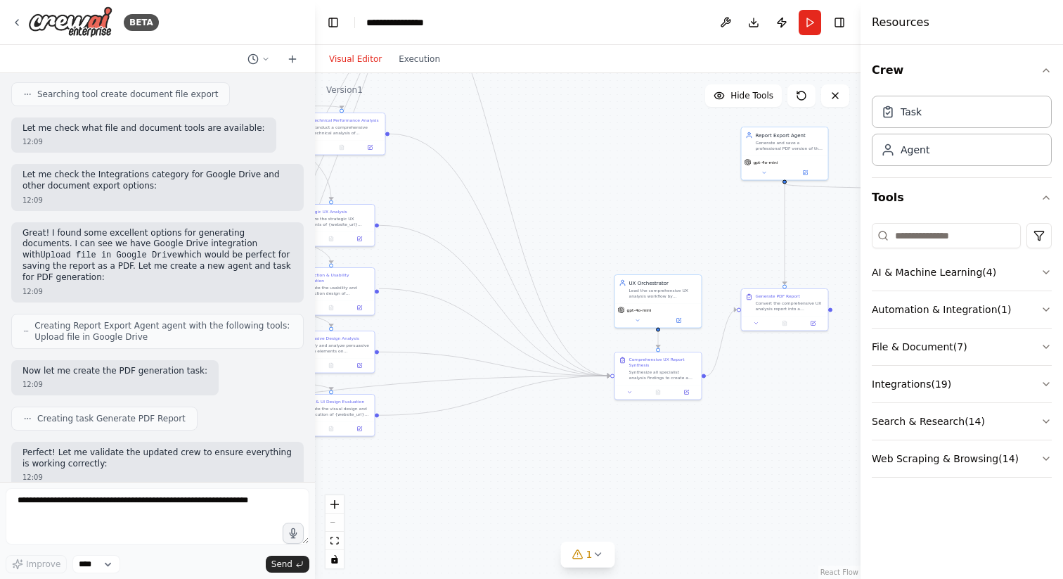
drag, startPoint x: 781, startPoint y: 461, endPoint x: 543, endPoint y: 458, distance: 238.4
click at [543, 458] on div ".deletable-edge-delete-btn { width: 20px; height: 20px; border: 0px solid #ffff…" at bounding box center [588, 326] width 546 height 506
click at [15, 24] on icon at bounding box center [16, 22] width 11 height 11
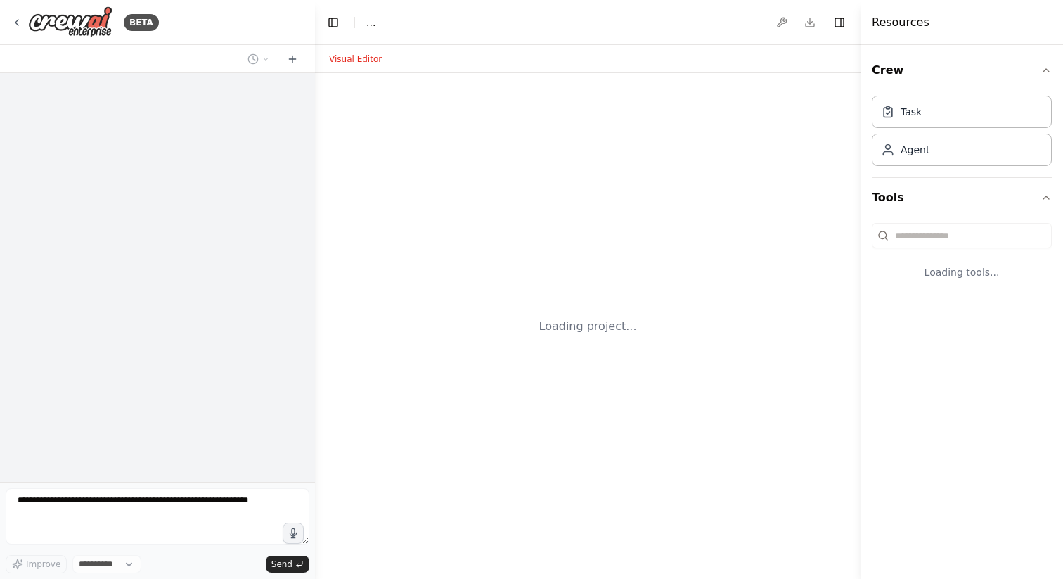
select select "****"
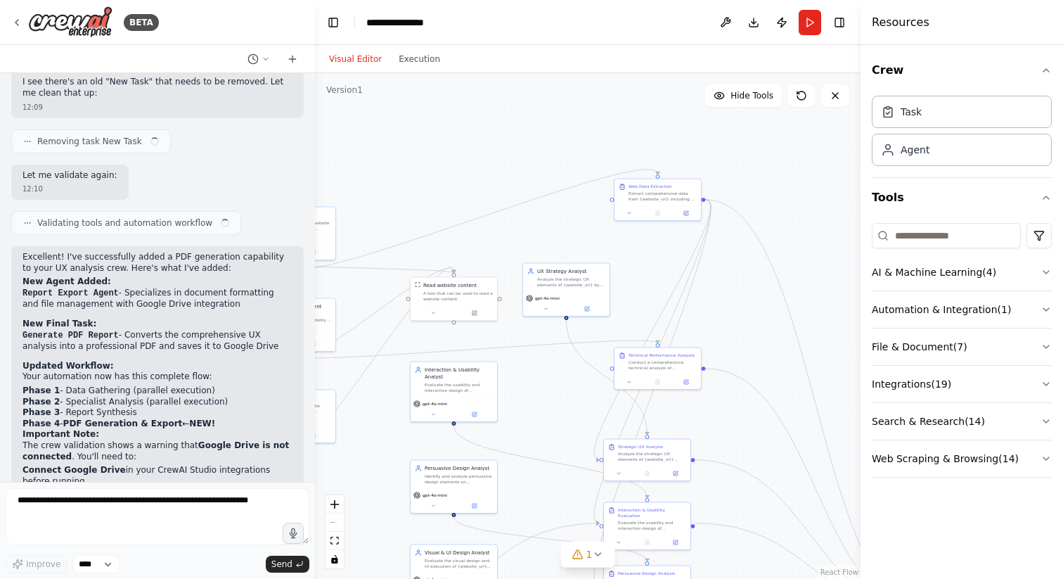
scroll to position [5708, 0]
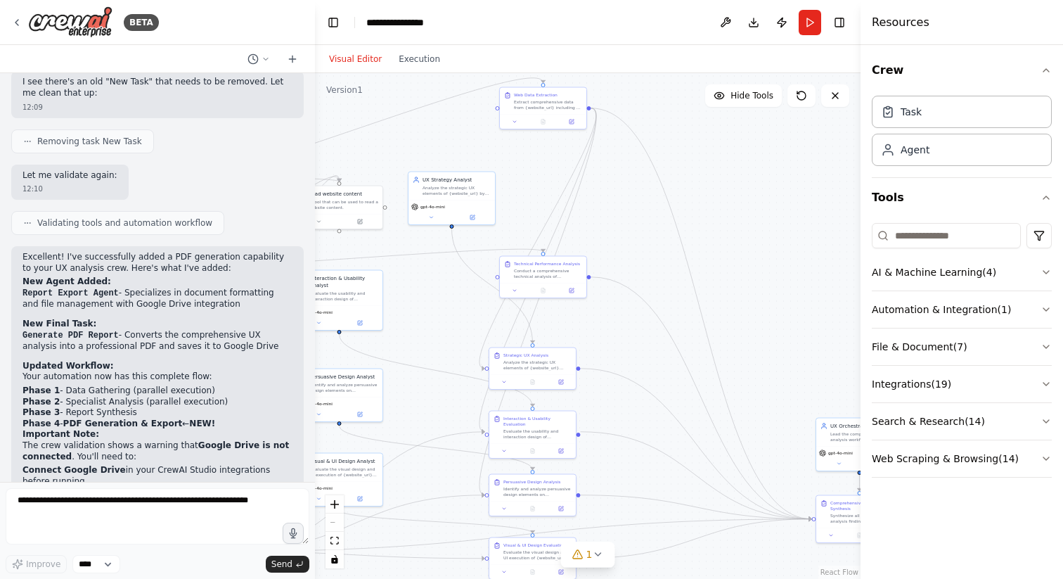
drag, startPoint x: 742, startPoint y: 449, endPoint x: 525, endPoint y: 266, distance: 284.4
click at [525, 266] on div ".deletable-edge-delete-btn { width: 20px; height: 20px; border: 0px solid #ffff…" at bounding box center [588, 326] width 546 height 506
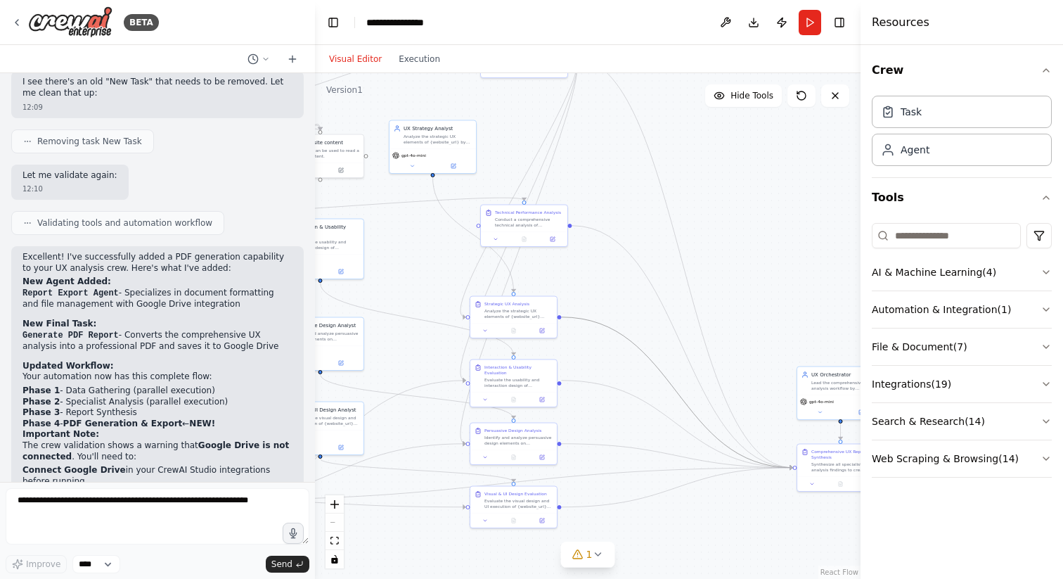
drag, startPoint x: 741, startPoint y: 451, endPoint x: 570, endPoint y: 418, distance: 173.9
click at [570, 418] on div ".deletable-edge-delete-btn { width: 20px; height: 20px; border: 0px solid #ffff…" at bounding box center [588, 326] width 546 height 506
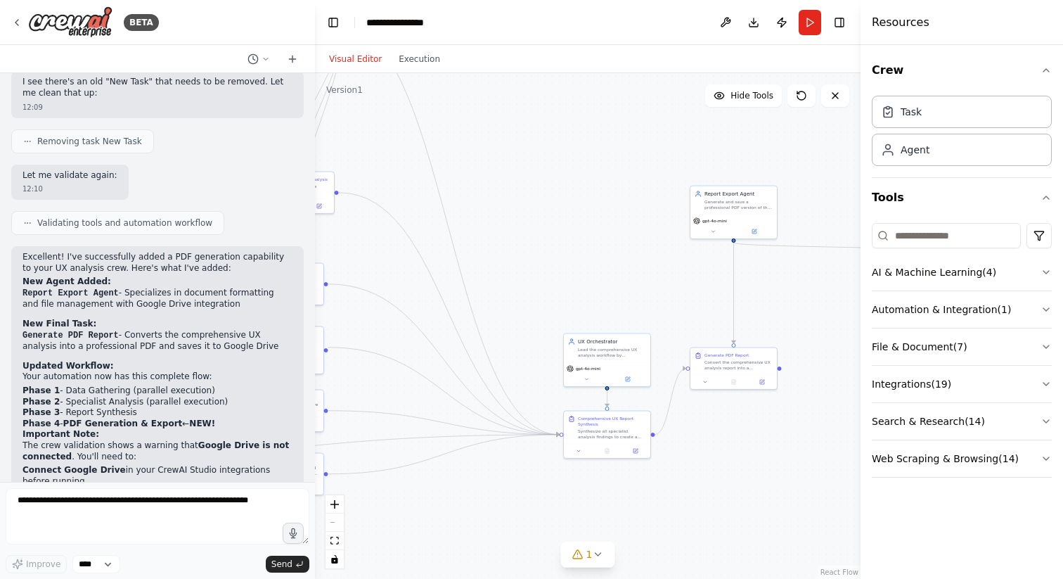
drag, startPoint x: 754, startPoint y: 312, endPoint x: 522, endPoint y: 279, distance: 235.1
click at [521, 279] on div ".deletable-edge-delete-btn { width: 20px; height: 20px; border: 0px solid #ffff…" at bounding box center [588, 326] width 546 height 506
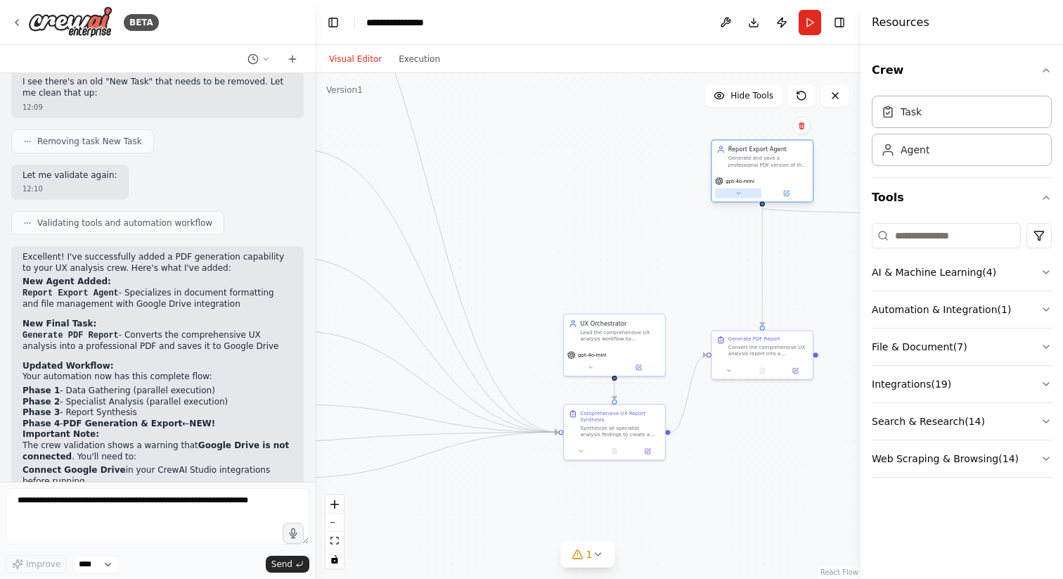
click at [743, 193] on button at bounding box center [738, 193] width 46 height 10
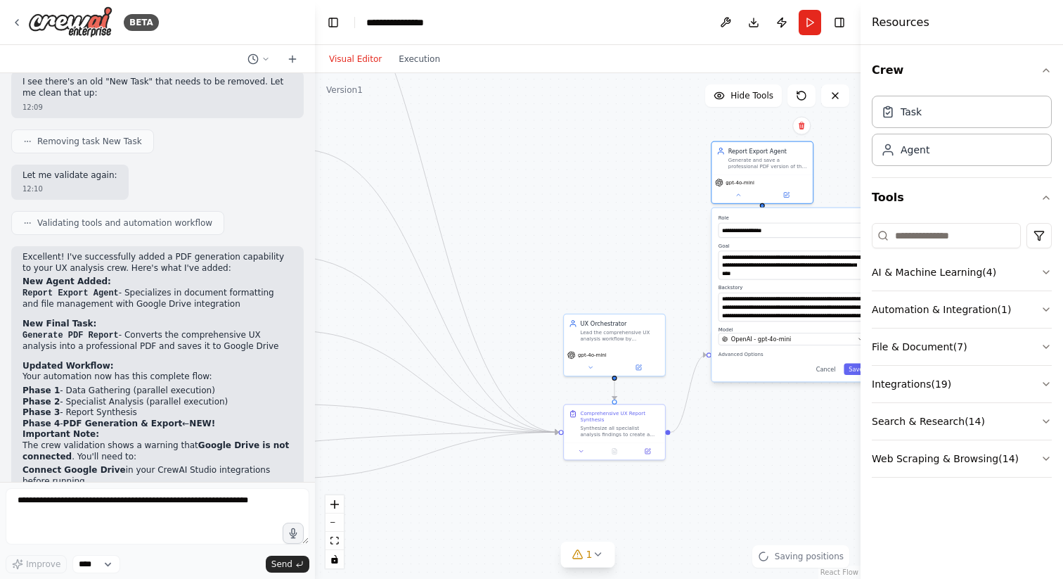
click at [673, 227] on div ".deletable-edge-delete-btn { width: 20px; height: 20px; border: 0px solid #ffff…" at bounding box center [588, 326] width 546 height 506
click at [622, 202] on div ".deletable-edge-delete-btn { width: 20px; height: 20px; border: 0px solid #ffff…" at bounding box center [588, 326] width 546 height 506
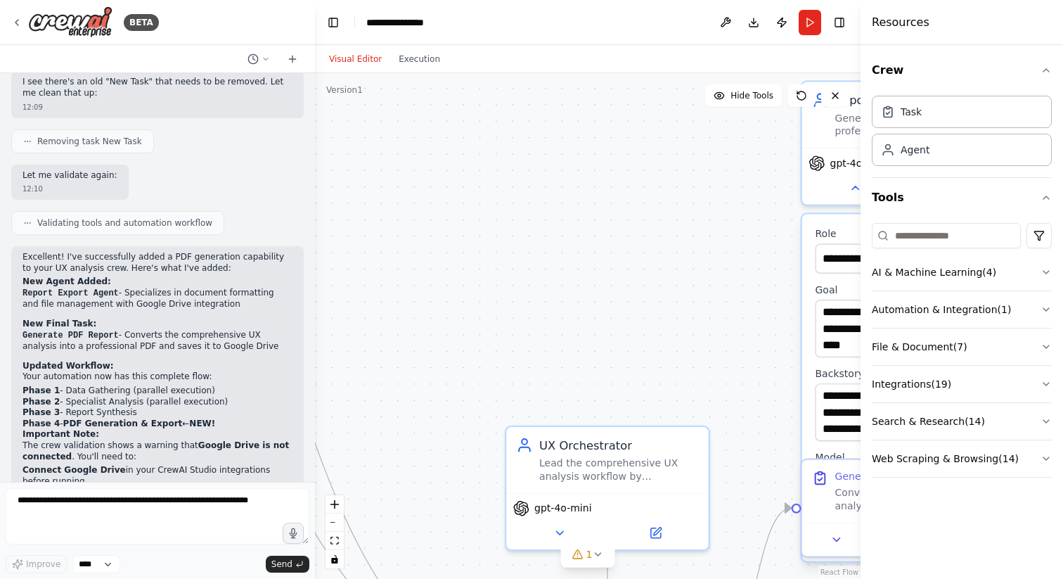
click at [714, 375] on div ".deletable-edge-delete-btn { width: 20px; height: 20px; border: 0px solid #ffff…" at bounding box center [588, 326] width 546 height 506
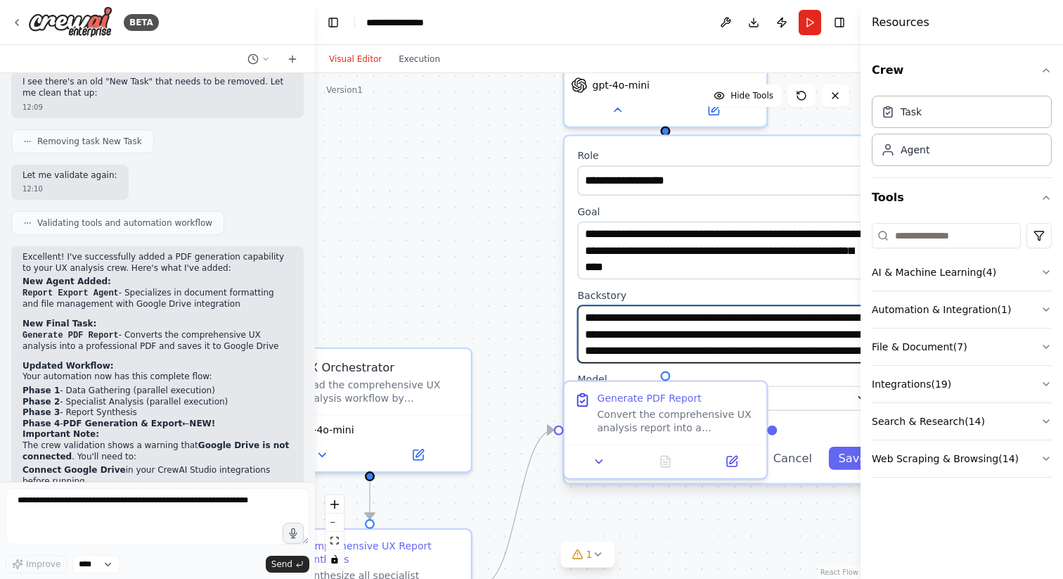
drag, startPoint x: 714, startPoint y: 375, endPoint x: 421, endPoint y: 257, distance: 316.1
click at [421, 257] on div ".deletable-edge-delete-btn { width: 20px; height: 20px; border: 0px solid #ffff…" at bounding box center [588, 326] width 546 height 506
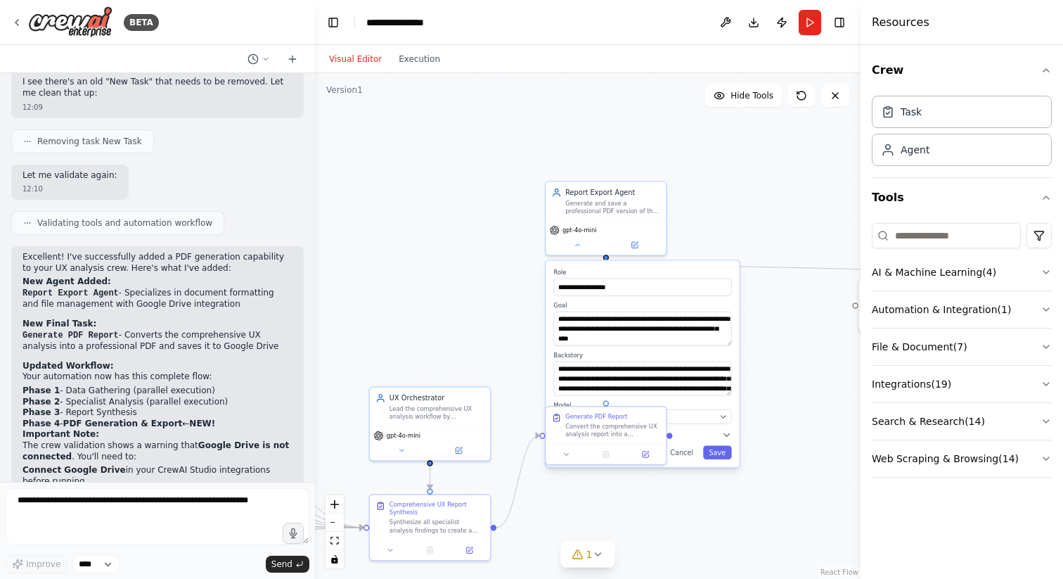
click at [627, 518] on div ".deletable-edge-delete-btn { width: 20px; height: 20px; border: 0px solid #ffff…" at bounding box center [588, 326] width 546 height 506
click at [567, 241] on button at bounding box center [578, 243] width 56 height 12
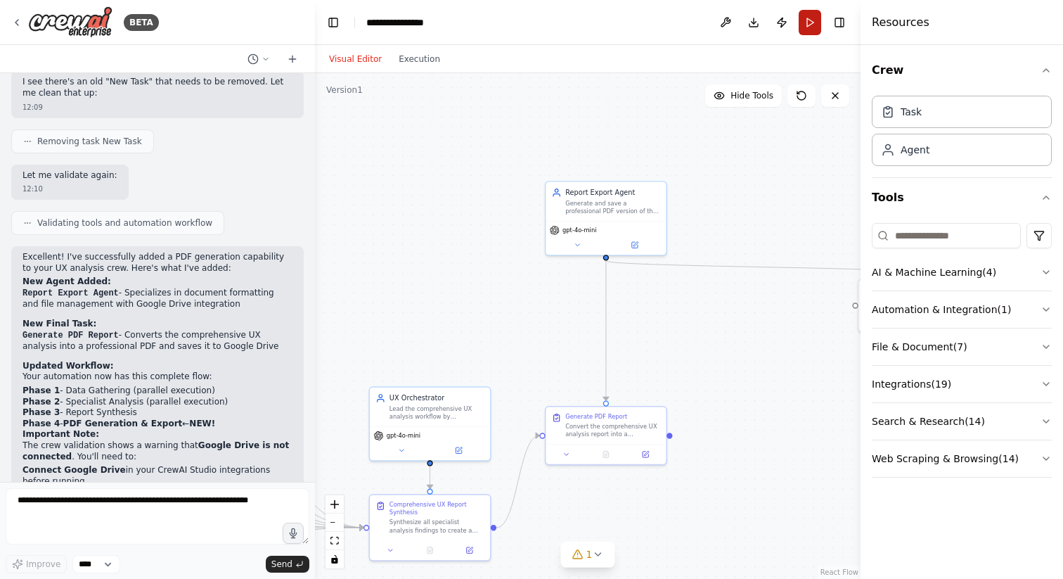
click at [811, 20] on button "Run" at bounding box center [810, 22] width 23 height 25
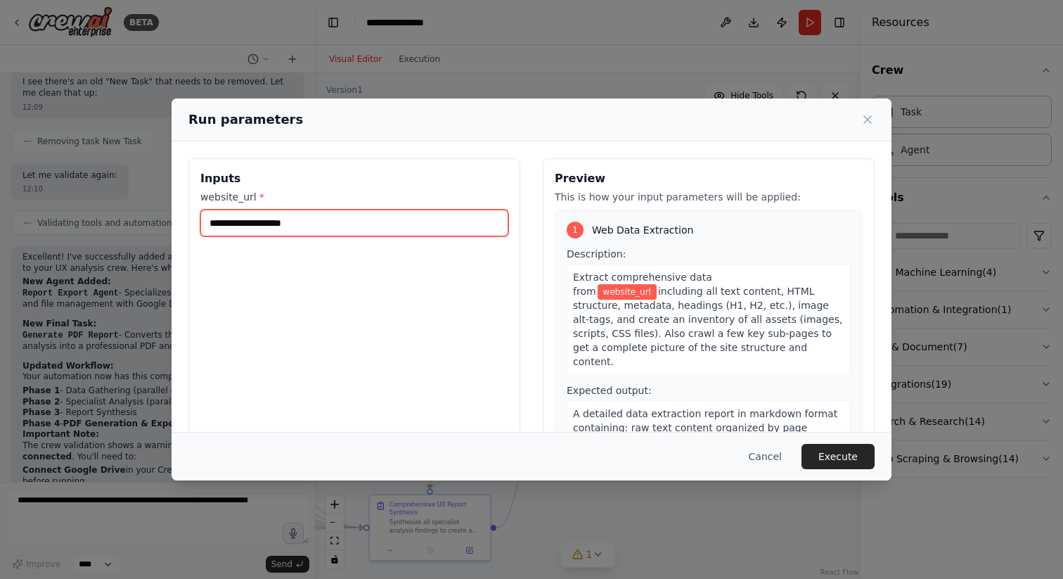
click at [438, 224] on input "website_url *" at bounding box center [354, 223] width 308 height 27
paste input "**********"
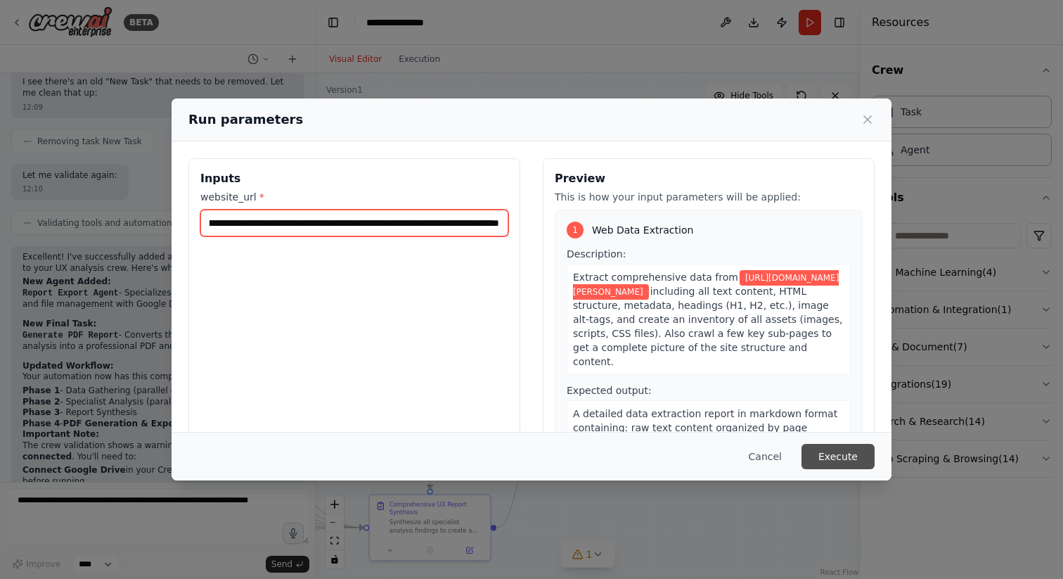
type input "**********"
click at [828, 457] on button "Execute" at bounding box center [838, 456] width 73 height 25
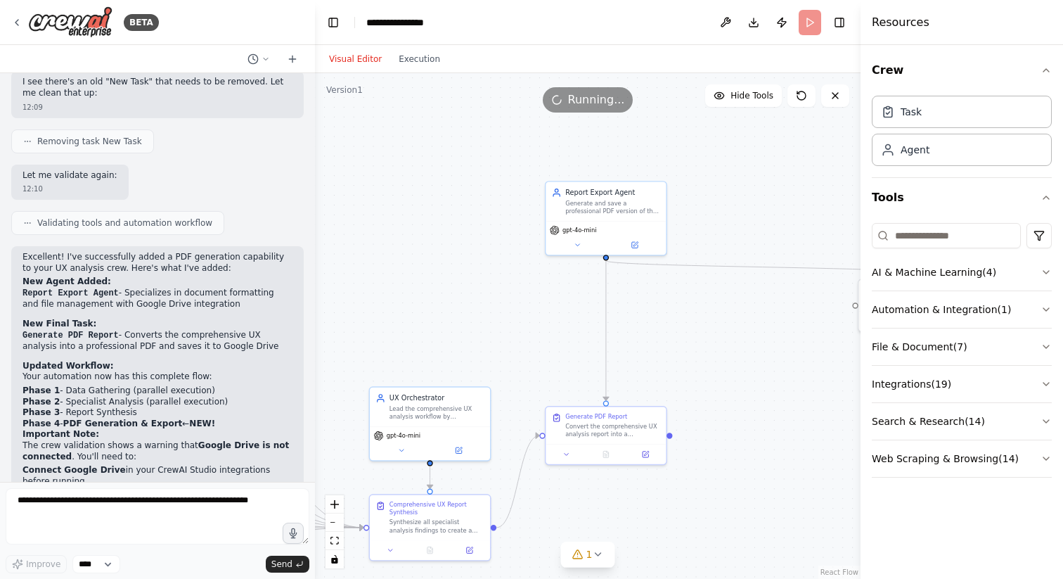
click at [849, 27] on header "**********" at bounding box center [588, 22] width 546 height 45
click at [846, 25] on button "Toggle Right Sidebar" at bounding box center [840, 23] width 20 height 20
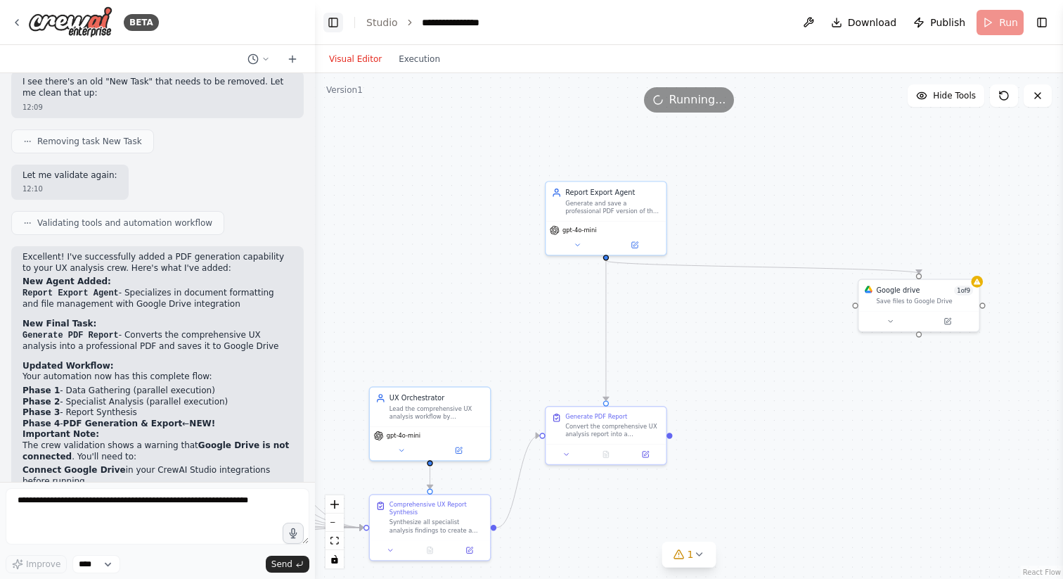
click at [332, 24] on button "Toggle Left Sidebar" at bounding box center [333, 23] width 20 height 20
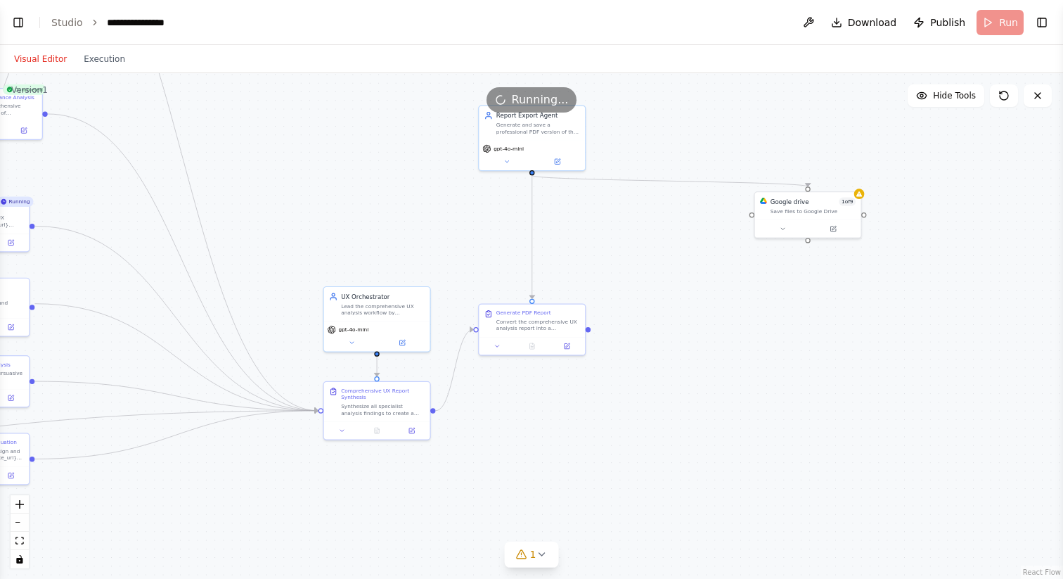
drag, startPoint x: 476, startPoint y: 399, endPoint x: 696, endPoint y: 296, distance: 242.9
click at [696, 296] on div ".deletable-edge-delete-btn { width: 20px; height: 20px; border: 0px solid #ffff…" at bounding box center [531, 326] width 1063 height 506
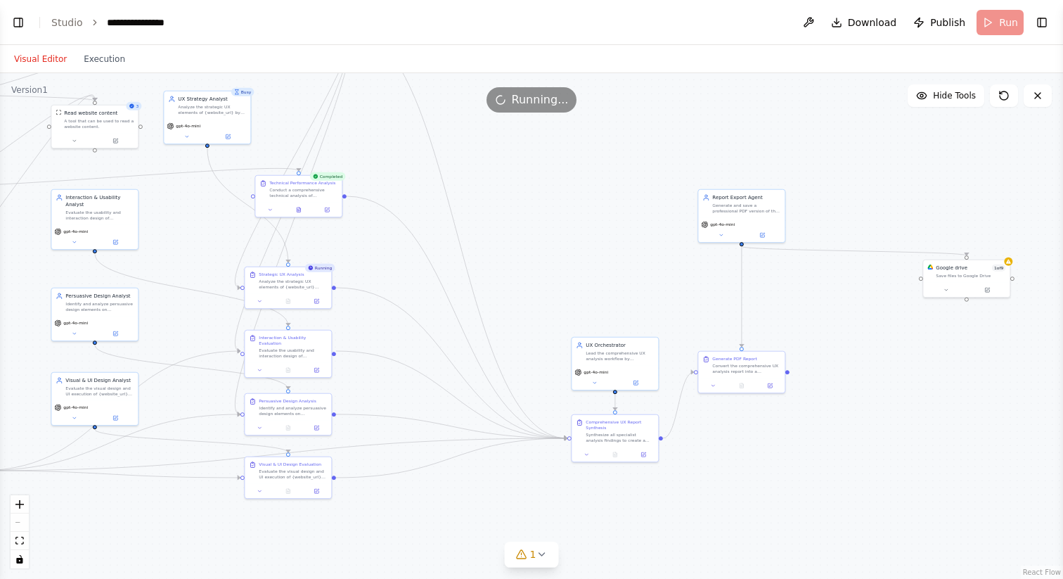
drag, startPoint x: 548, startPoint y: 422, endPoint x: 748, endPoint y: 456, distance: 202.5
click at [749, 456] on div ".deletable-edge-delete-btn { width: 20px; height: 20px; border: 0px solid #ffff…" at bounding box center [531, 326] width 1063 height 506
click at [965, 275] on div "Save files to Google Drive" at bounding box center [971, 274] width 70 height 6
click at [944, 288] on icon at bounding box center [947, 288] width 6 height 6
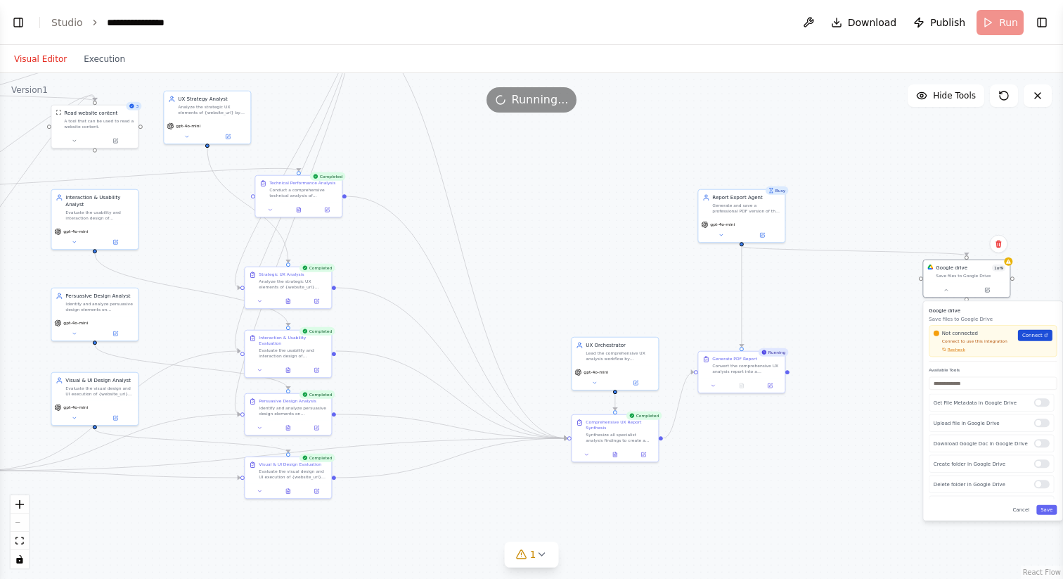
click at [1034, 338] on span "Connect" at bounding box center [1032, 335] width 20 height 7
click at [761, 444] on div ".deletable-edge-delete-btn { width: 20px; height: 20px; border: 0px solid #ffff…" at bounding box center [531, 326] width 1063 height 506
click at [743, 387] on button at bounding box center [742, 384] width 30 height 8
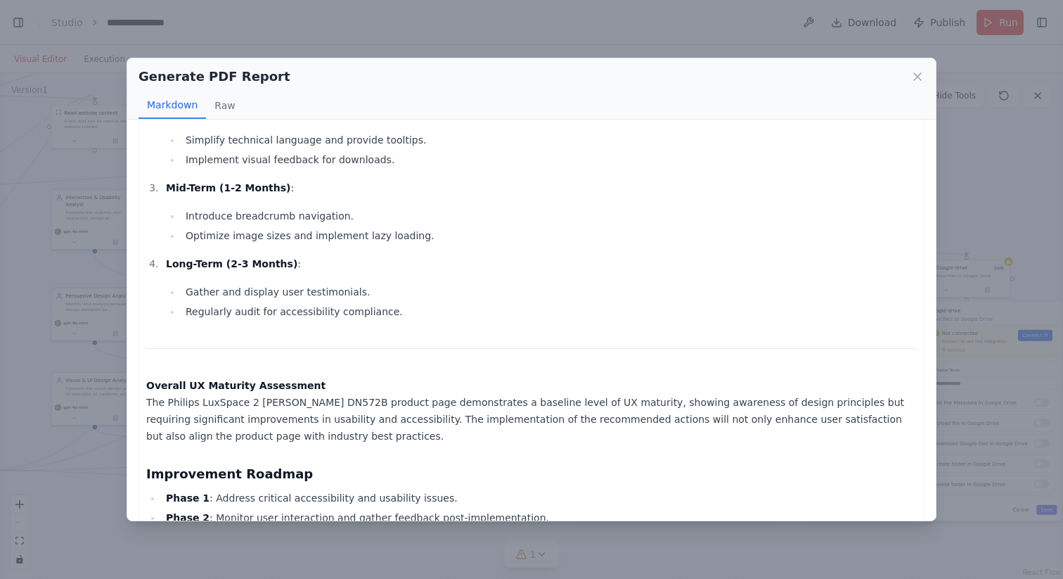
scroll to position [1496, 0]
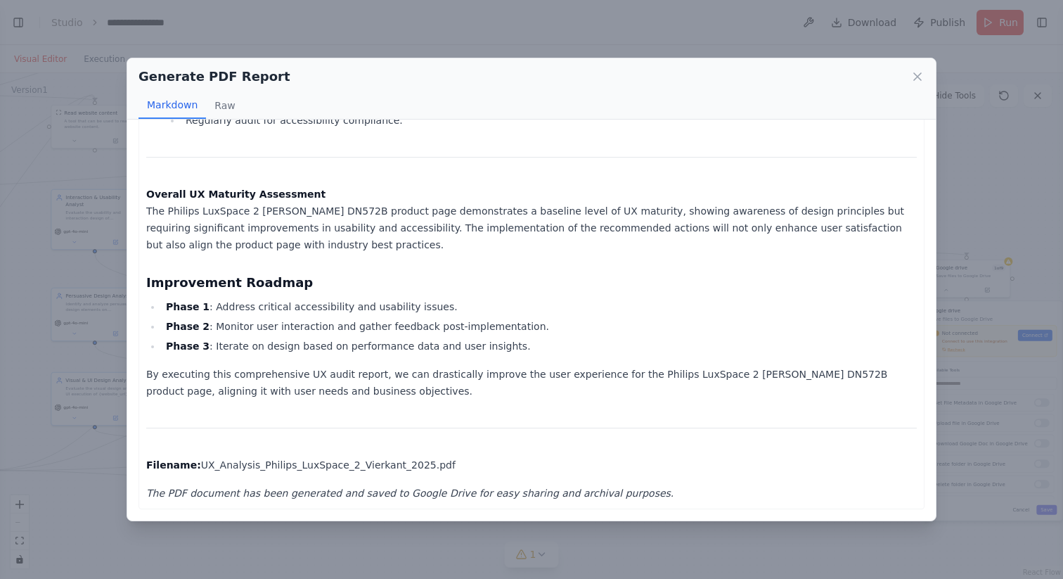
click at [100, 485] on div "Generate PDF Report Markdown Raw Comprehensive UX Audit Report for Philips LuxS…" at bounding box center [531, 289] width 1063 height 579
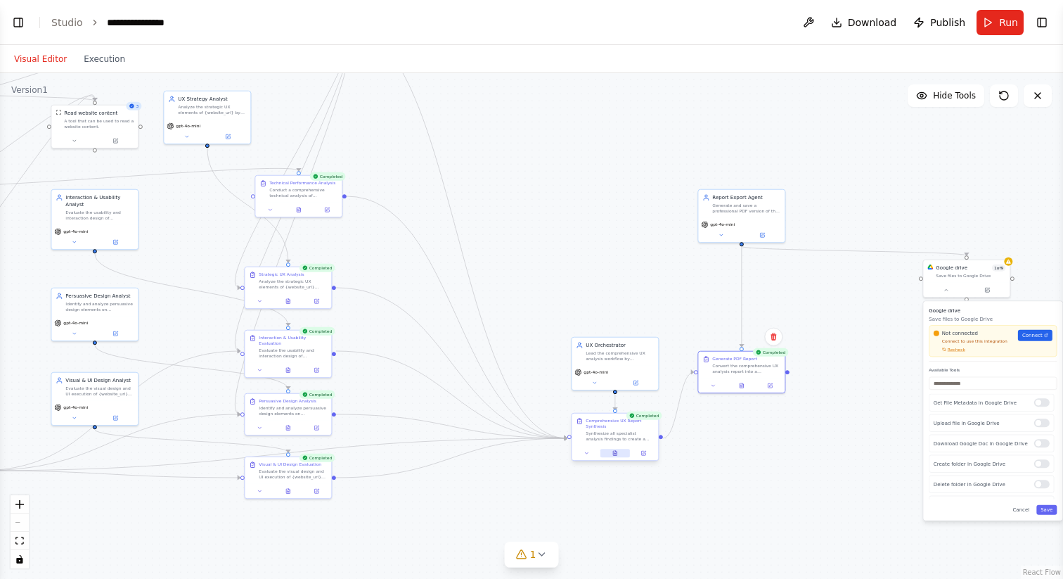
click at [607, 453] on button at bounding box center [615, 453] width 30 height 8
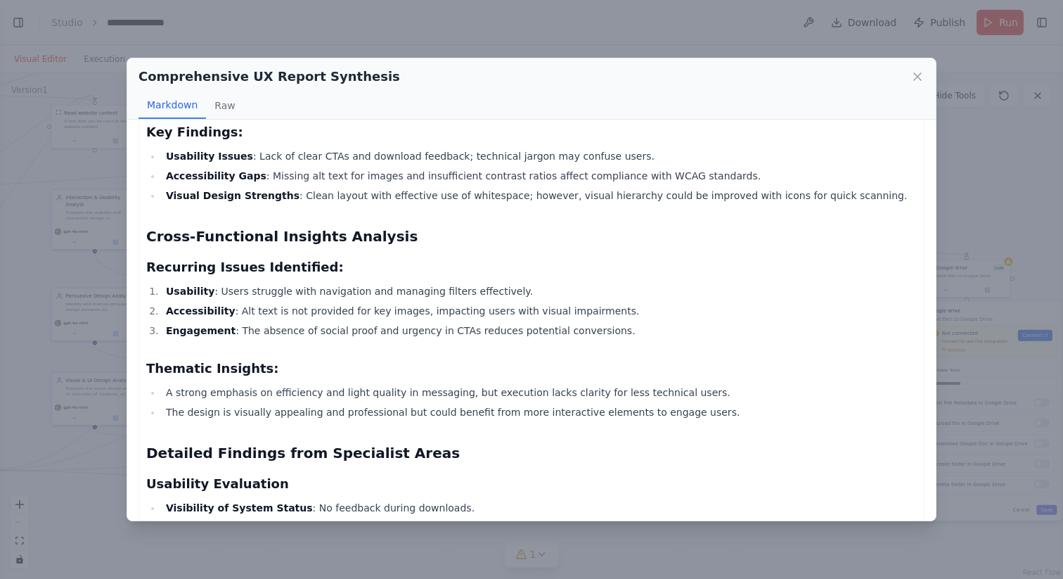
scroll to position [256, 0]
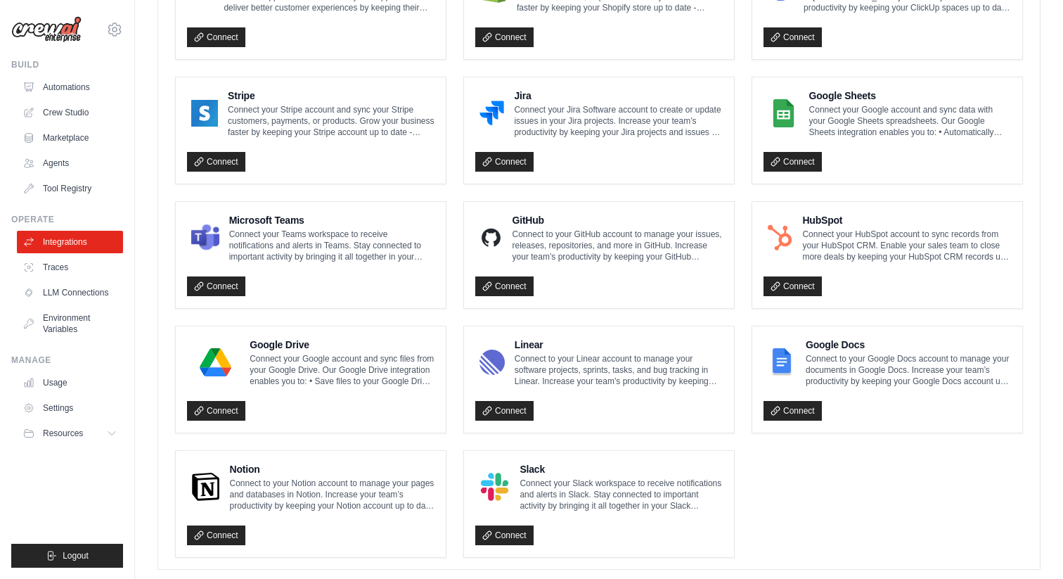
scroll to position [727, 0]
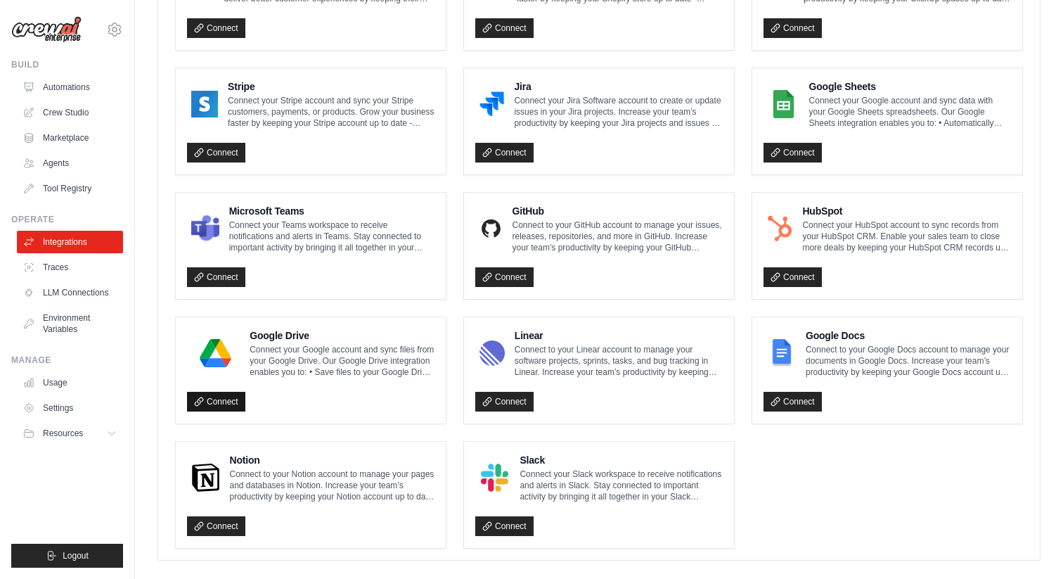
click at [230, 403] on link "Connect" at bounding box center [216, 402] width 58 height 20
